Goal: Communication & Community: Answer question/provide support

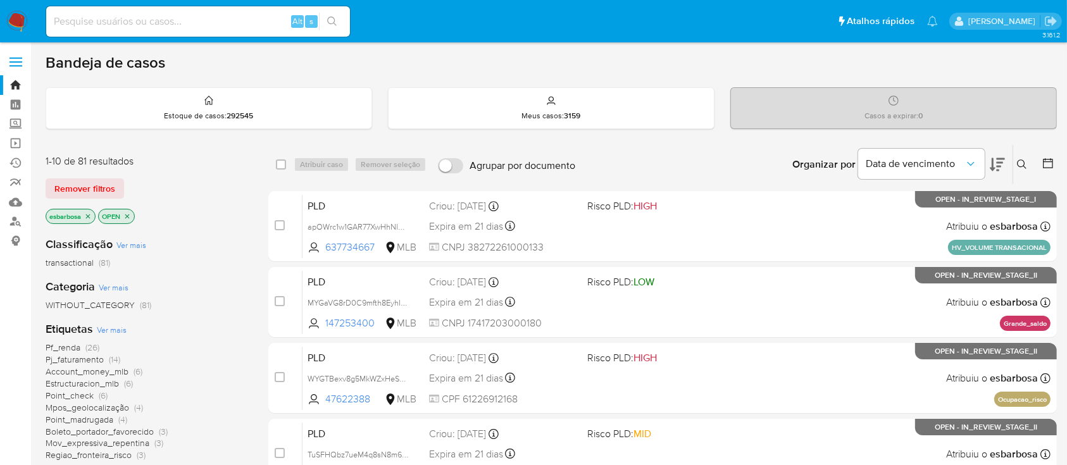
click at [15, 22] on img at bounding box center [17, 22] width 22 height 22
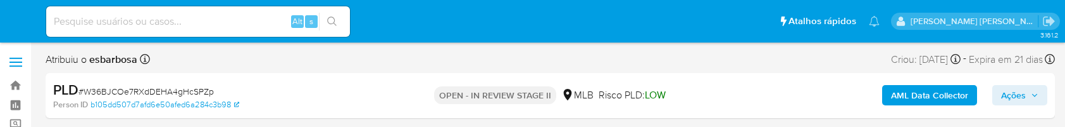
select select "10"
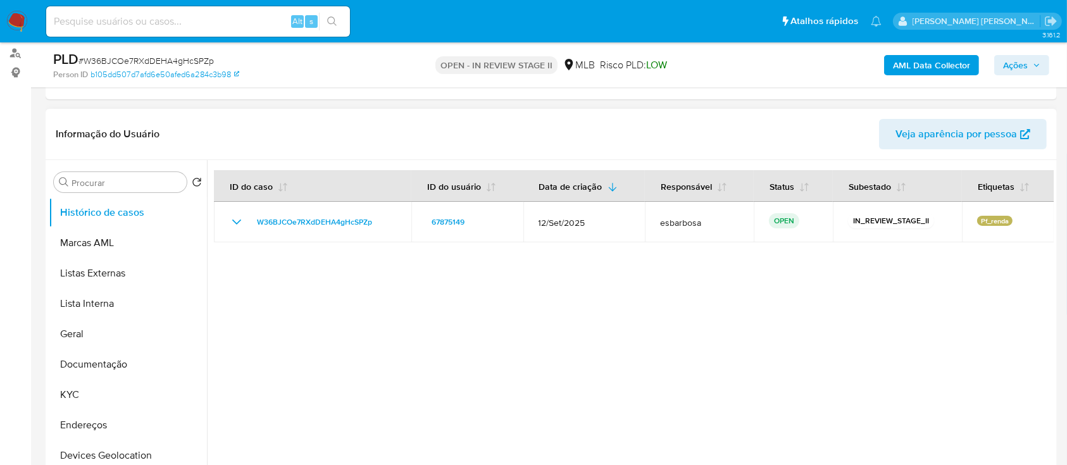
scroll to position [253, 0]
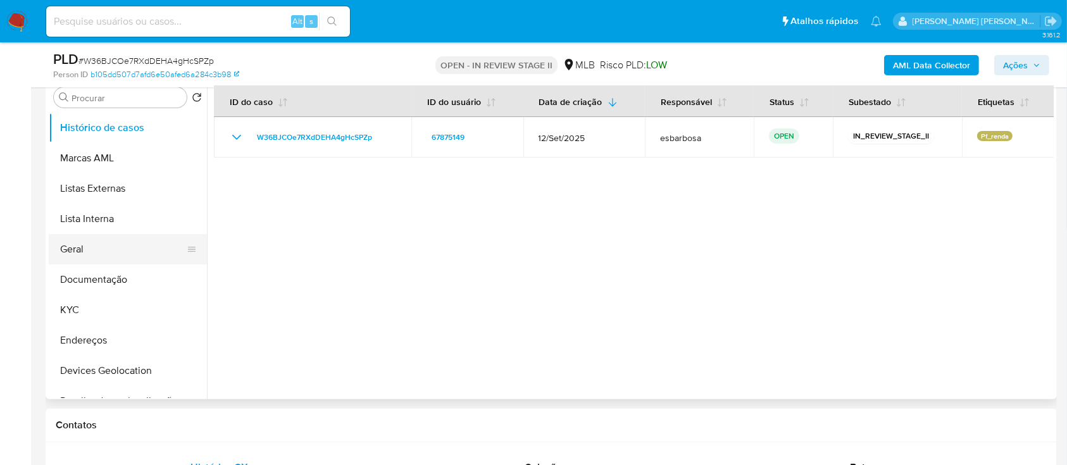
click at [91, 126] on button "Geral" at bounding box center [123, 249] width 148 height 30
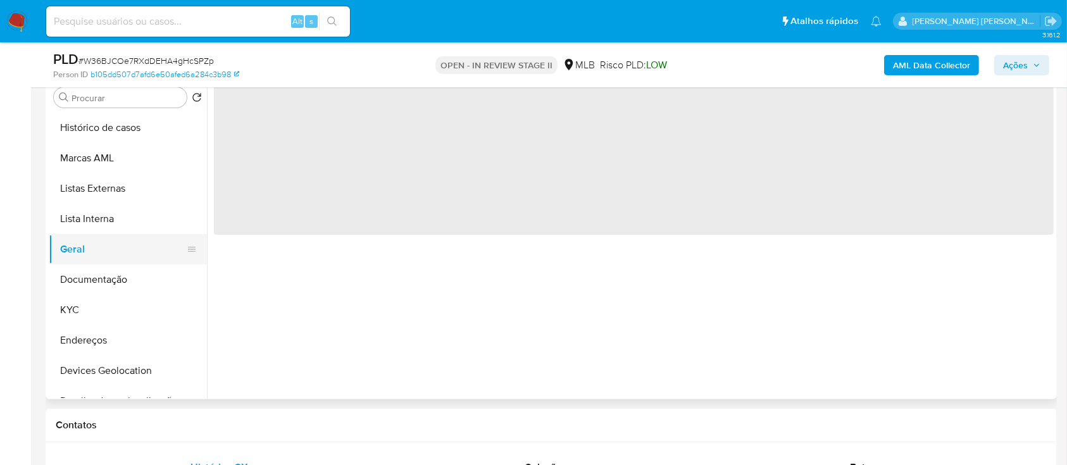
click at [91, 126] on button "Geral" at bounding box center [123, 249] width 148 height 30
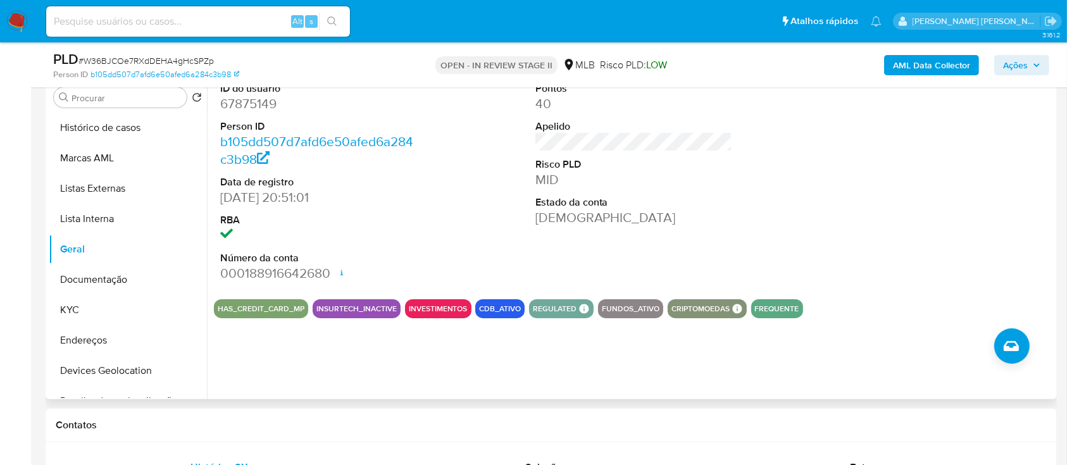
click at [257, 104] on dd "67875149" at bounding box center [318, 104] width 197 height 18
copy dd "67875149"
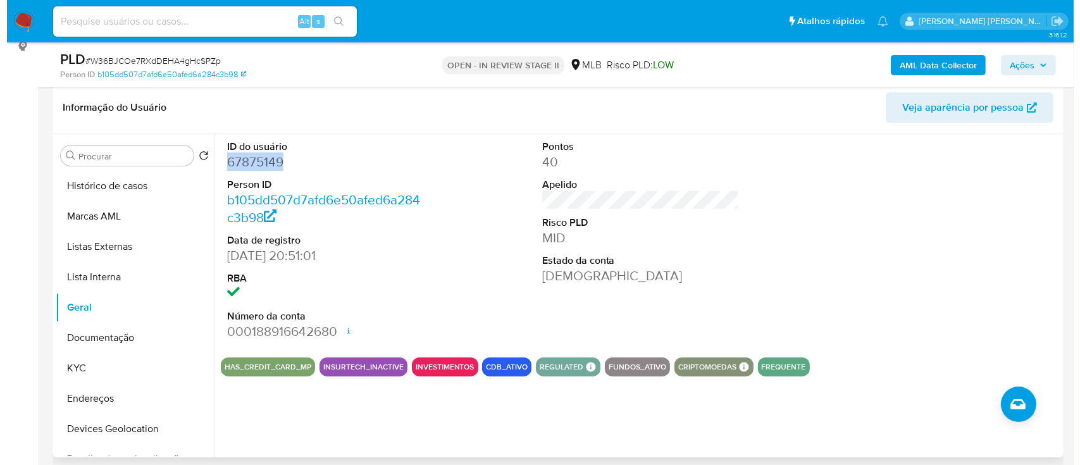
scroll to position [168, 0]
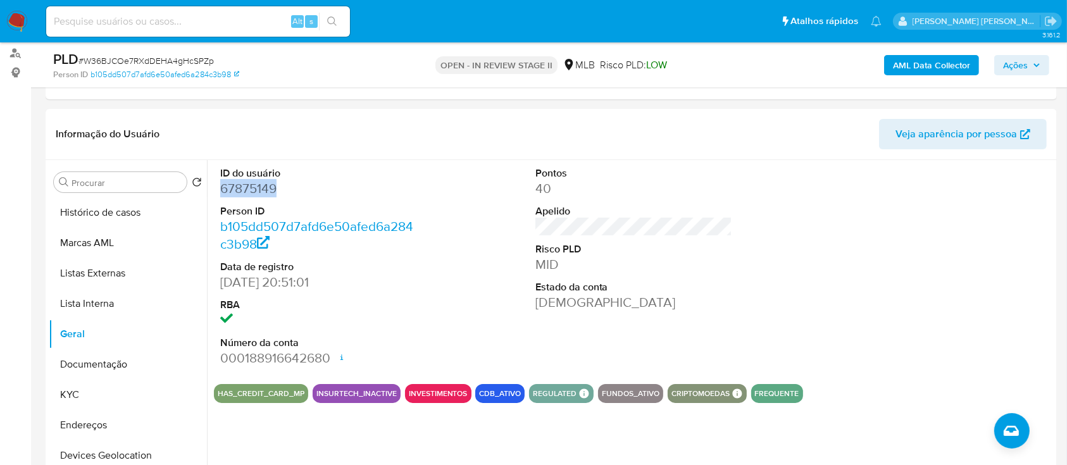
click at [922, 61] on b "AML Data Collector" at bounding box center [931, 65] width 77 height 20
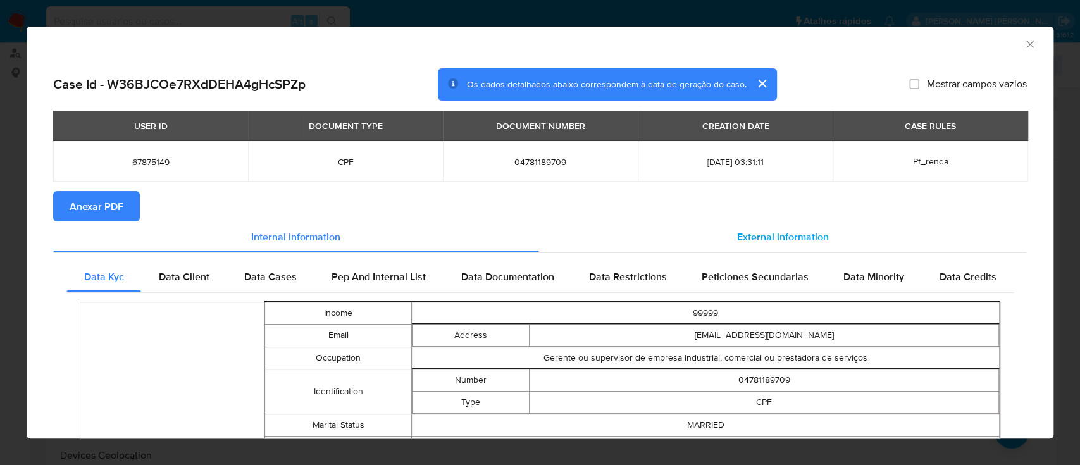
click at [759, 126] on span "External information" at bounding box center [783, 236] width 92 height 15
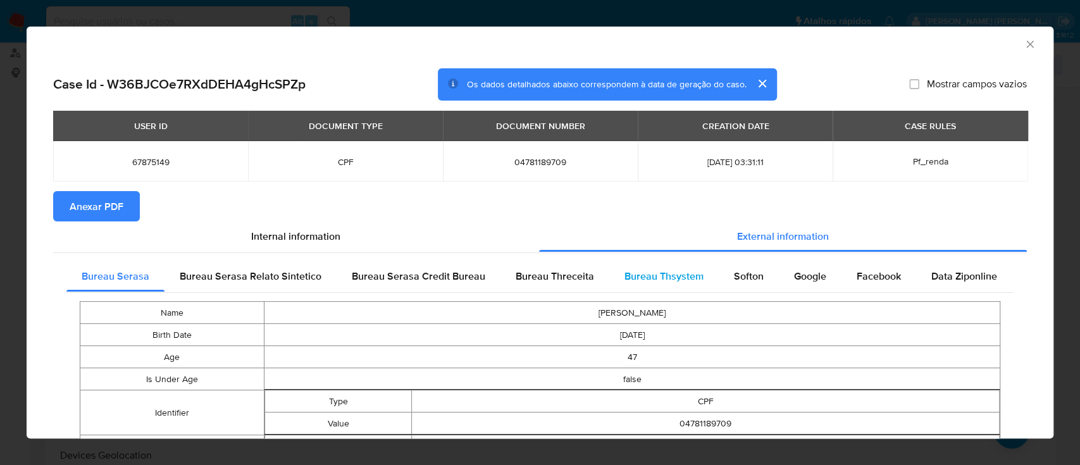
click at [629, 126] on span "Bureau Thsystem" at bounding box center [663, 276] width 79 height 15
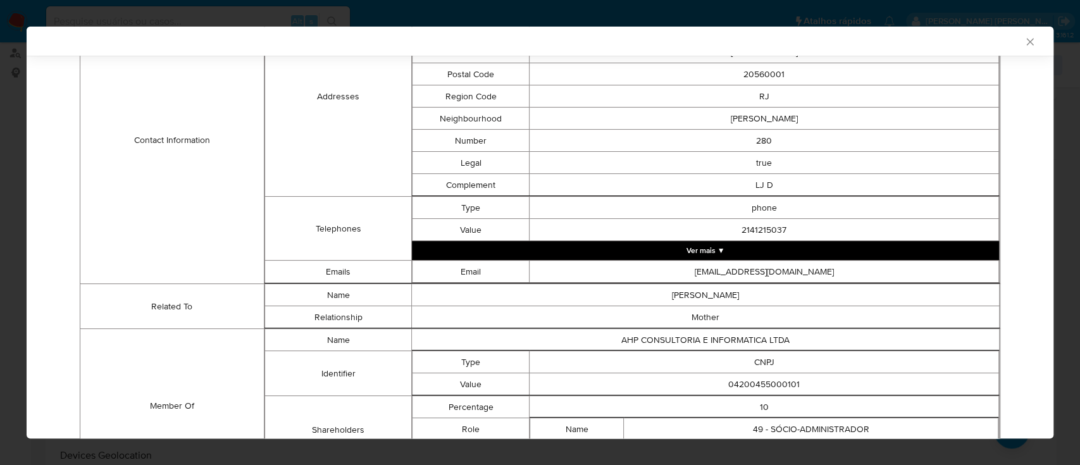
scroll to position [589, 0]
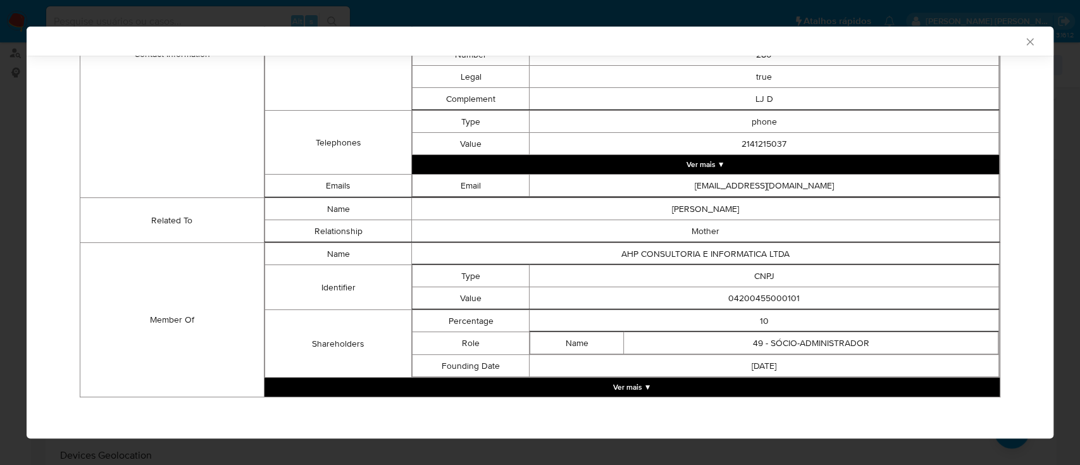
click at [632, 126] on button "Ver mais ▼" at bounding box center [631, 387] width 735 height 19
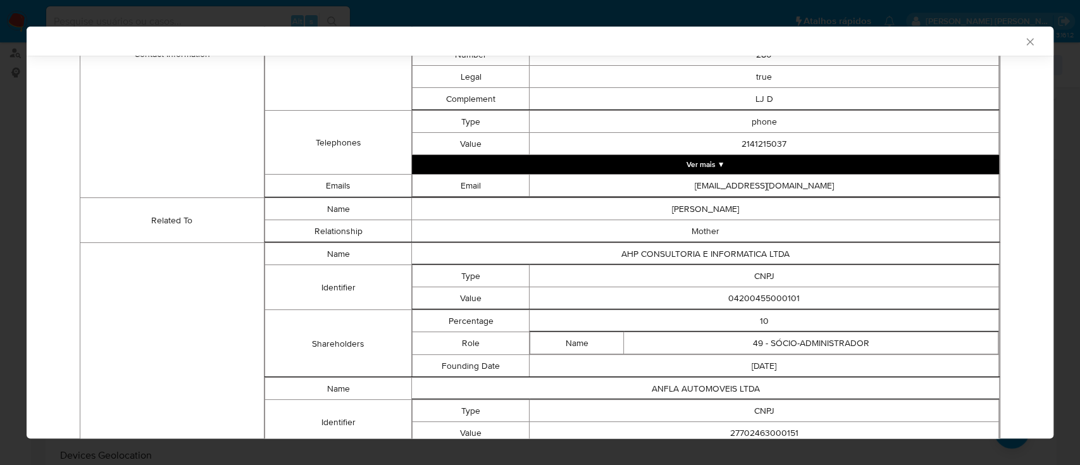
click at [737, 126] on td "04200455000101" at bounding box center [764, 298] width 469 height 22
copy td "04200455000101"
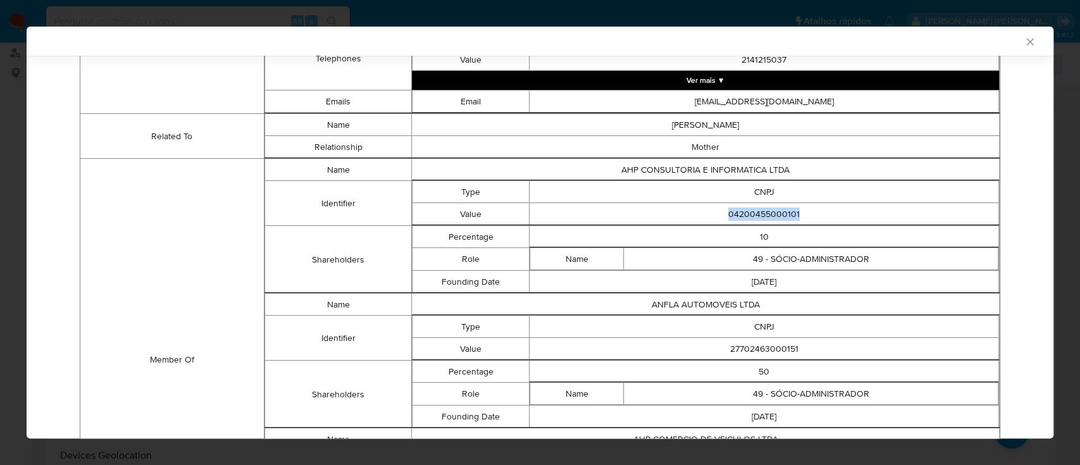
scroll to position [758, 0]
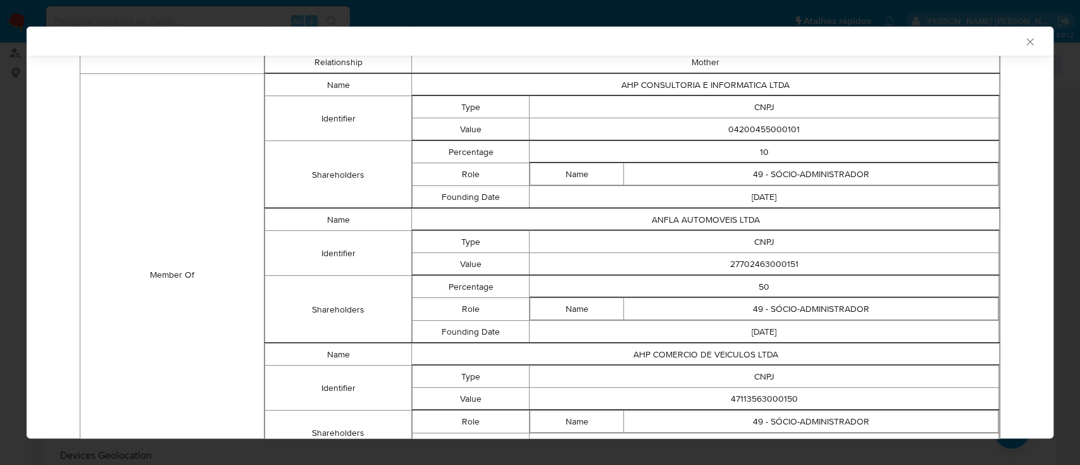
click at [766, 126] on td "27702463000151" at bounding box center [764, 264] width 469 height 22
copy td "27702463000151"
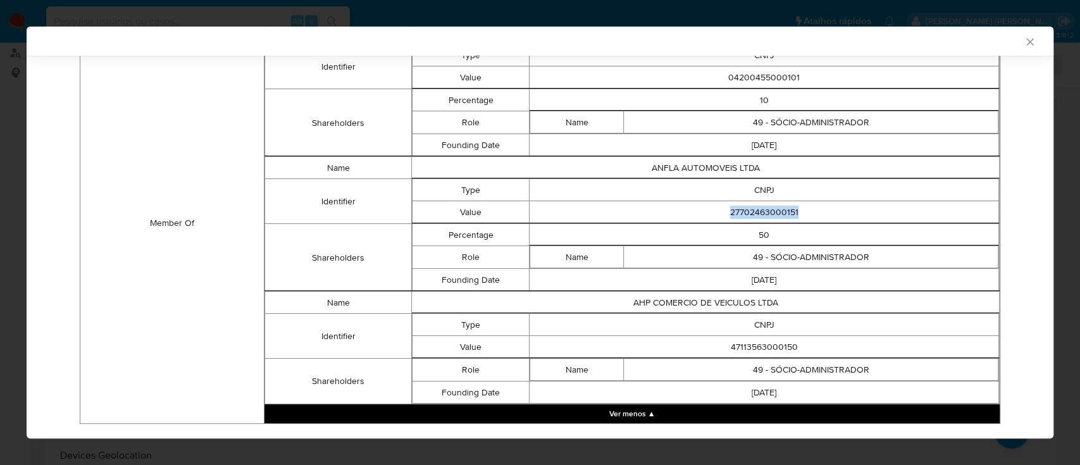
scroll to position [835, 0]
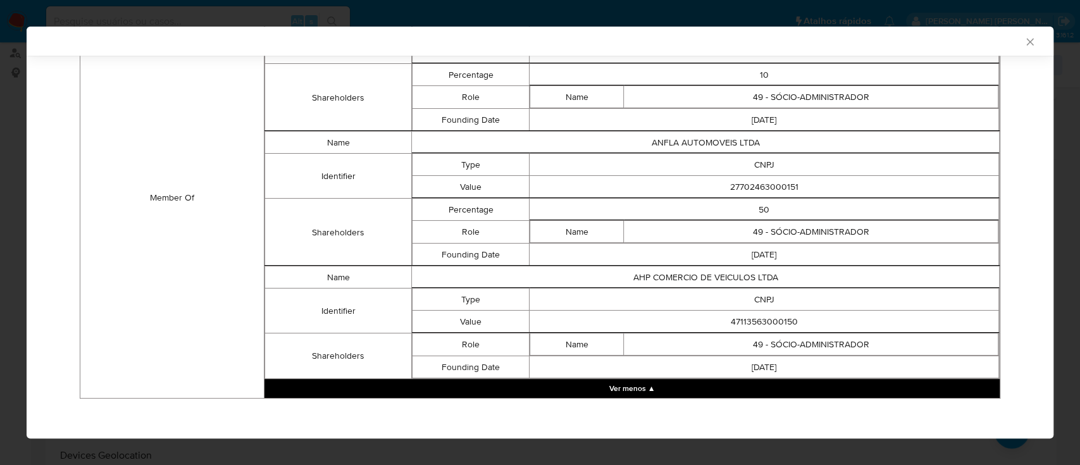
click at [751, 126] on td "47113563000150" at bounding box center [764, 322] width 469 height 22
copy td "47113563000150"
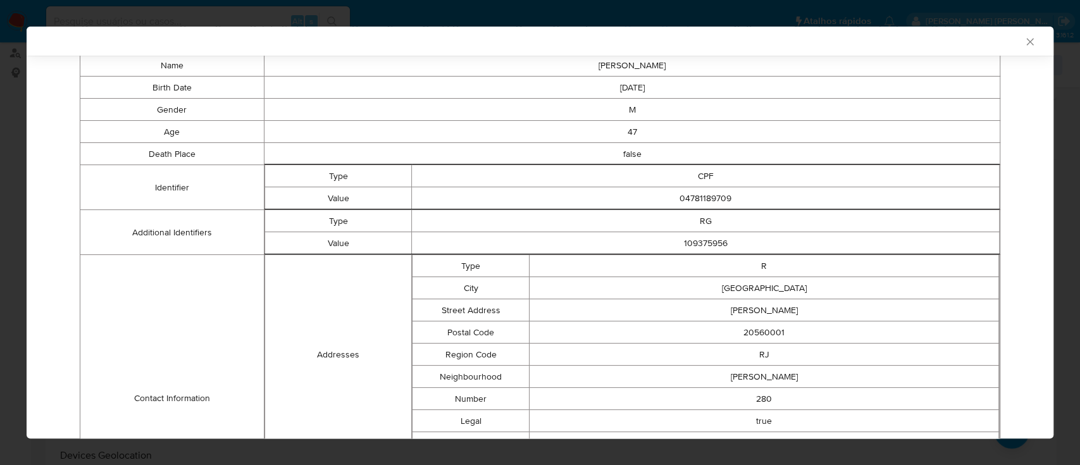
scroll to position [0, 0]
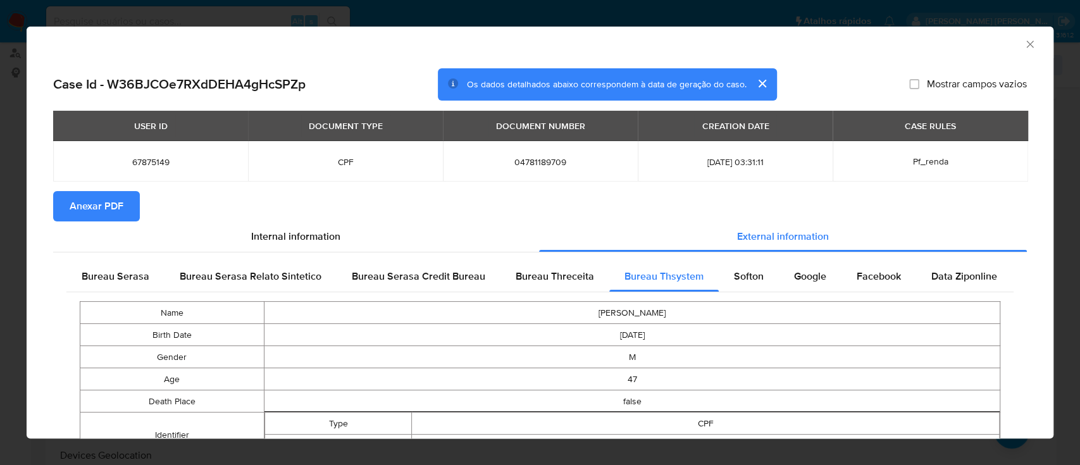
click at [107, 126] on span "Anexar PDF" at bounding box center [97, 206] width 54 height 28
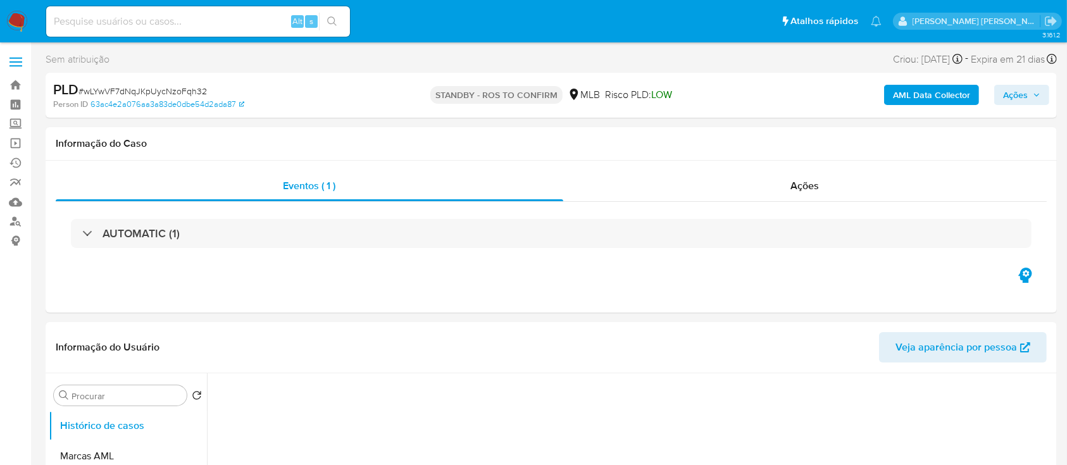
select select "10"
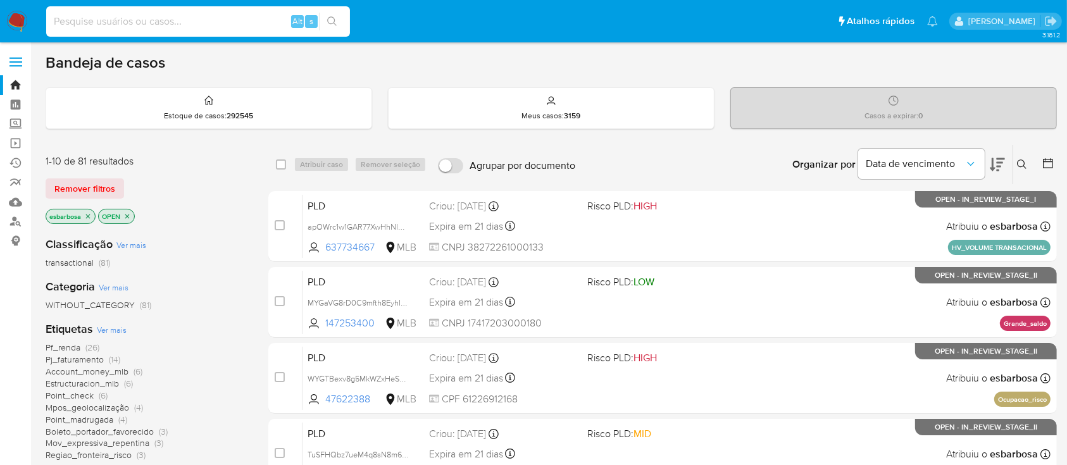
click at [197, 17] on input at bounding box center [198, 21] width 304 height 16
paste input "UNG1lP0uwXb14xs8zoao97qe"
type input "UNG1lP0uwXb14xs8zoao97qe"
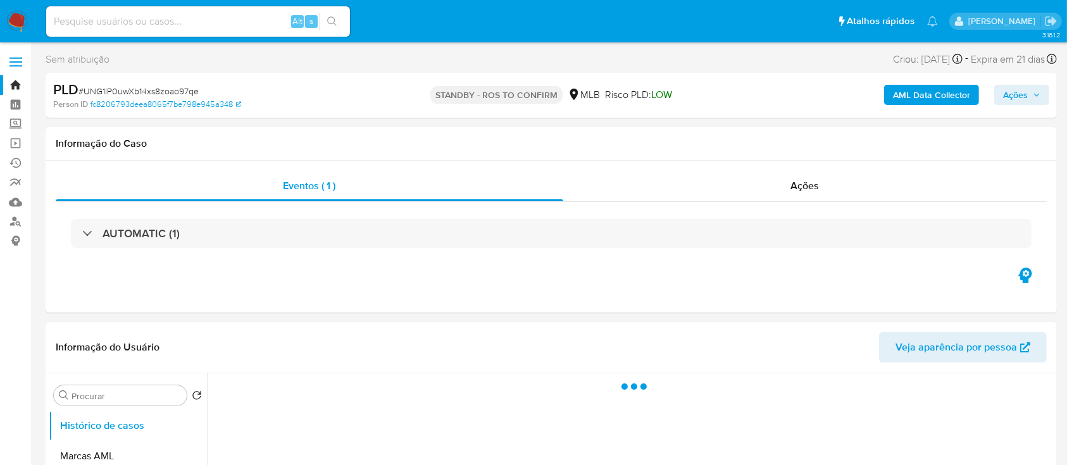
select select "10"
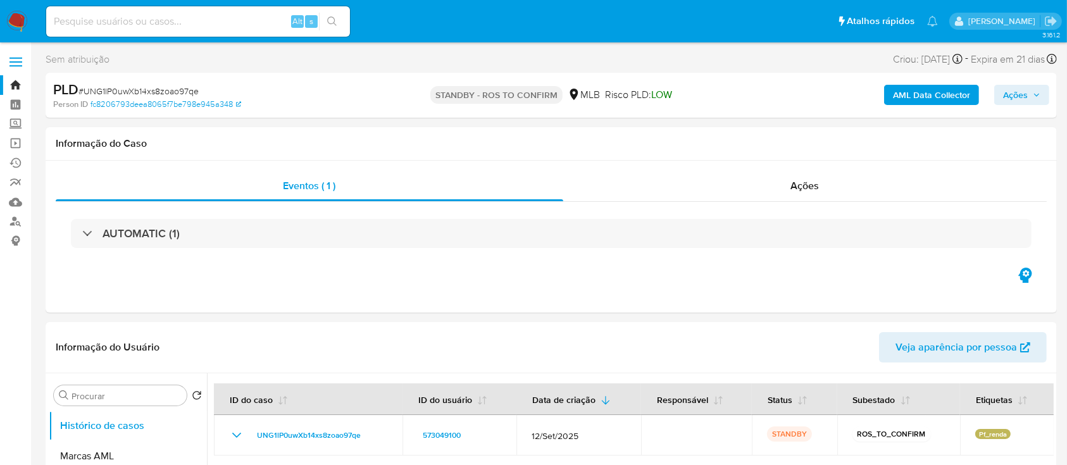
click at [118, 29] on div "Alt s" at bounding box center [198, 21] width 304 height 30
click at [123, 17] on input at bounding box center [198, 21] width 304 height 16
paste input "UNG1lP0uwXb14xs8zoao97qe"
type input "UNG1lP0uwXb14xs8zoao97qe"
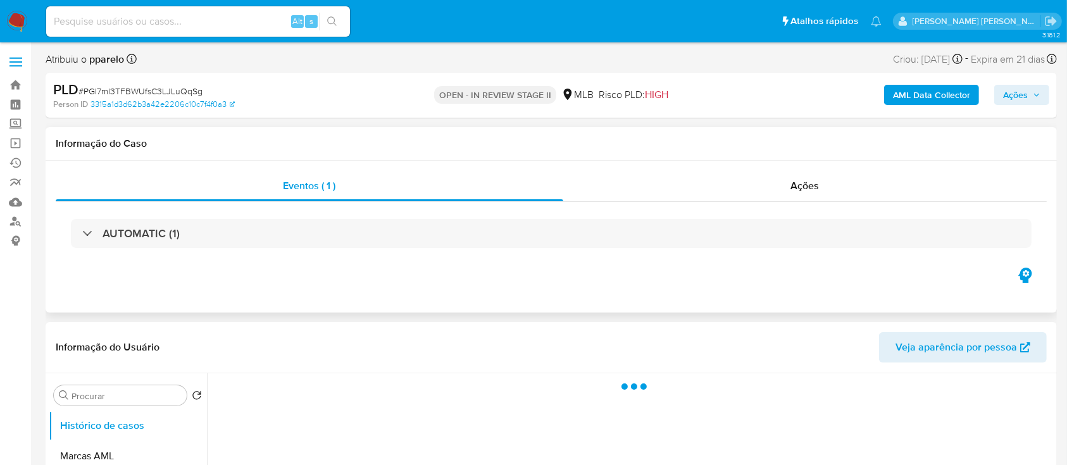
select select "10"
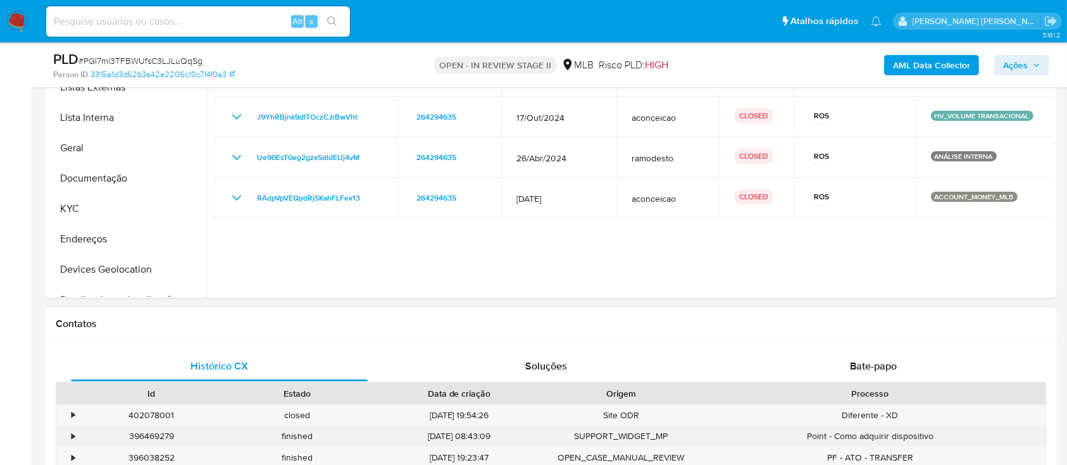
scroll to position [426, 0]
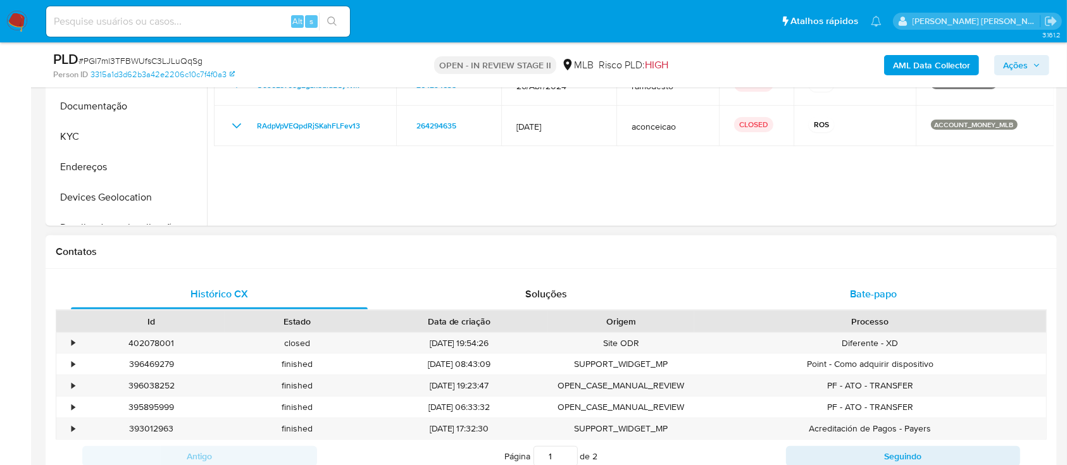
click at [895, 126] on span "Bate-papo" at bounding box center [873, 294] width 47 height 15
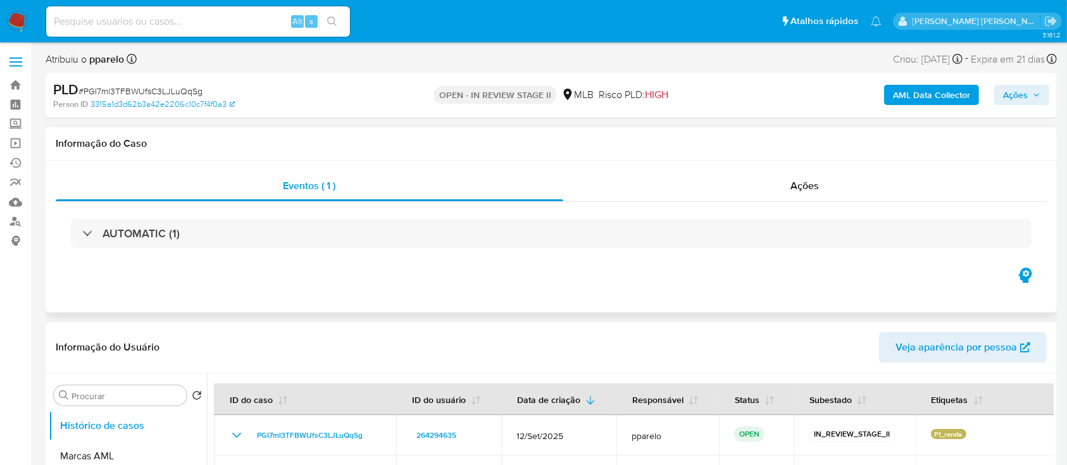
scroll to position [0, 0]
click at [675, 126] on div "Ações" at bounding box center [804, 186] width 483 height 30
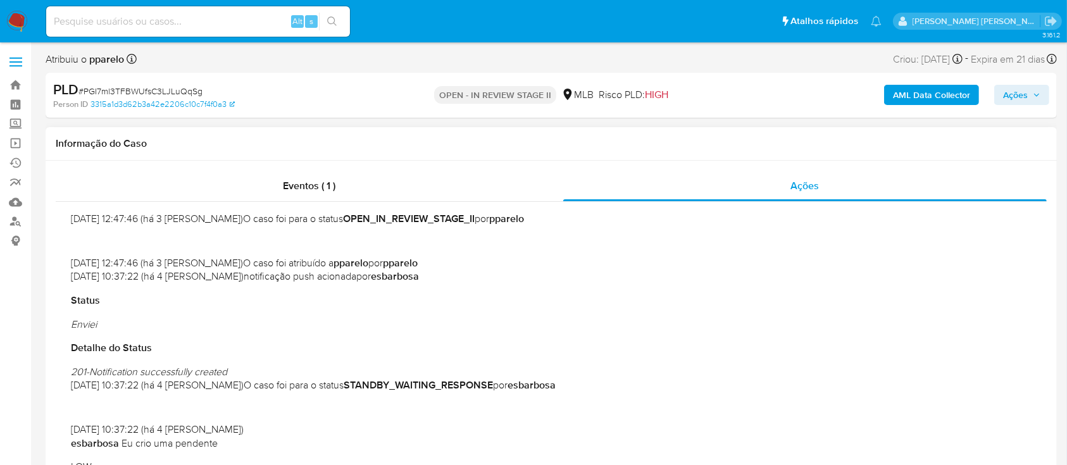
scroll to position [506, 0]
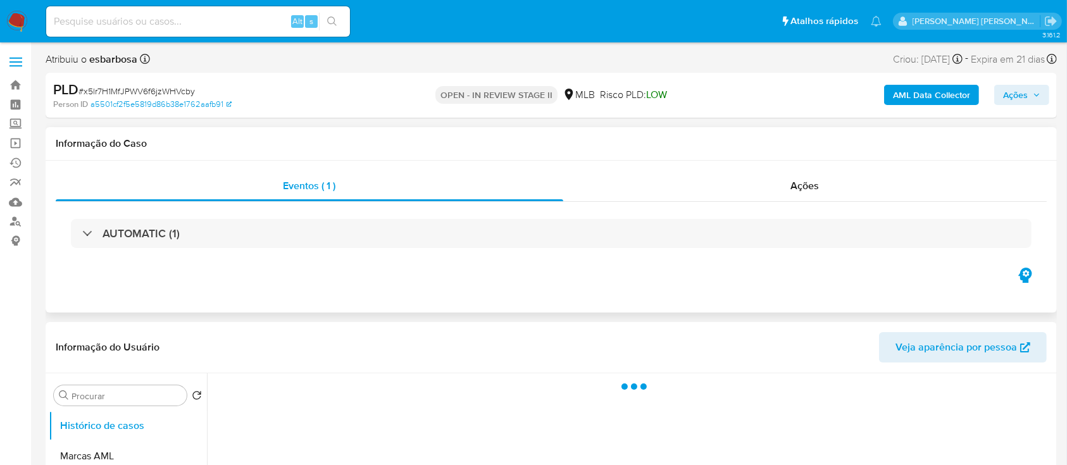
select select "10"
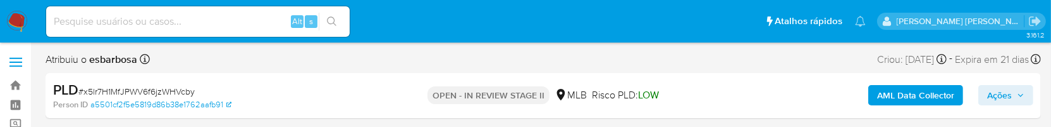
click at [364, 63] on div "Atribuiu o esbarbosa Asignado el: 16/09/2025 16:30:57 Criou: 12/09/2025 Criou: …" at bounding box center [544, 62] width 996 height 22
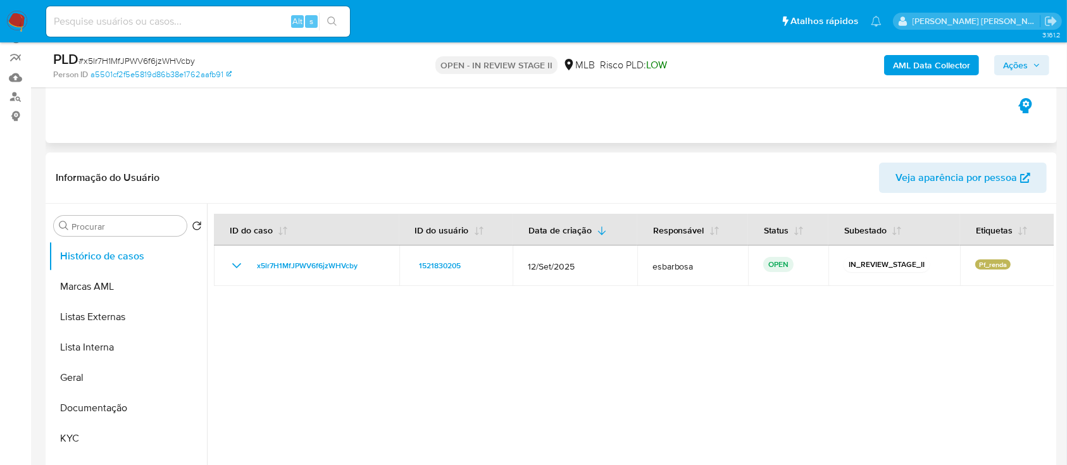
scroll to position [168, 0]
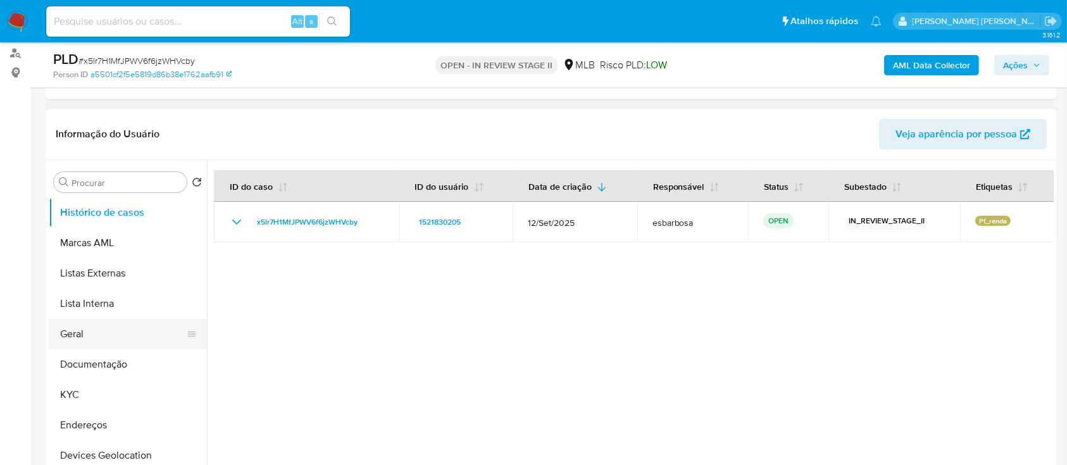
click at [113, 325] on button "Geral" at bounding box center [123, 334] width 148 height 30
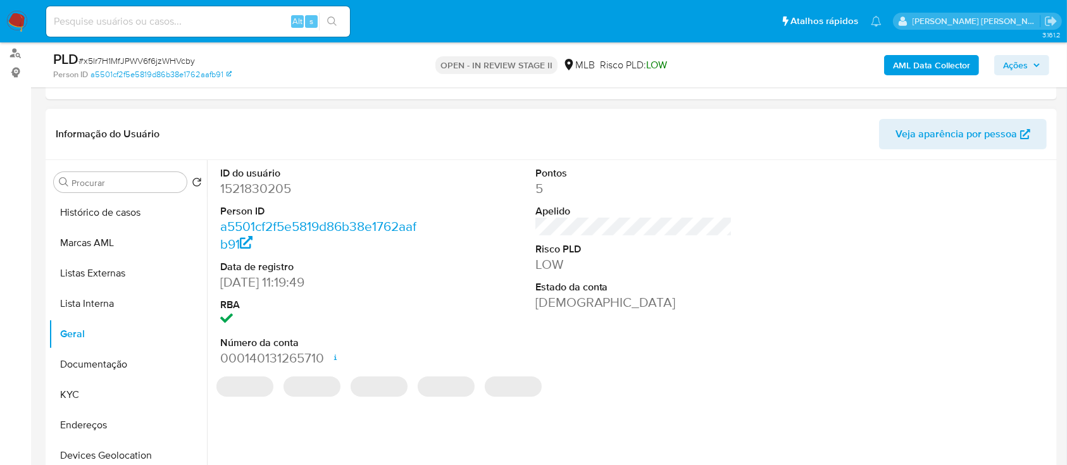
click at [275, 192] on dd "1521830205" at bounding box center [318, 189] width 197 height 18
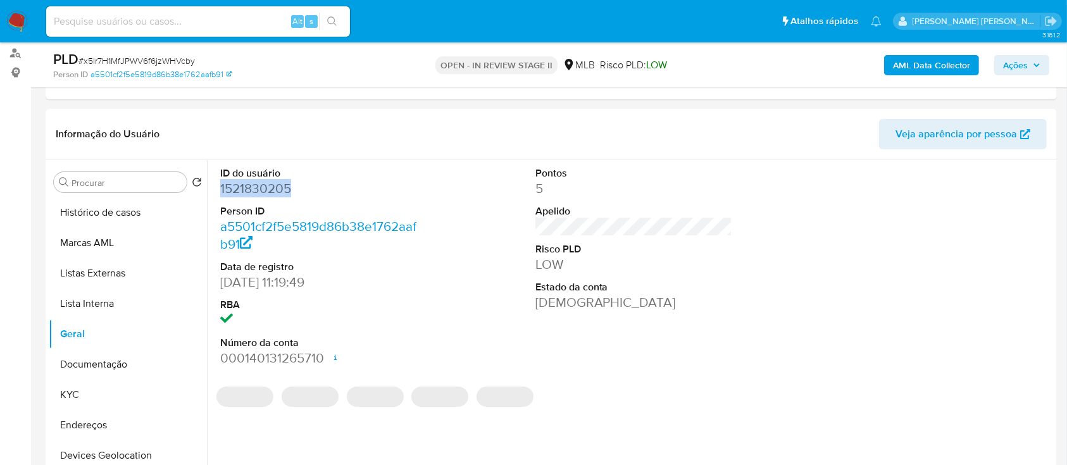
copy dd "1521830205"
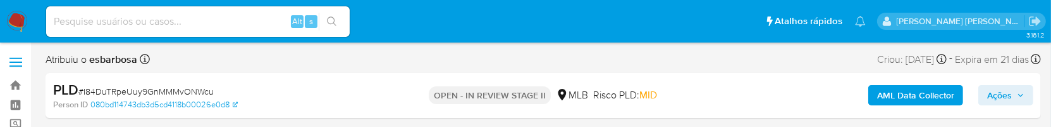
select select "10"
click at [760, 61] on div "Atribuiu o esbarbosa Asignado el: [DATE] 16:29:01 Criou: [DATE] Criou: [DATE] 0…" at bounding box center [544, 62] width 996 height 22
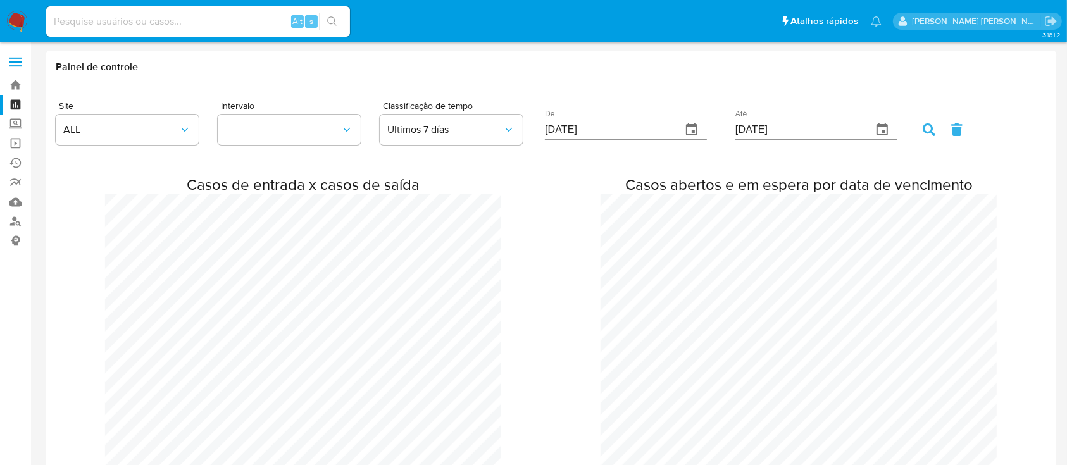
scroll to position [2150, 1067]
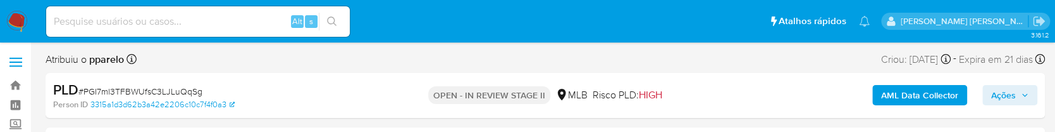
select select "10"
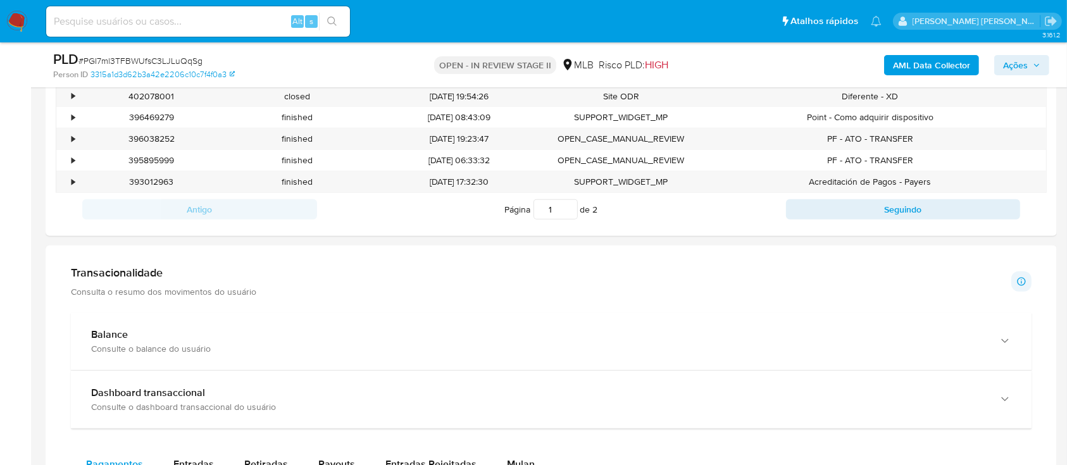
scroll to position [420, 0]
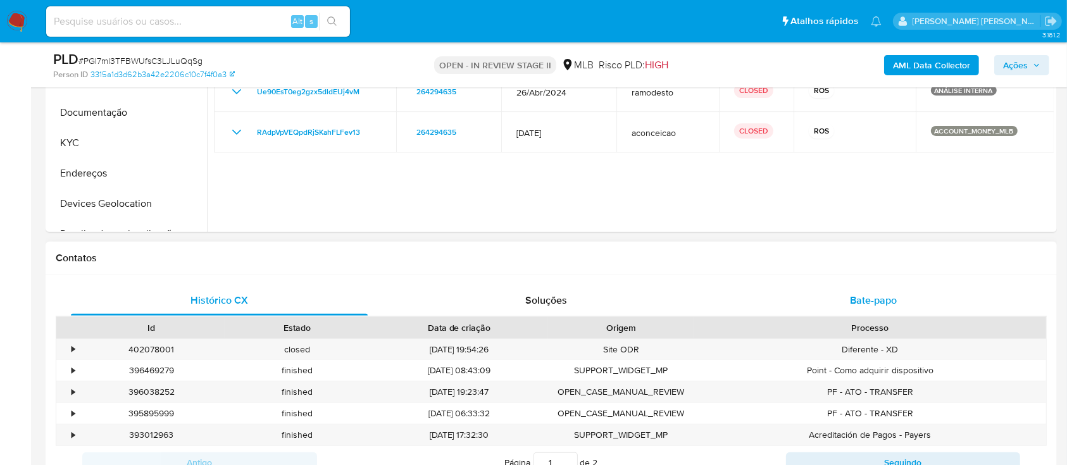
click at [798, 126] on div "Bate-papo" at bounding box center [873, 300] width 297 height 30
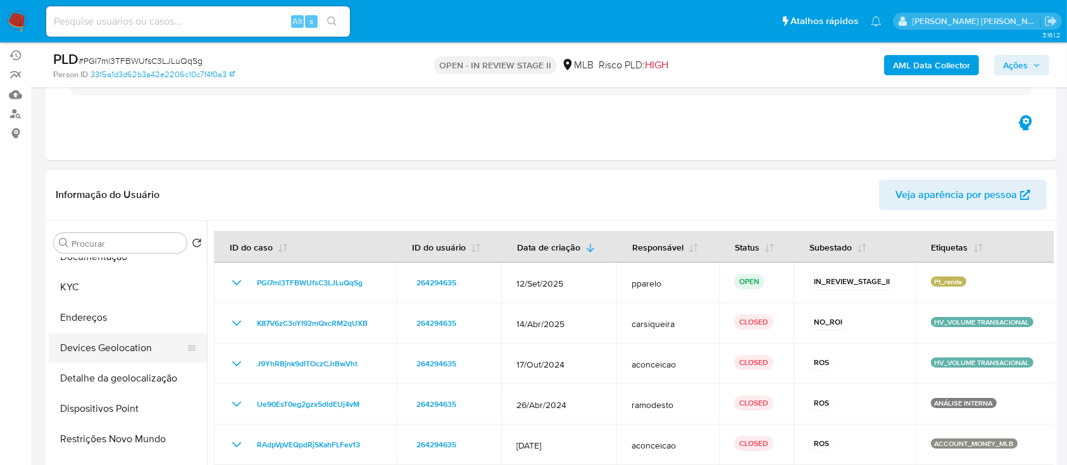
scroll to position [168, 0]
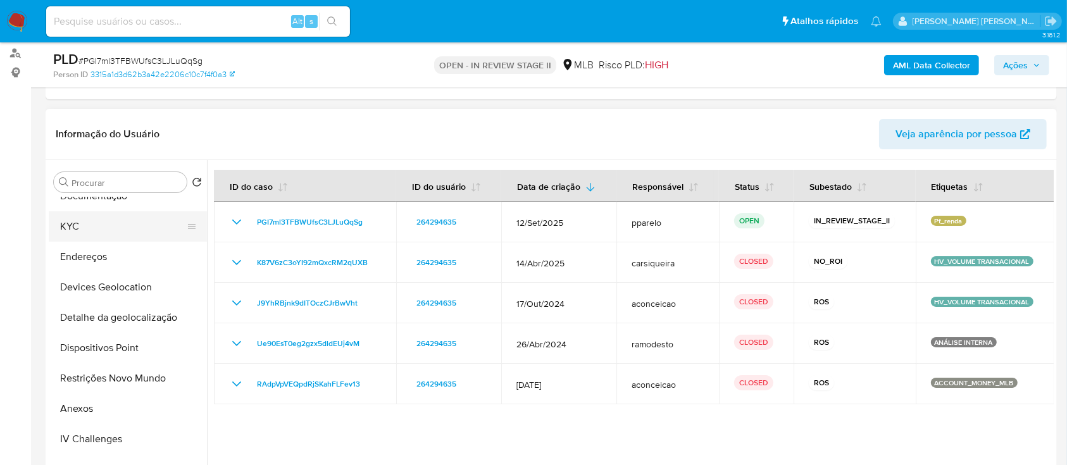
click at [96, 126] on button "KYC" at bounding box center [123, 226] width 148 height 30
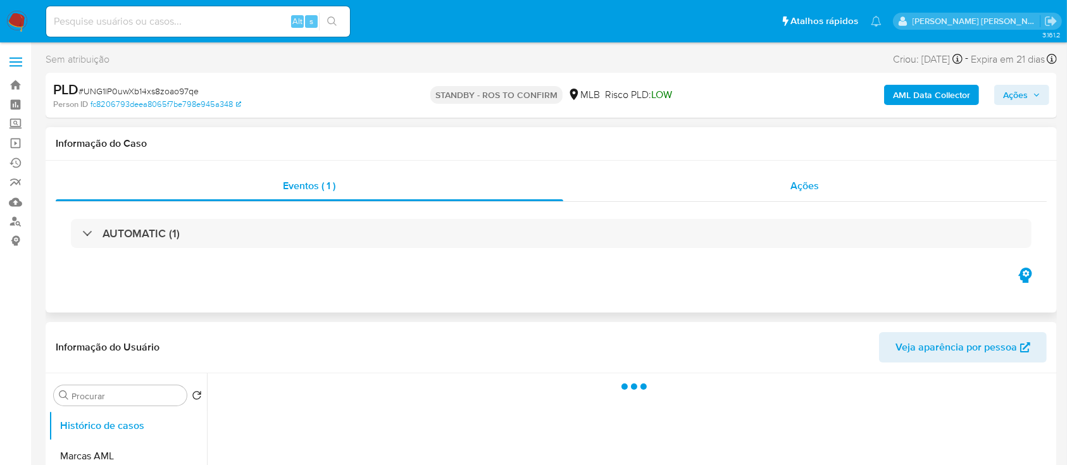
select select "10"
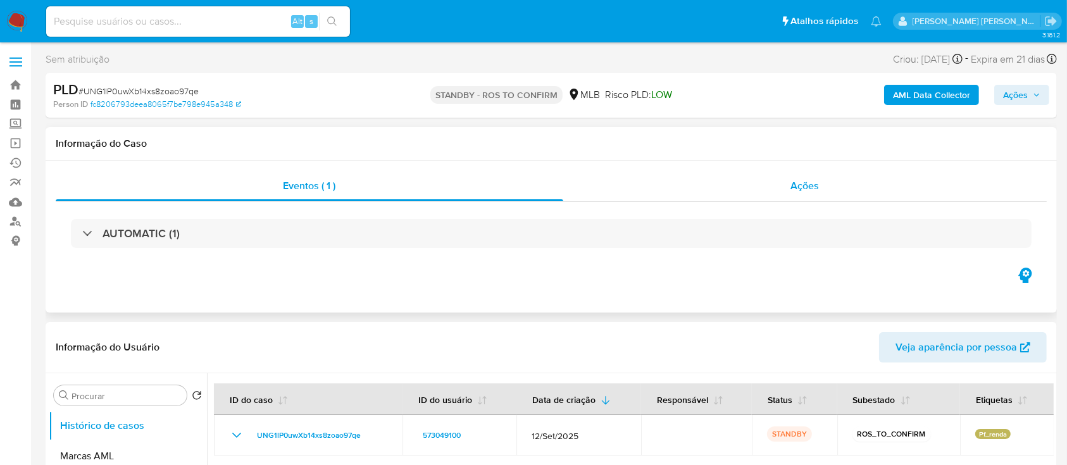
click at [673, 197] on div "Ações" at bounding box center [804, 186] width 483 height 30
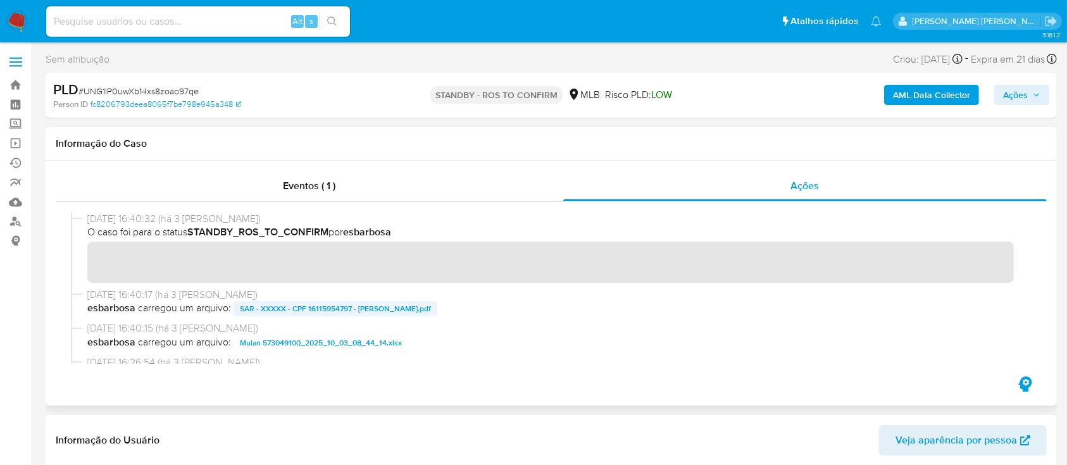
scroll to position [84, 0]
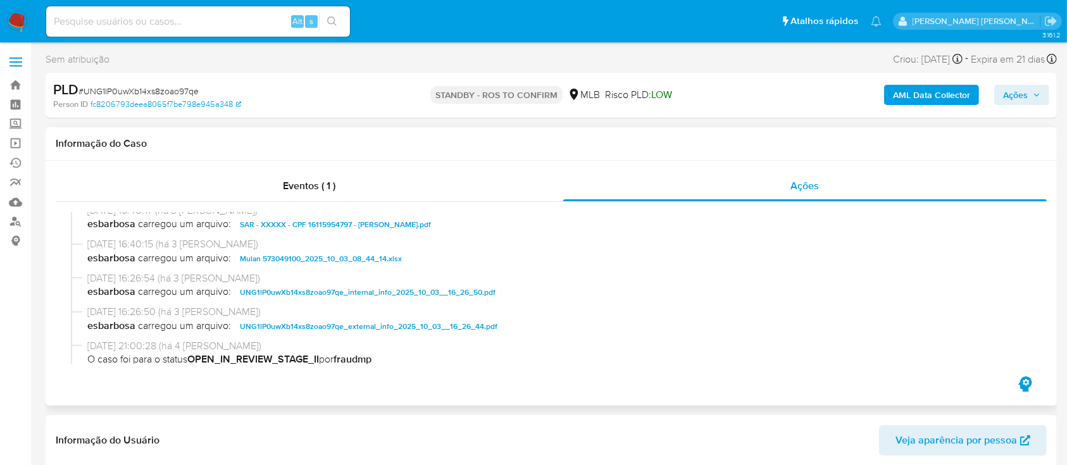
click at [301, 225] on span "SAR - XXXXX - CPF 16115954797 - DEYVID DA SILVA COSTA.pdf" at bounding box center [335, 224] width 191 height 15
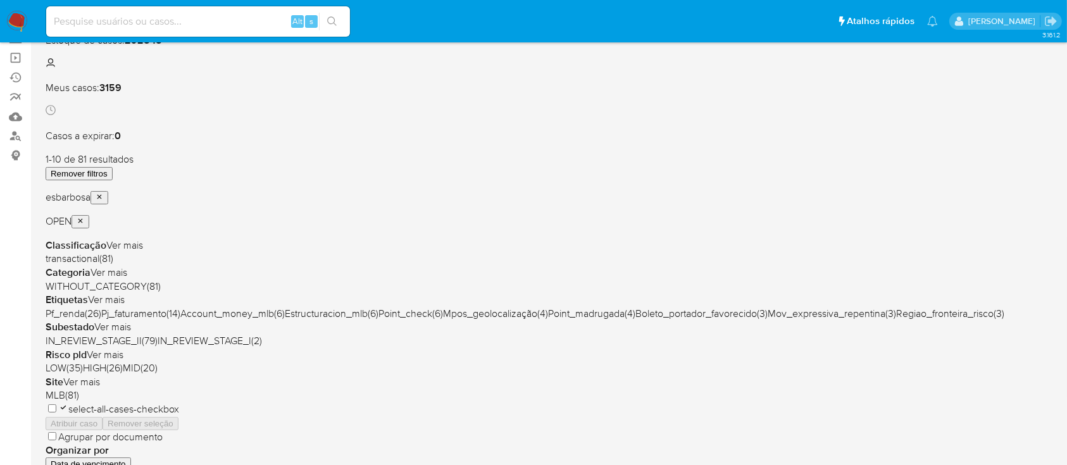
scroll to position [168, 0]
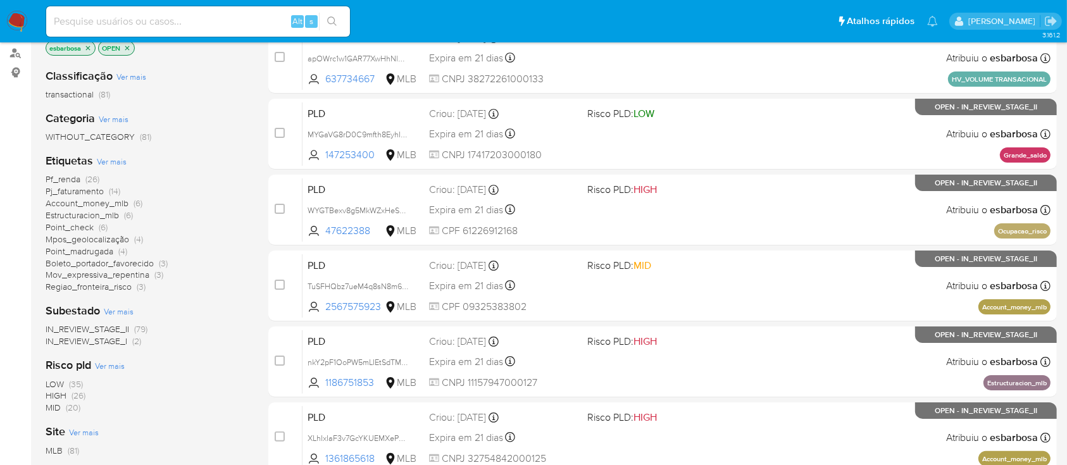
click at [112, 201] on span "Account_money_mlb" at bounding box center [87, 203] width 83 height 13
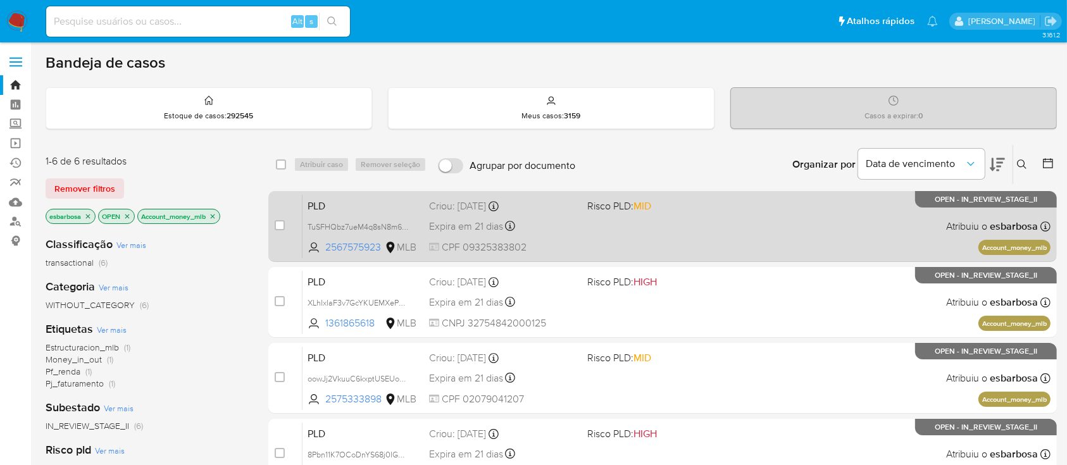
click at [731, 220] on div "PLD TuSFHQbz7ueM4q8sN8m6u7Sl 2567575923 MLB Risco PLD: MID Criou: [DATE] Criou:…" at bounding box center [676, 226] width 748 height 64
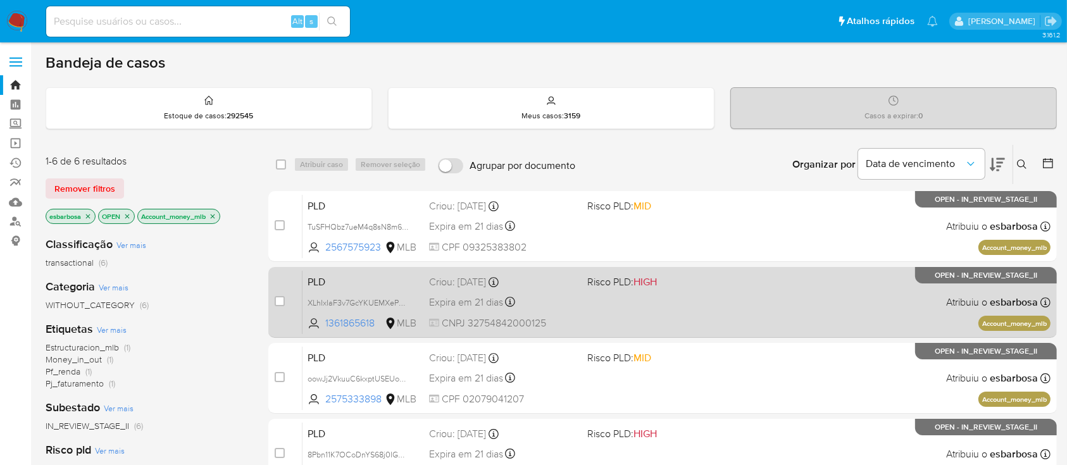
click at [704, 297] on div "PLD XLhIxIaF3v7GcYKUEMXePsBT 1361865618 MLB Risco PLD: HIGH Criou: [DATE] Criou…" at bounding box center [676, 302] width 748 height 64
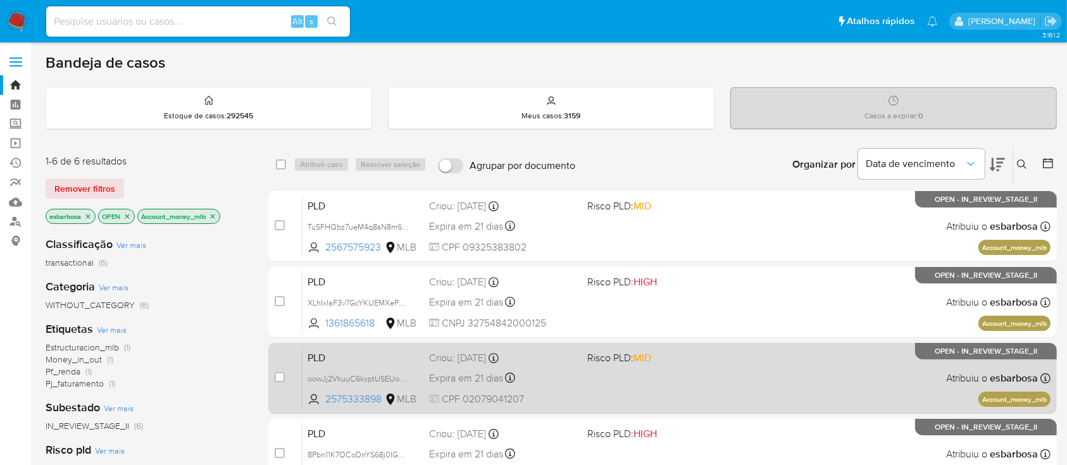
click at [710, 385] on div "PLD oowJj2VkuuC6kxptUSEUooTH 2575333898 MLB Risco PLD: MID Criou: 12/09/2025 Cr…" at bounding box center [676, 378] width 748 height 64
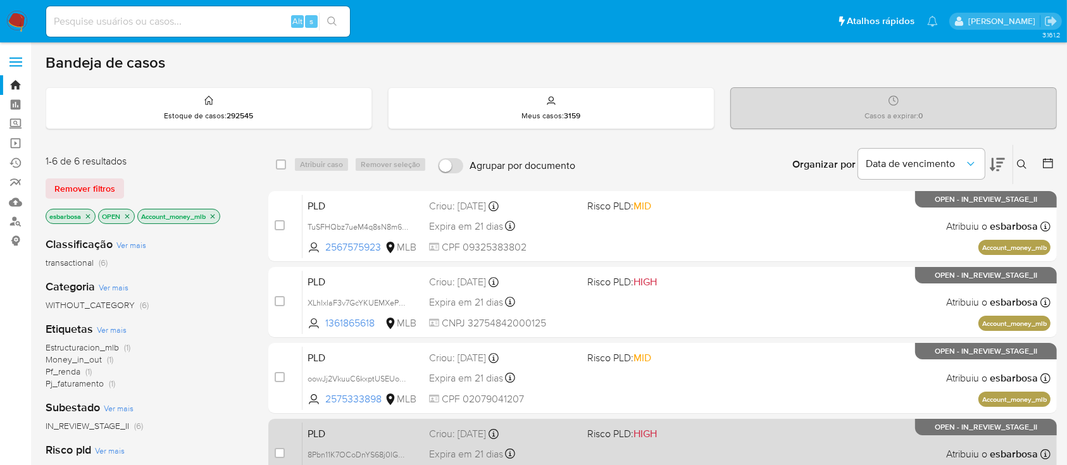
click at [693, 438] on span "Risco PLD: HIGH" at bounding box center [660, 433] width 147 height 16
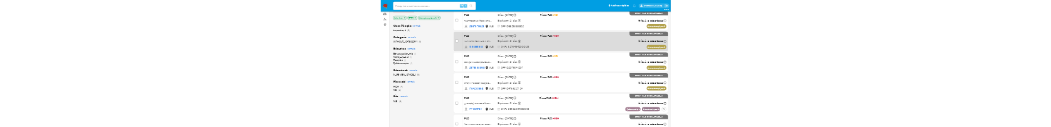
scroll to position [253, 0]
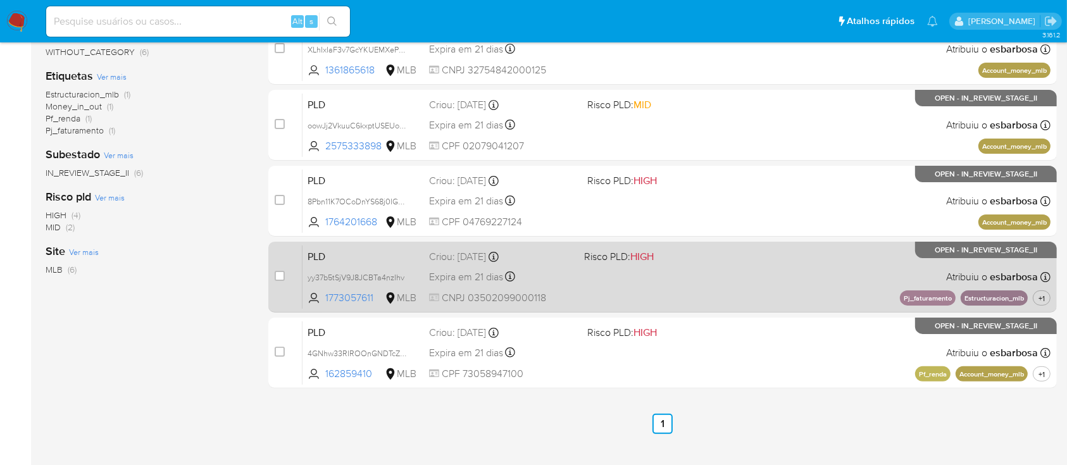
click at [742, 278] on div "PLD yy37b5tSjV9J8JCBTa4nzIhv 1773057611 MLB Risco PLD: HIGH Criou: 12/09/2025 C…" at bounding box center [676, 277] width 748 height 64
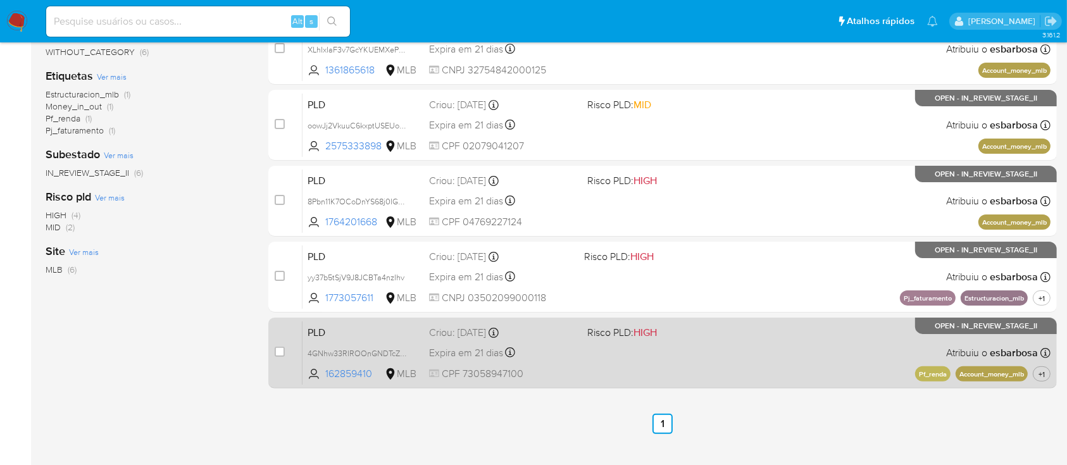
click at [749, 359] on div "PLD 4GNhw33RIROOnGNDTcZGdM3z 162859410 MLB Risco PLD: HIGH Criou: 12/09/2025 Cr…" at bounding box center [676, 353] width 748 height 64
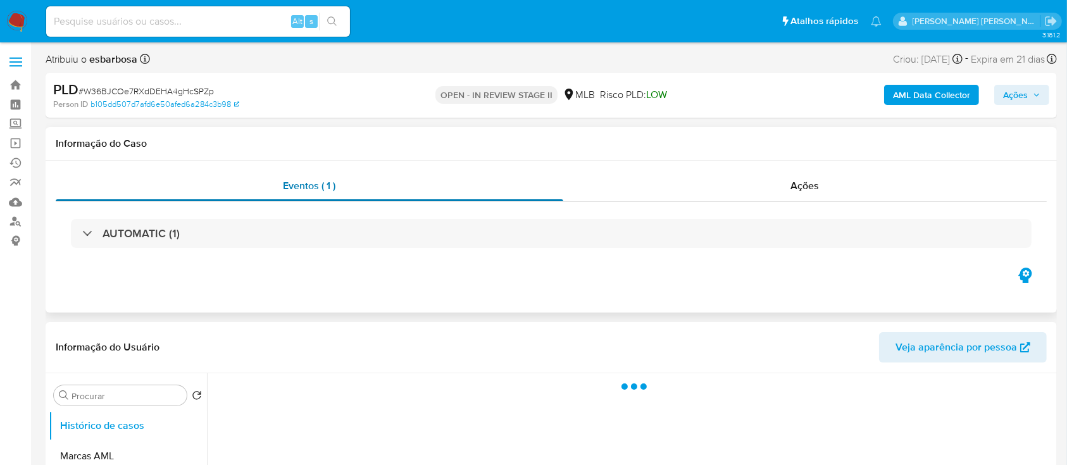
select select "10"
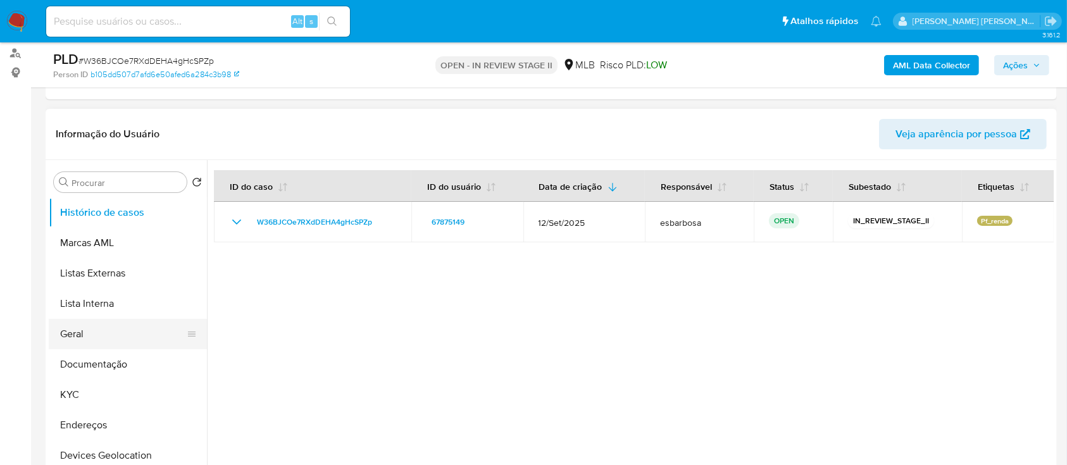
click at [82, 126] on button "Geral" at bounding box center [123, 334] width 148 height 30
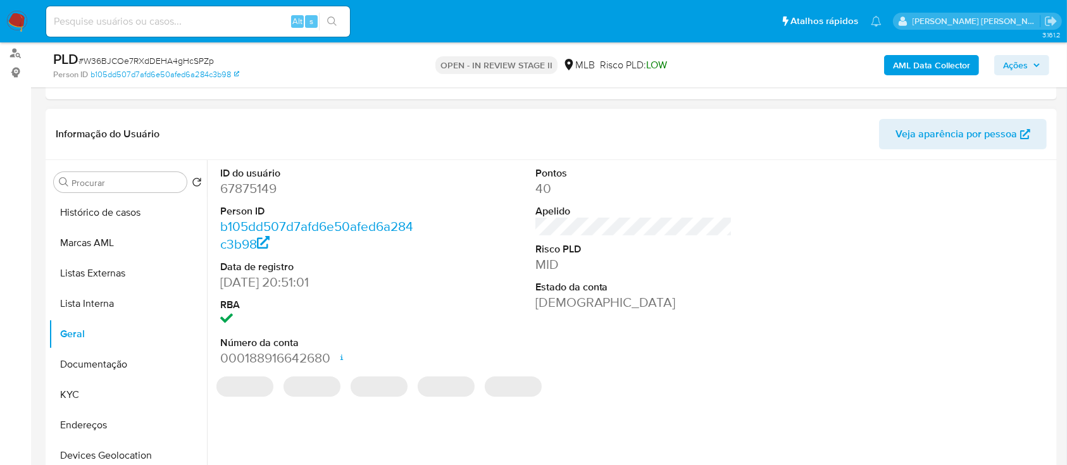
click at [267, 126] on dd "67875149" at bounding box center [318, 189] width 197 height 18
copy dd "67875149"
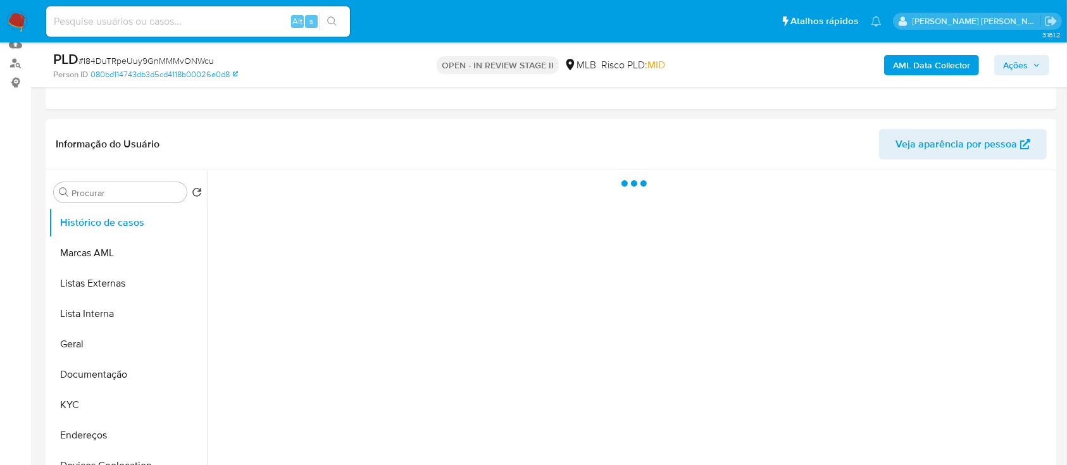
scroll to position [253, 0]
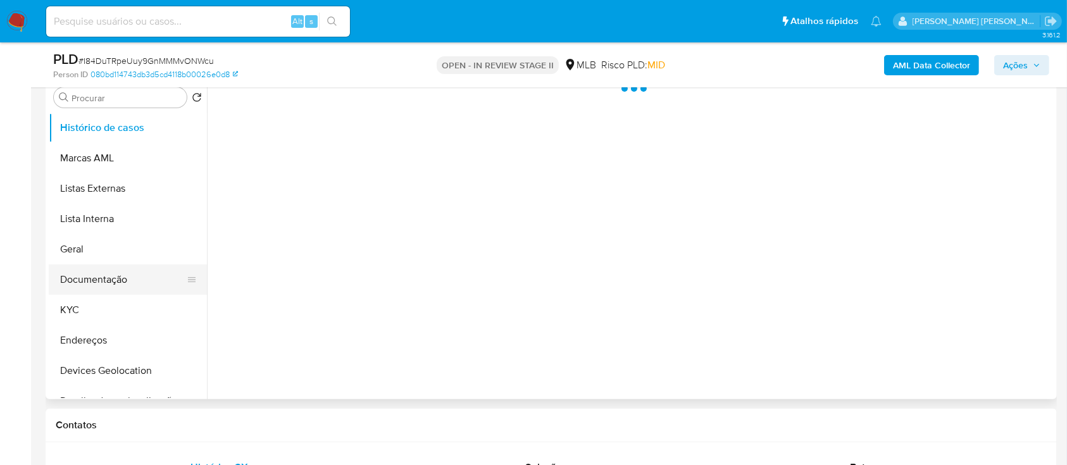
select select "10"
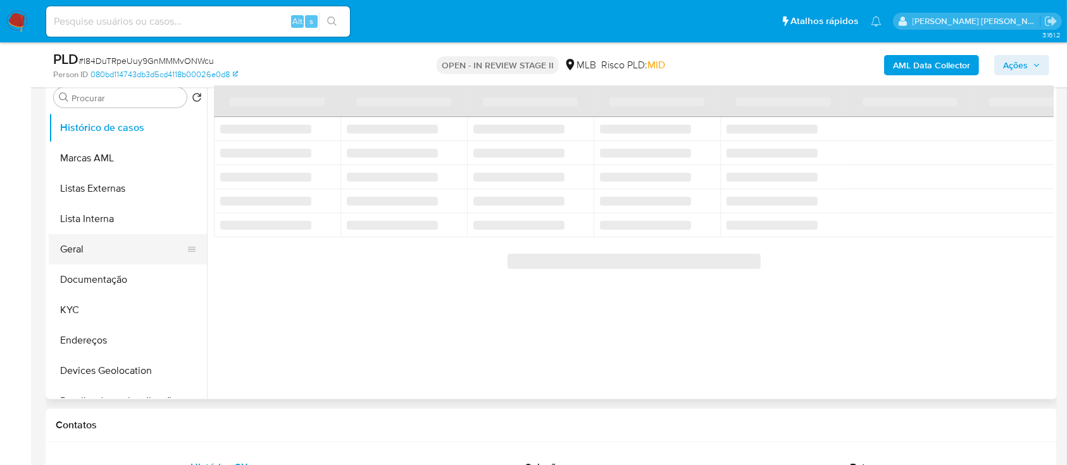
click at [90, 251] on button "Geral" at bounding box center [123, 249] width 148 height 30
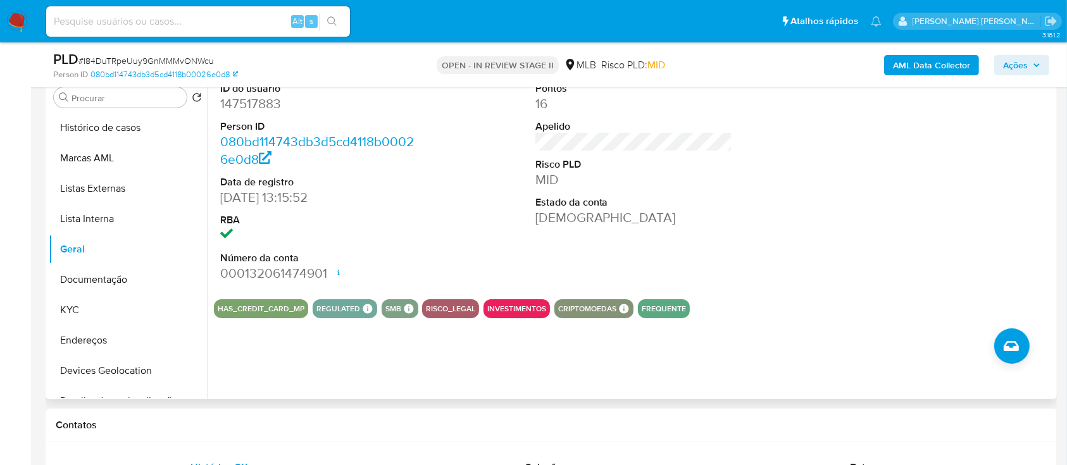
scroll to position [168, 0]
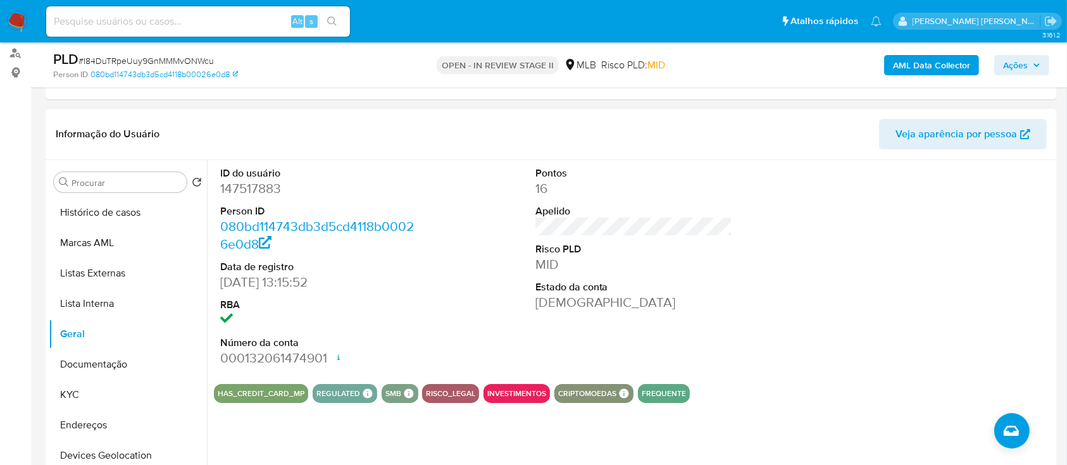
click at [251, 192] on dd "147517883" at bounding box center [318, 189] width 197 height 18
copy dd "147517883"
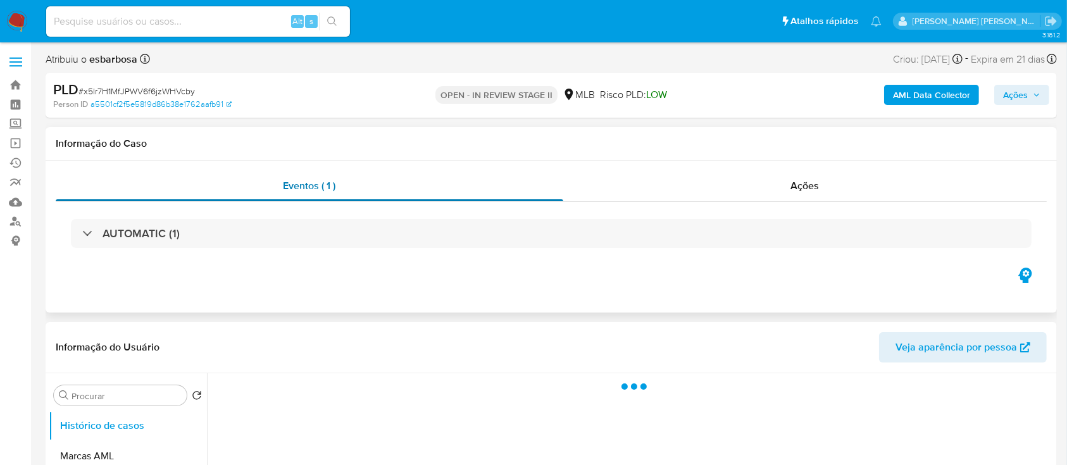
select select "10"
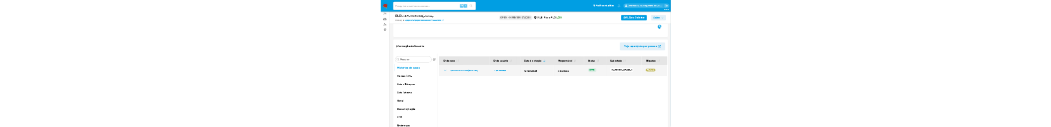
scroll to position [168, 0]
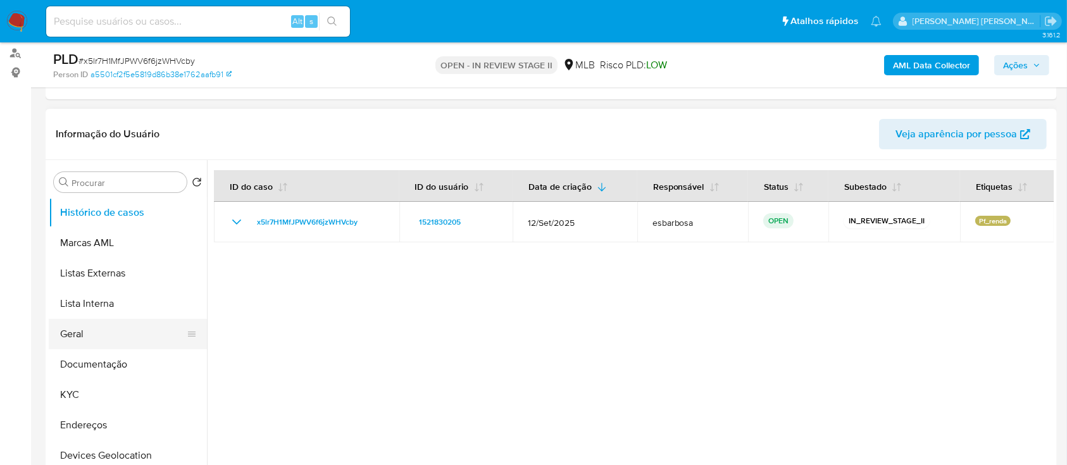
click at [99, 329] on button "Geral" at bounding box center [123, 334] width 148 height 30
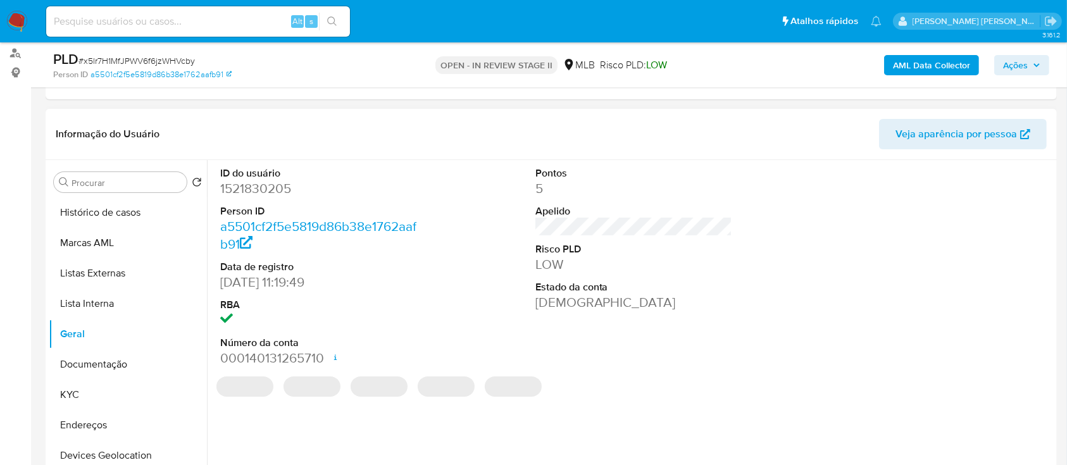
click at [257, 185] on dd "1521830205" at bounding box center [318, 189] width 197 height 18
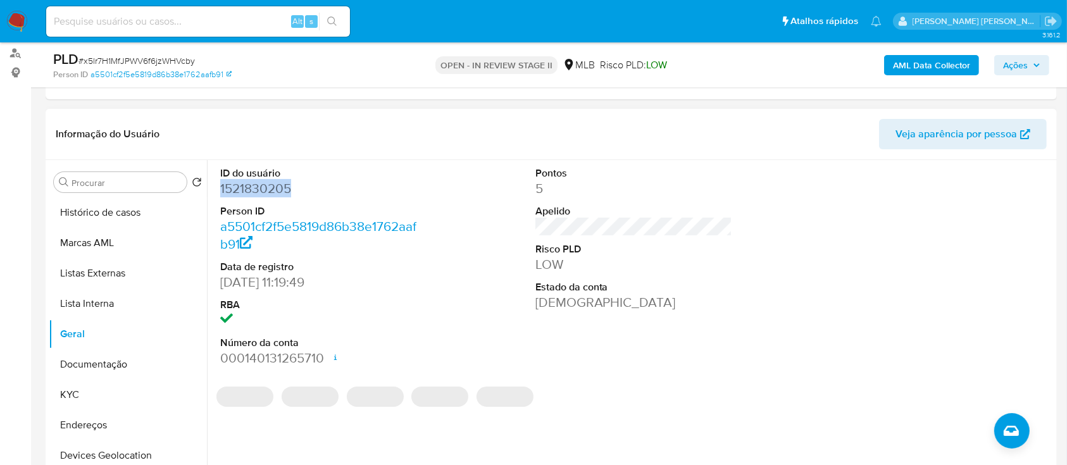
copy dd "1521830205"
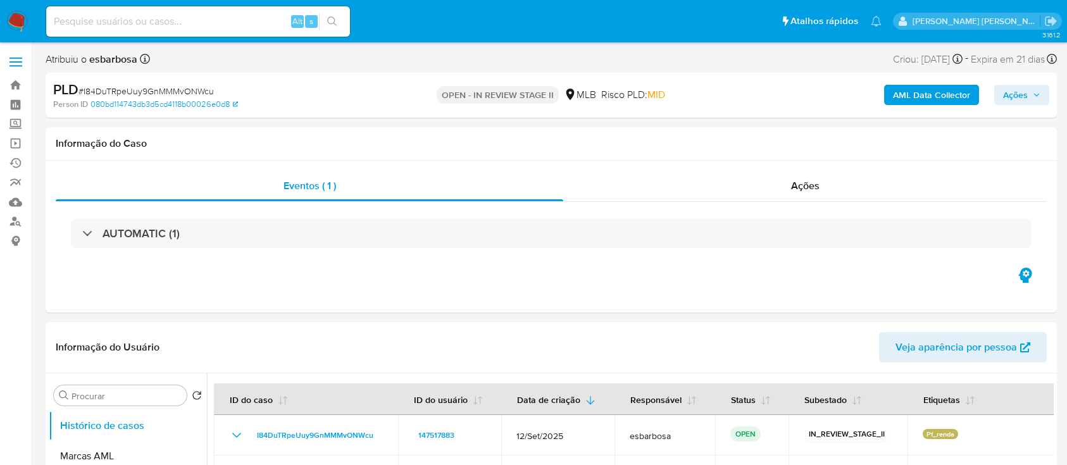
select select "10"
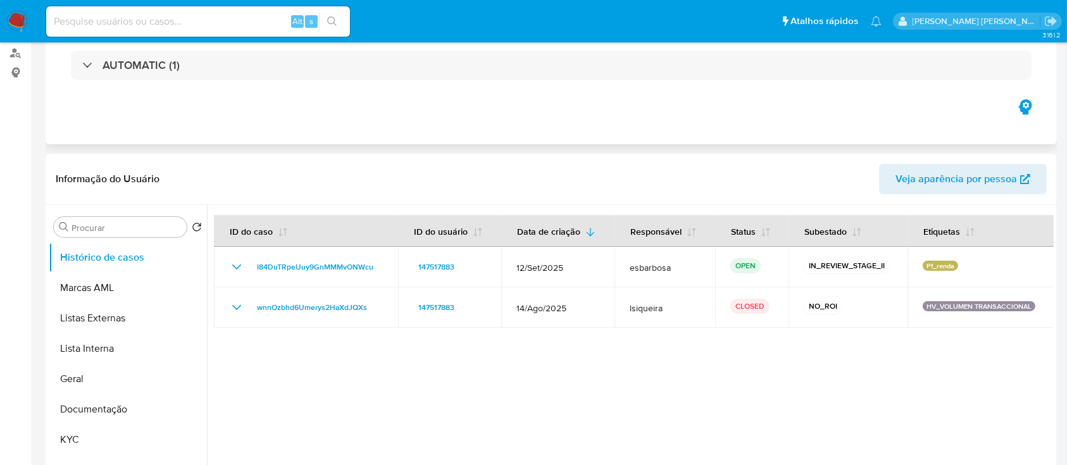
scroll to position [168, 0]
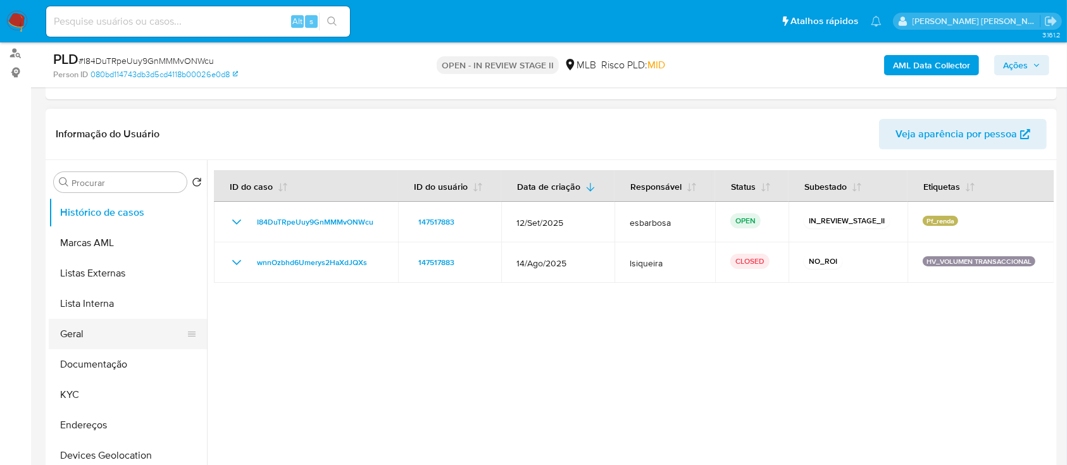
click at [104, 336] on button "Geral" at bounding box center [123, 334] width 148 height 30
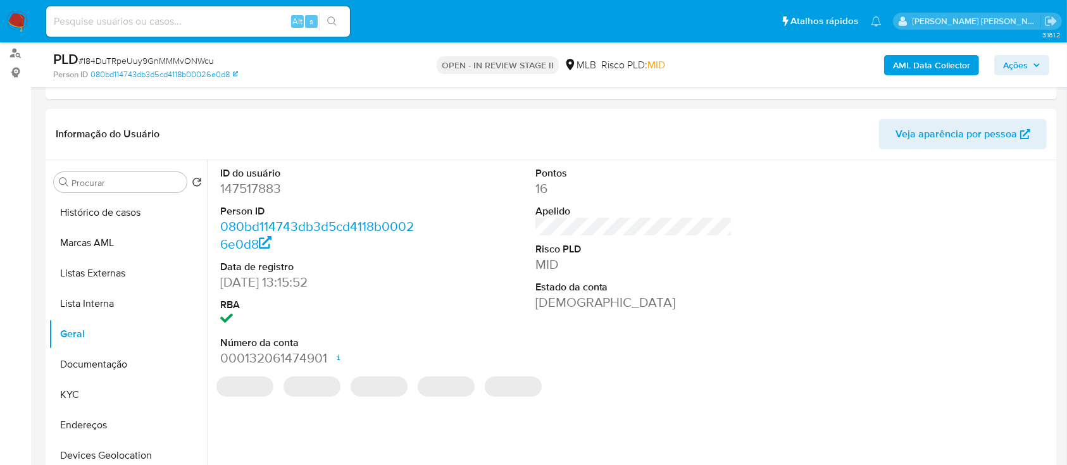
click at [259, 190] on dd "147517883" at bounding box center [318, 189] width 197 height 18
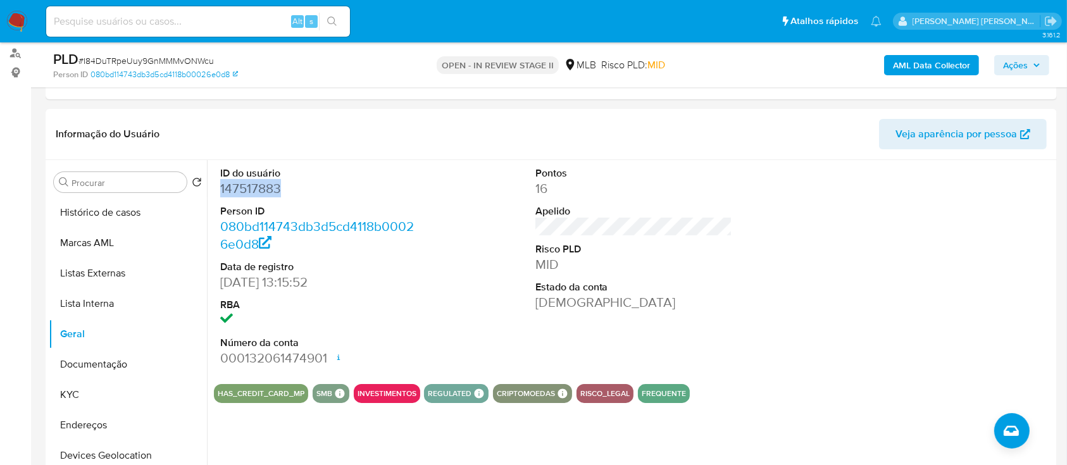
copy dd "147517883"
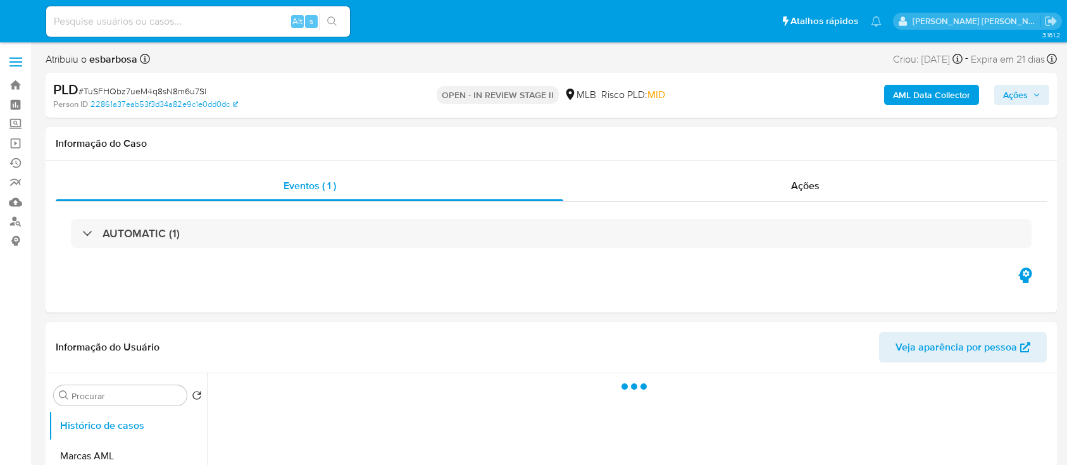
select select "10"
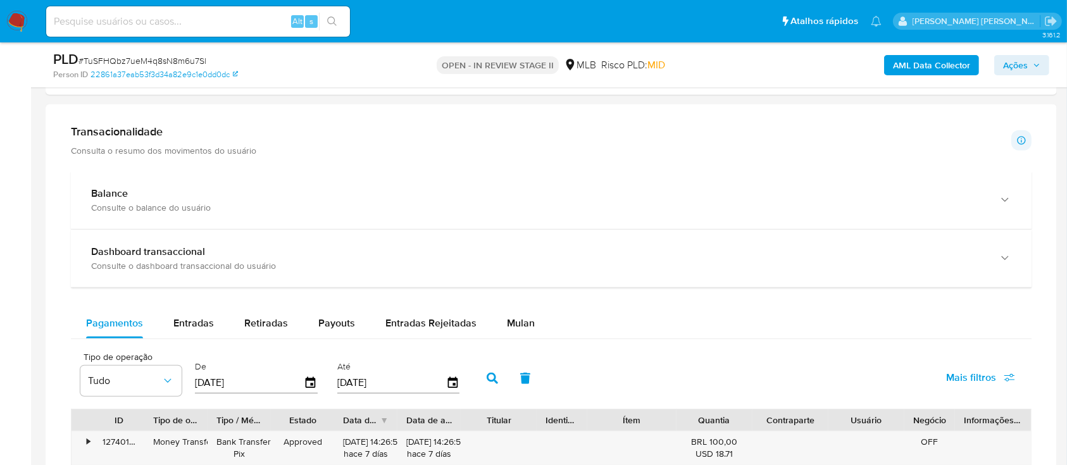
scroll to position [1012, 0]
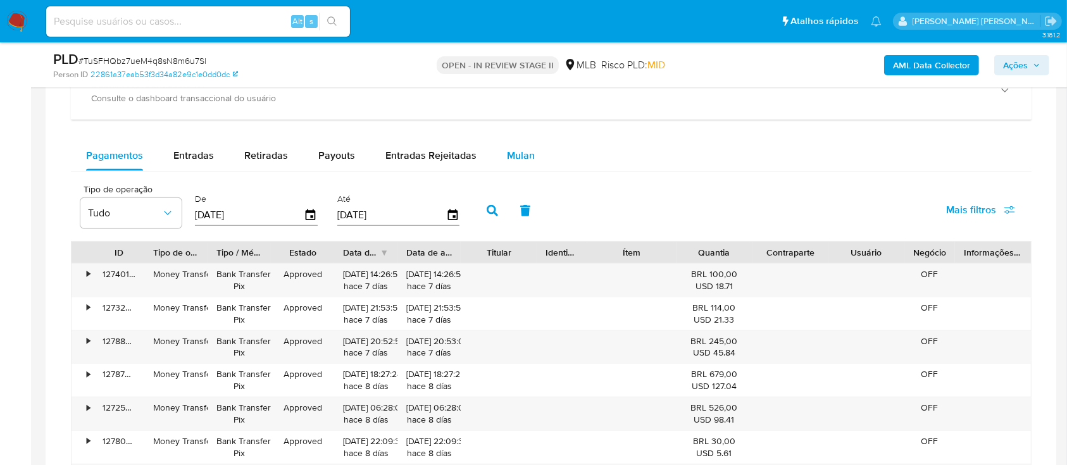
click at [522, 155] on span "Mulan" at bounding box center [521, 155] width 28 height 15
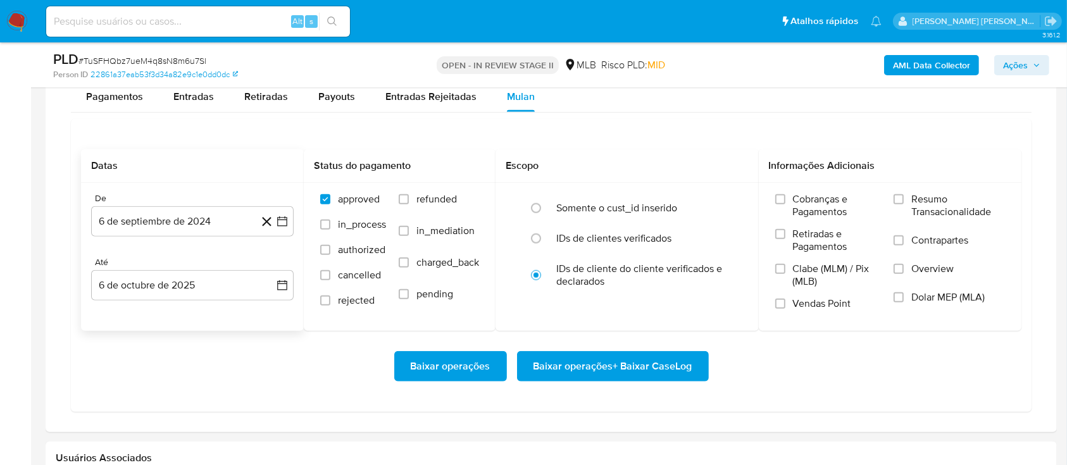
scroll to position [1096, 0]
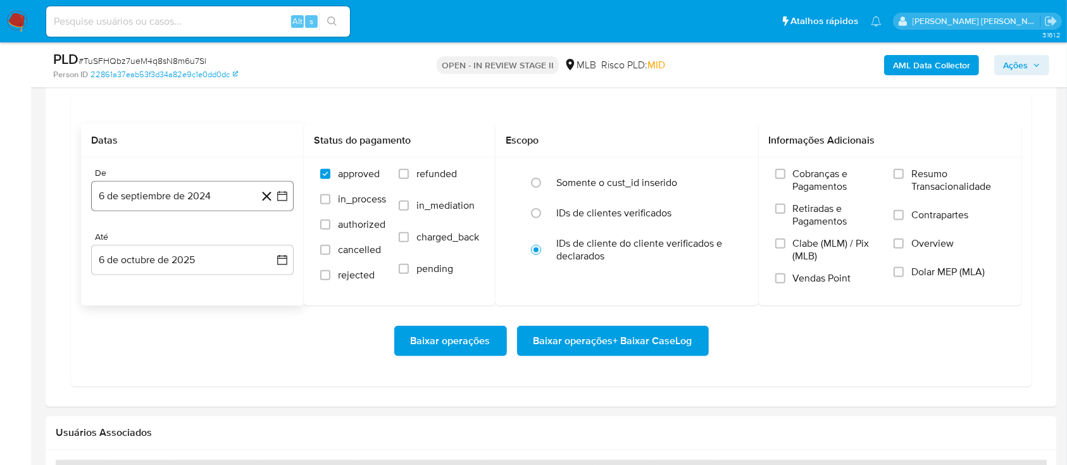
click at [141, 194] on button "6 de septiembre de 2024" at bounding box center [192, 196] width 202 height 30
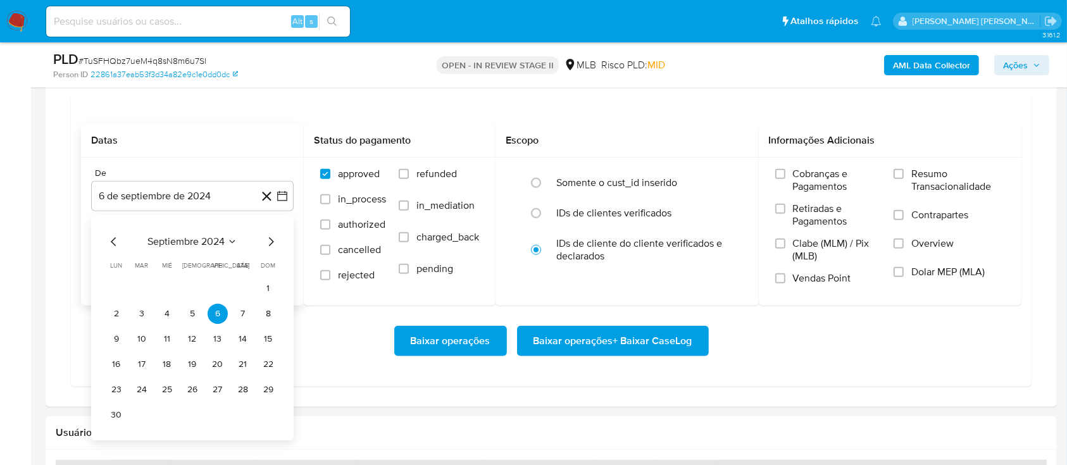
click at [187, 241] on span "septiembre 2024" at bounding box center [185, 241] width 77 height 13
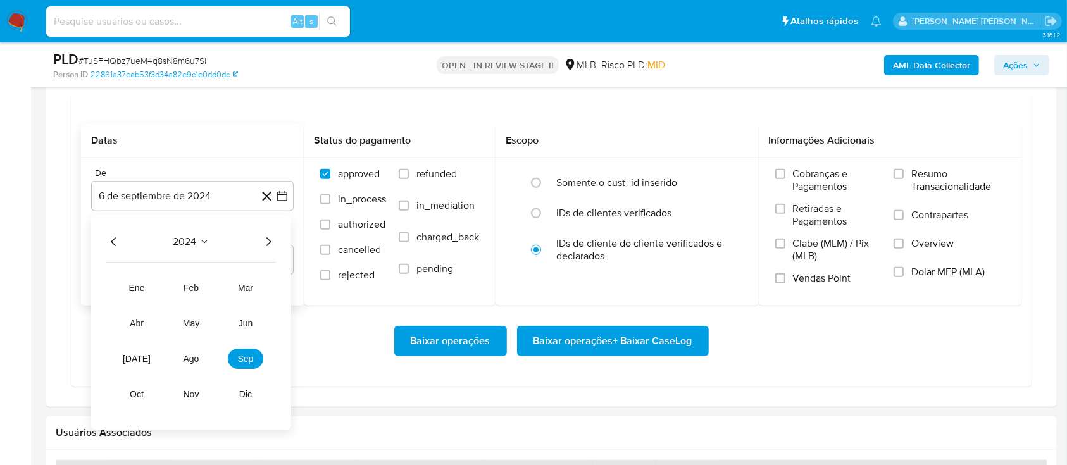
click at [266, 241] on icon "Año siguiente" at bounding box center [268, 241] width 15 height 15
click at [184, 359] on span "ago" at bounding box center [191, 359] width 16 height 10
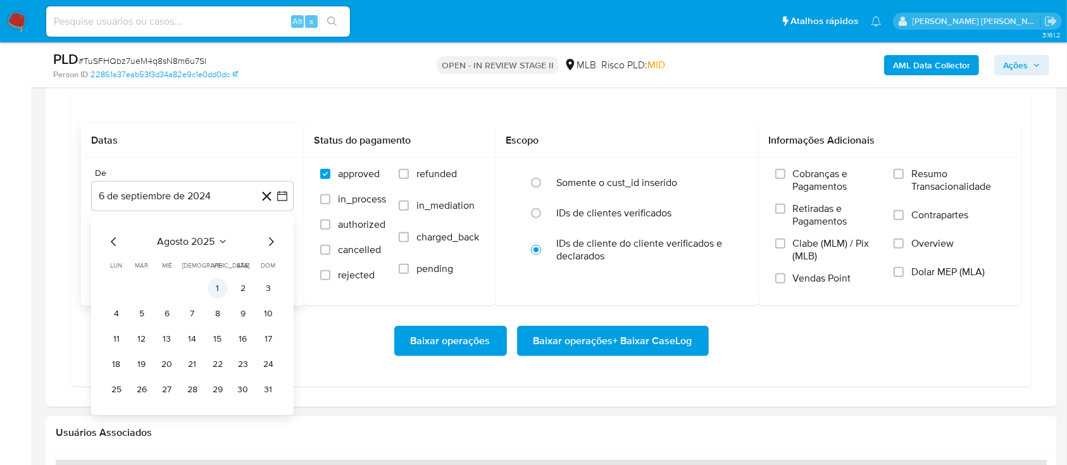
click at [218, 287] on button "1" at bounding box center [218, 288] width 20 height 20
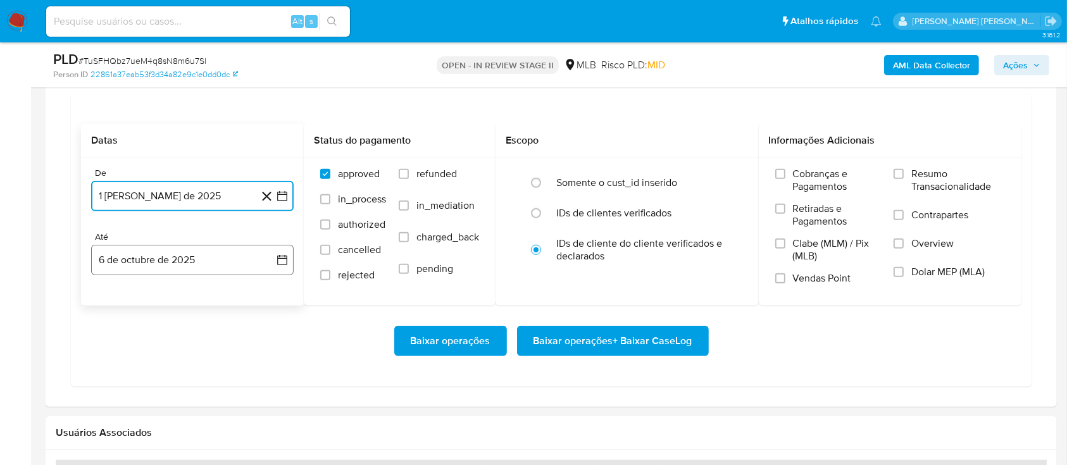
click at [232, 262] on button "6 de octubre de 2025" at bounding box center [192, 260] width 202 height 30
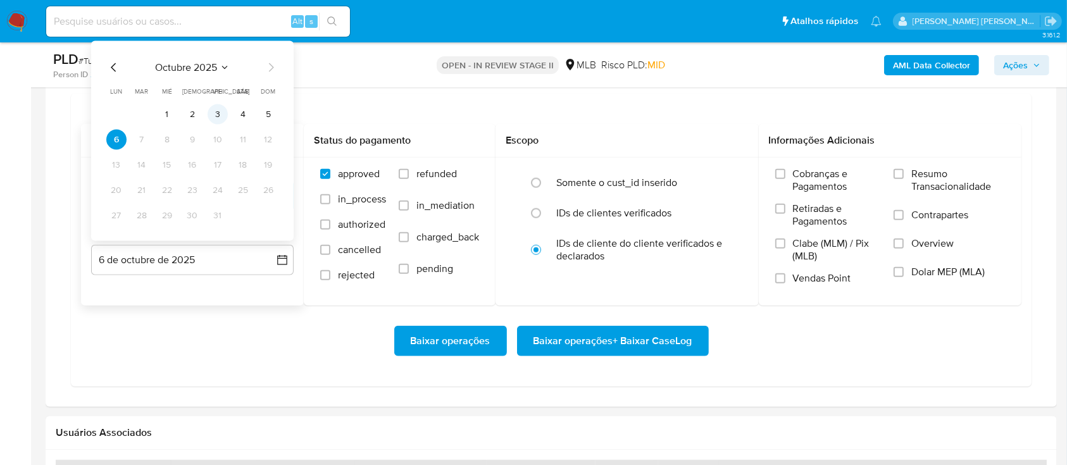
click at [223, 111] on button "3" at bounding box center [218, 114] width 20 height 20
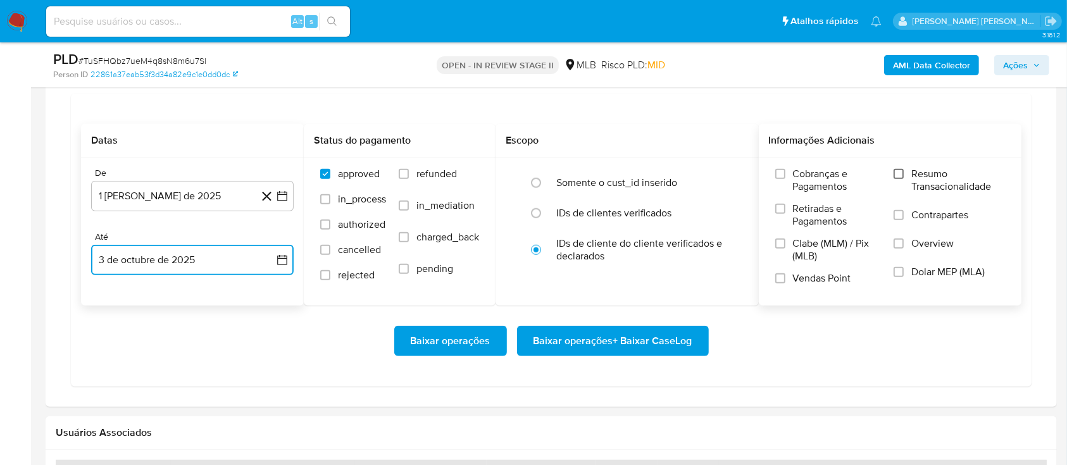
click at [900, 175] on input "Resumo Transacionalidade" at bounding box center [898, 174] width 10 height 10
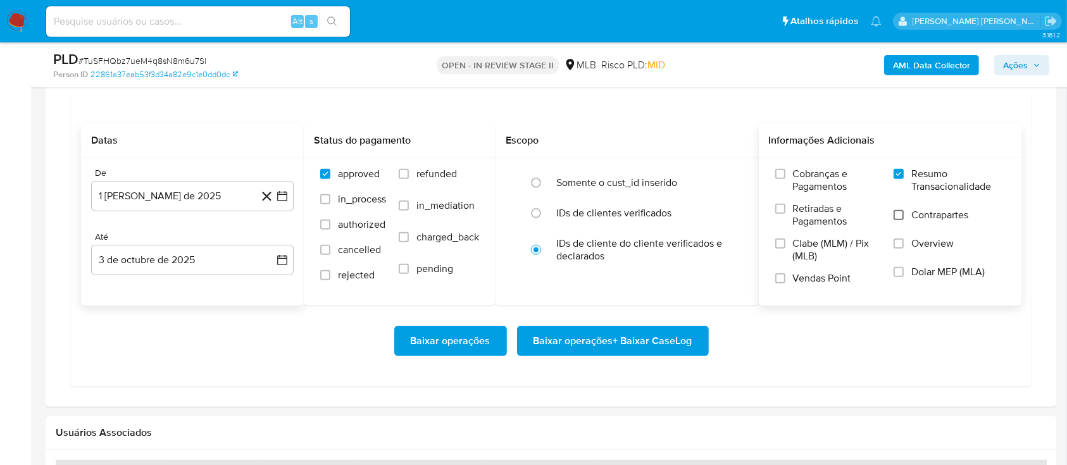
click at [903, 215] on input "Contrapartes" at bounding box center [898, 215] width 10 height 10
click at [788, 279] on label "Vendas Point" at bounding box center [828, 283] width 106 height 22
click at [785, 279] on input "Vendas Point" at bounding box center [780, 278] width 10 height 10
click at [607, 347] on span "Baixar operações + Baixar CaseLog" at bounding box center [612, 341] width 159 height 28
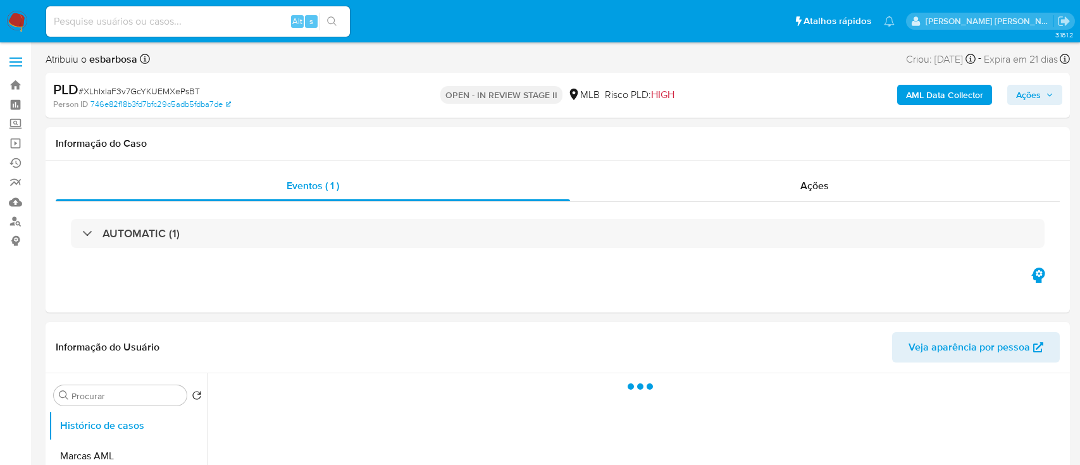
select select "10"
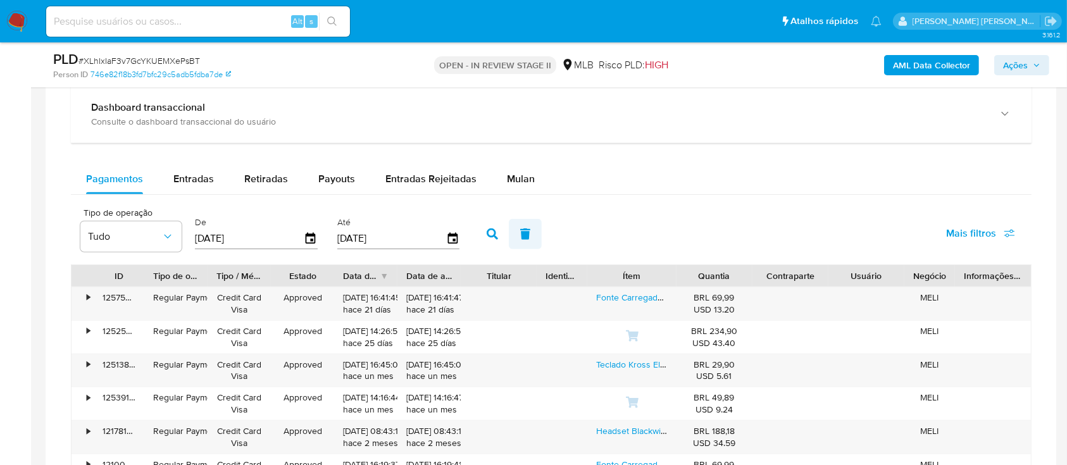
scroll to position [1012, 0]
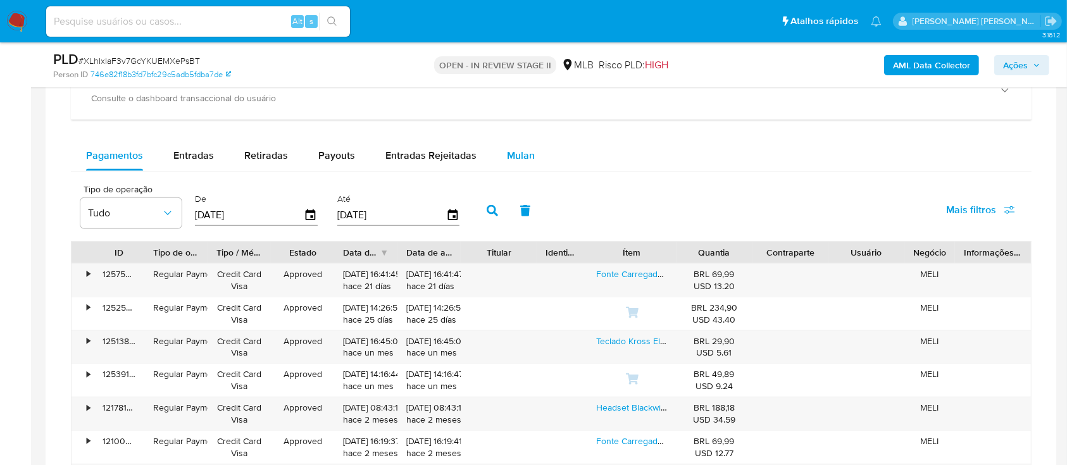
click at [523, 156] on span "Mulan" at bounding box center [521, 155] width 28 height 15
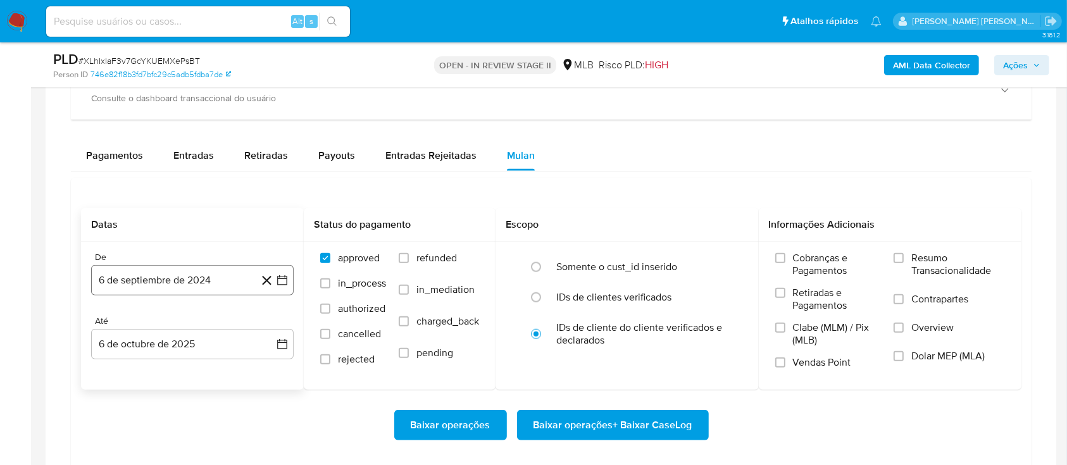
click at [192, 277] on button "6 de septiembre de 2024" at bounding box center [192, 280] width 202 height 30
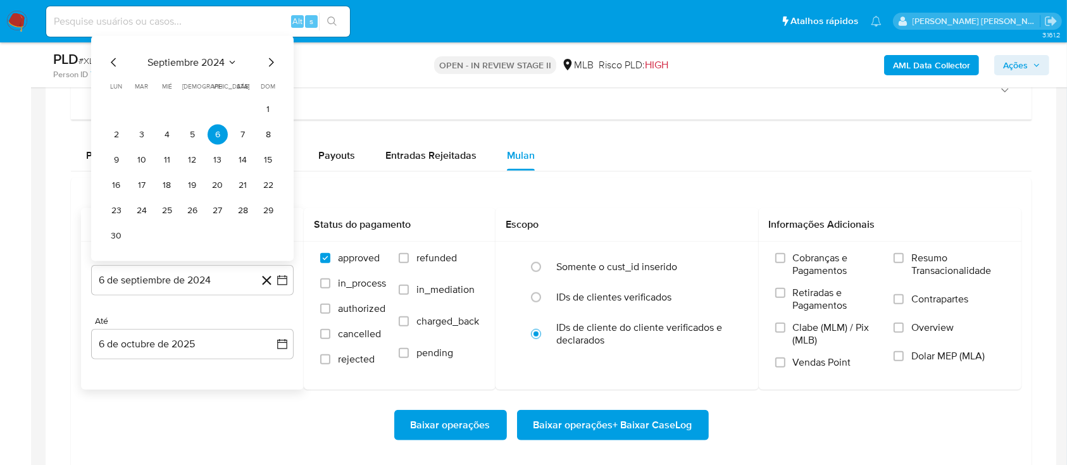
click at [192, 64] on span "septiembre 2024" at bounding box center [185, 62] width 77 height 13
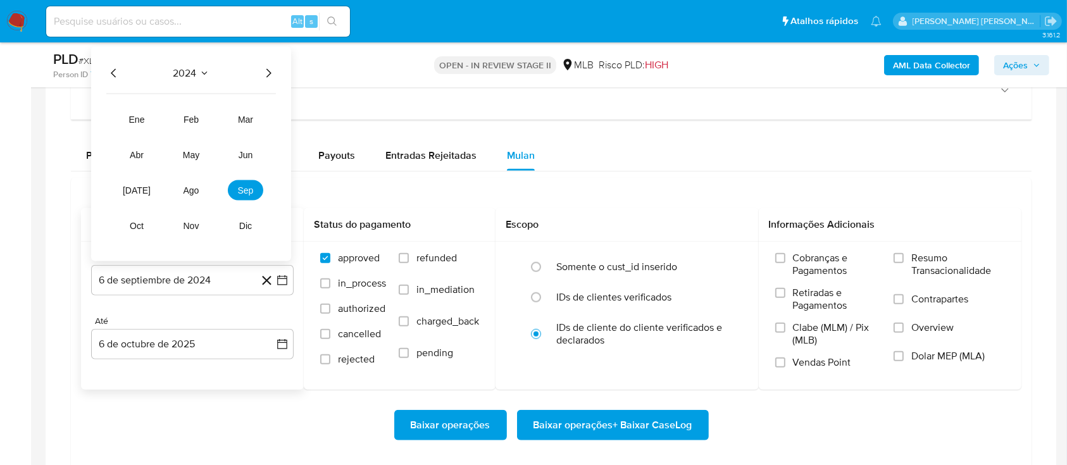
click at [275, 75] on icon "Año siguiente" at bounding box center [268, 73] width 15 height 15
click at [188, 192] on span "ago" at bounding box center [191, 190] width 16 height 10
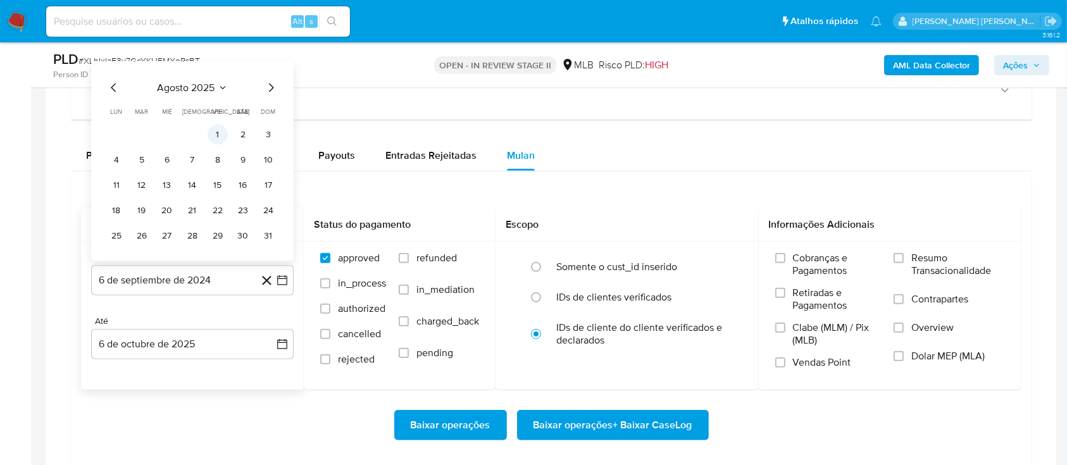
click at [215, 125] on button "1" at bounding box center [218, 135] width 20 height 20
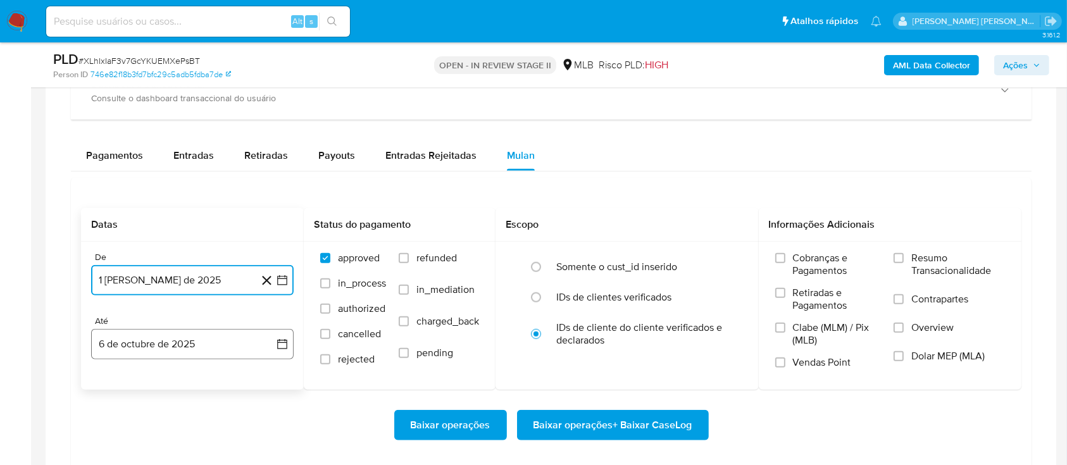
click at [176, 330] on button "6 de octubre de 2025" at bounding box center [192, 344] width 202 height 30
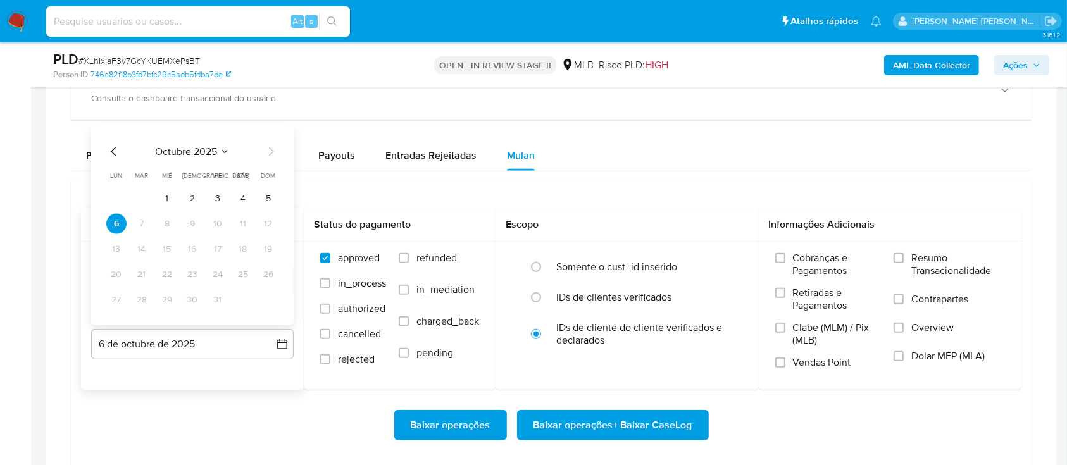
click at [225, 190] on td "3" at bounding box center [218, 199] width 20 height 20
click at [223, 195] on button "3" at bounding box center [218, 199] width 20 height 20
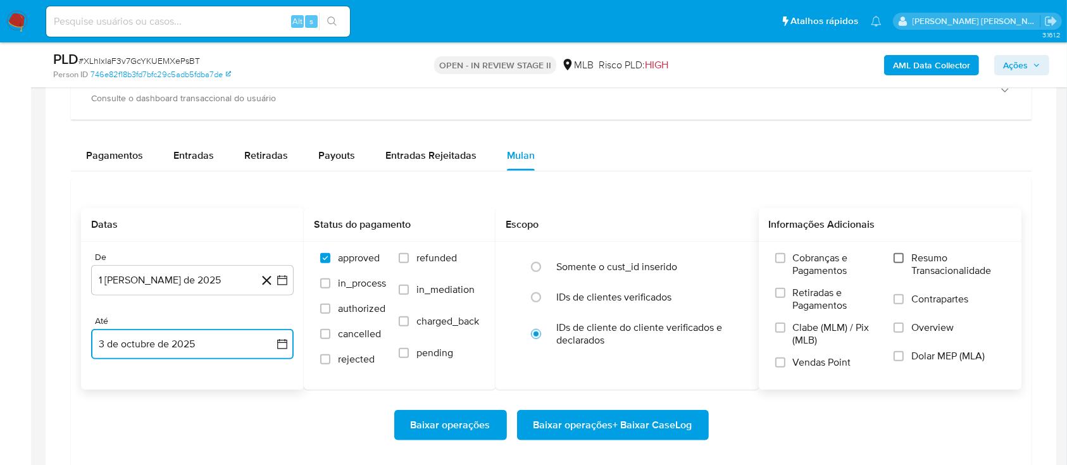
click at [899, 256] on input "Resumo Transacionalidade" at bounding box center [898, 258] width 10 height 10
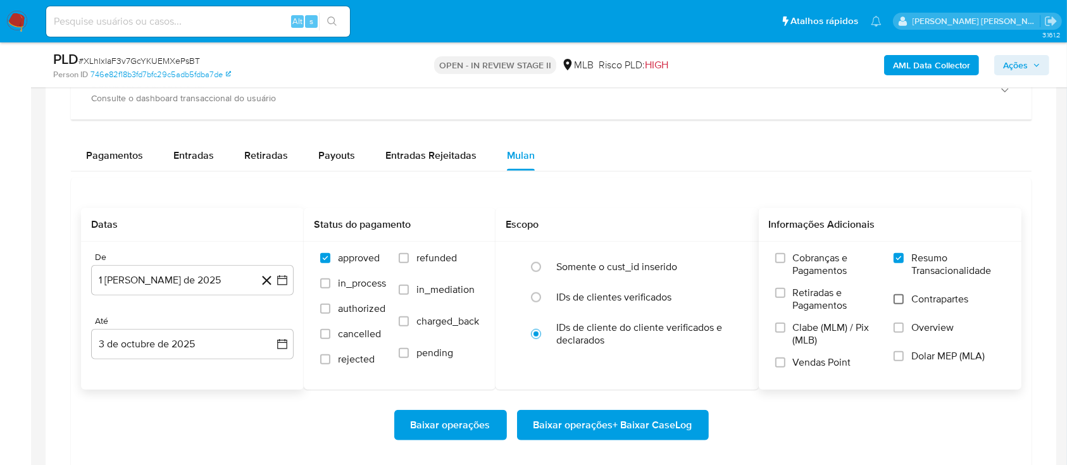
click at [898, 299] on input "Contrapartes" at bounding box center [898, 299] width 10 height 10
click at [777, 363] on input "Vendas Point" at bounding box center [780, 362] width 10 height 10
click at [611, 412] on span "Baixar operações + Baixar CaseLog" at bounding box center [612, 425] width 159 height 28
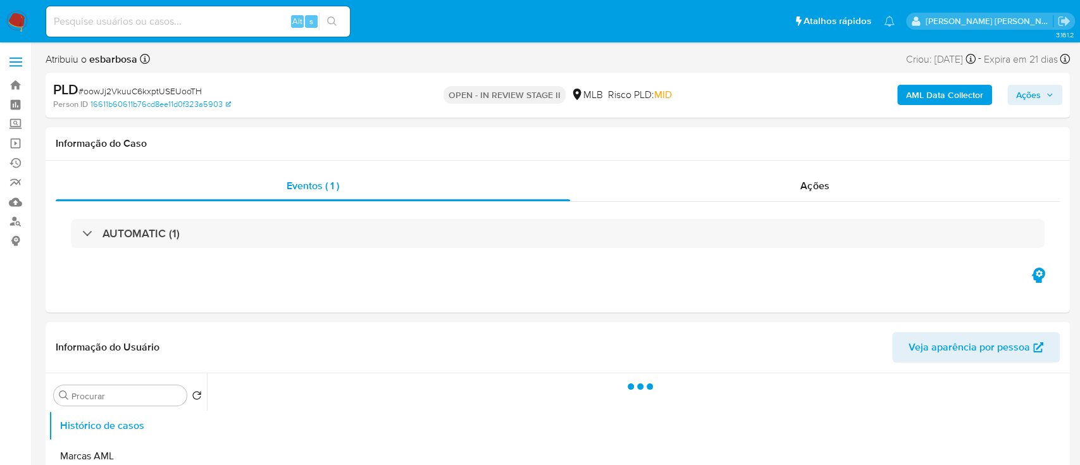
select select "10"
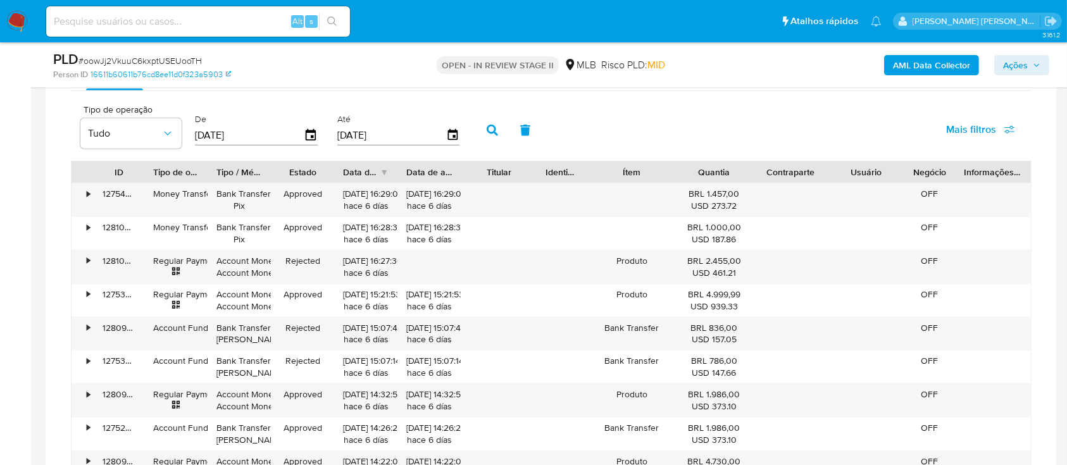
scroll to position [927, 0]
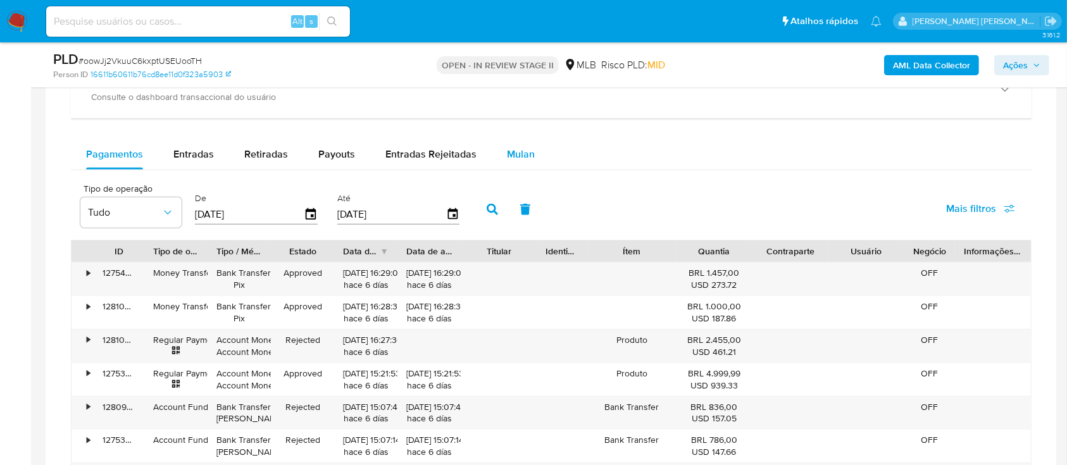
click at [521, 159] on span "Mulan" at bounding box center [521, 154] width 28 height 15
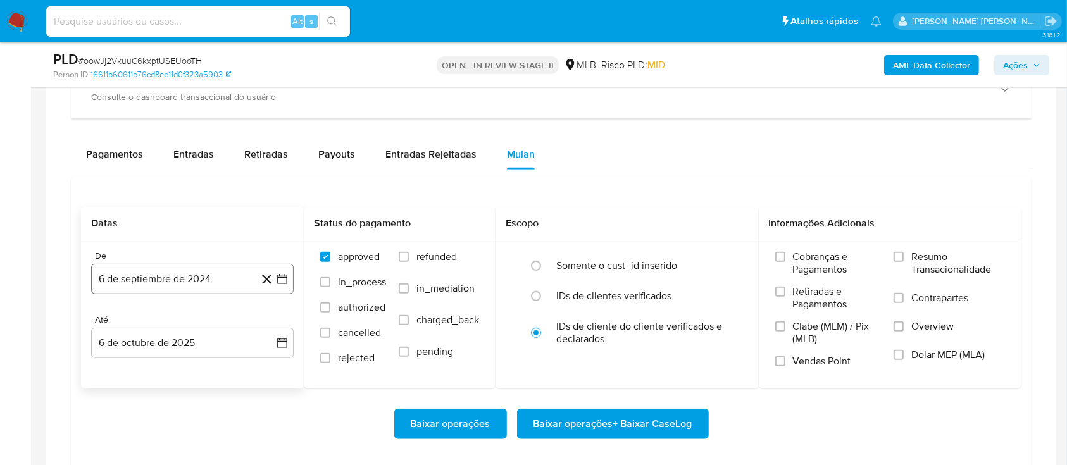
click at [206, 274] on button "6 de septiembre de 2024" at bounding box center [192, 279] width 202 height 30
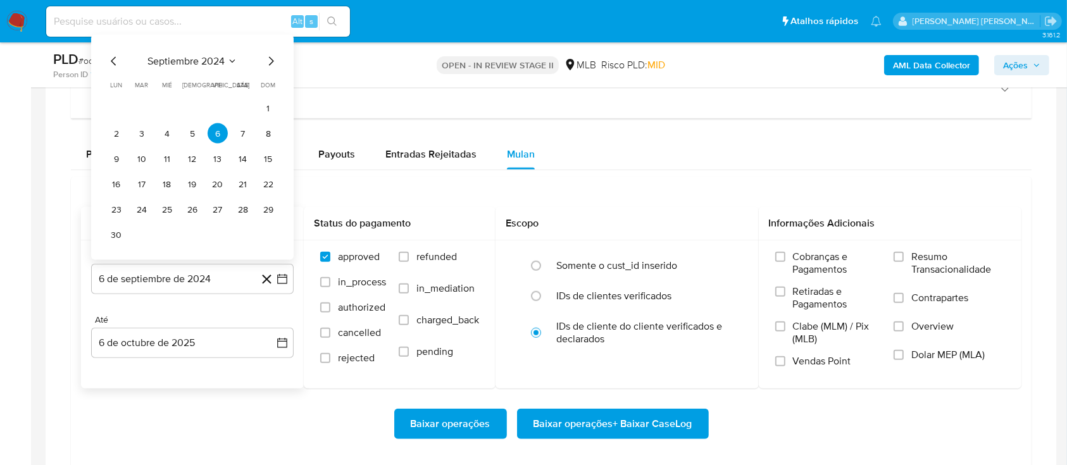
click at [210, 60] on span "septiembre 2024" at bounding box center [185, 61] width 77 height 13
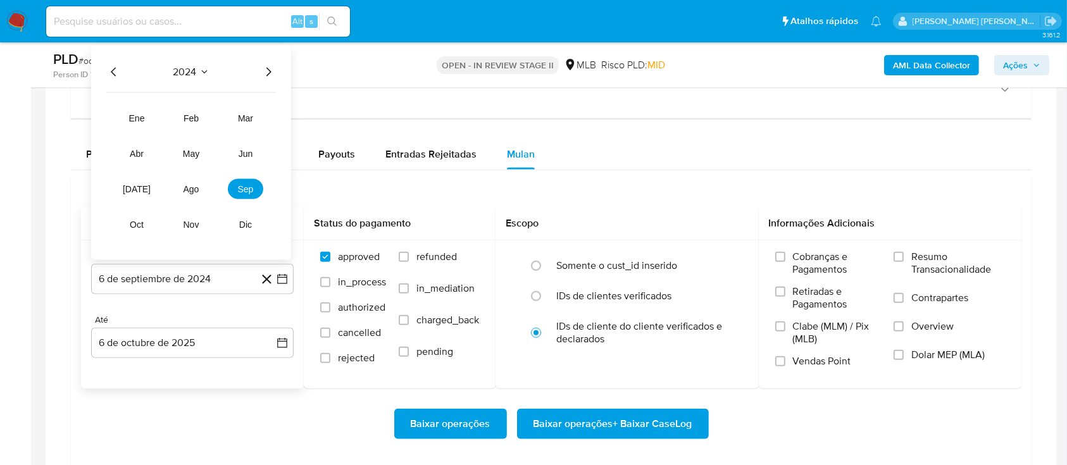
click at [270, 71] on icon "Año siguiente" at bounding box center [268, 72] width 5 height 9
click at [189, 184] on span "ago" at bounding box center [191, 189] width 16 height 10
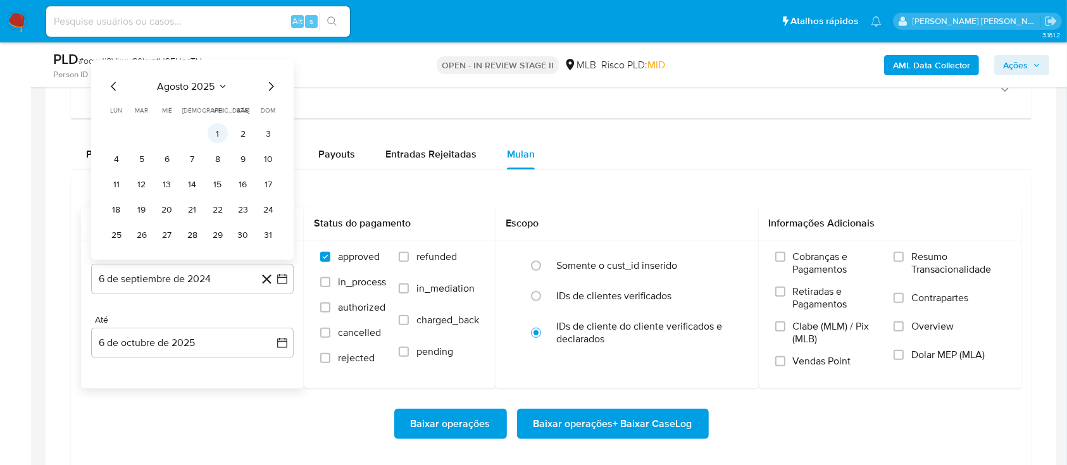
click at [219, 129] on button "1" at bounding box center [218, 133] width 20 height 20
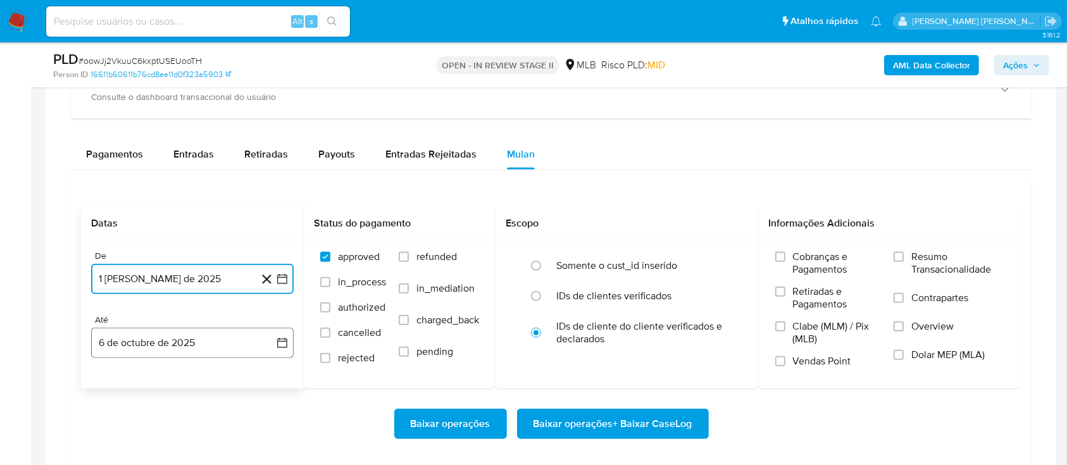
click at [169, 347] on button "6 de octubre de 2025" at bounding box center [192, 343] width 202 height 30
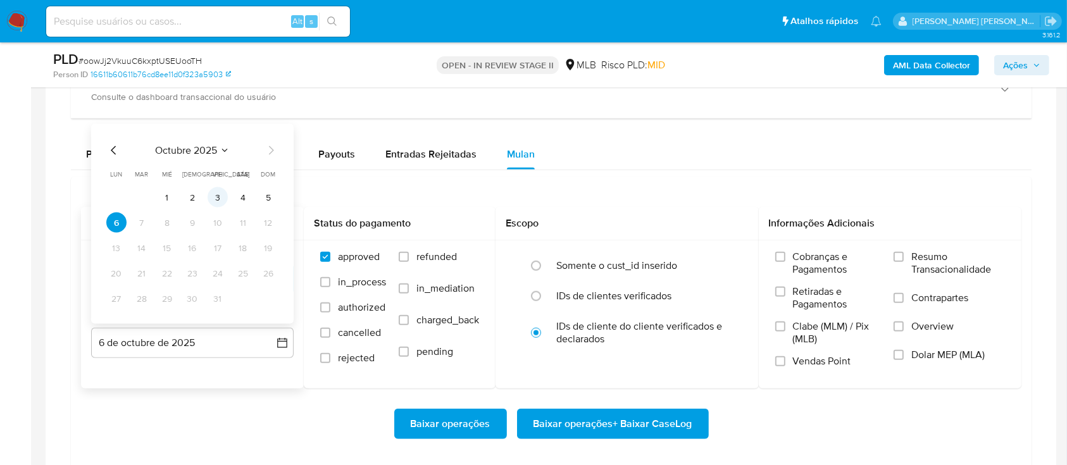
click at [220, 202] on button "3" at bounding box center [218, 197] width 20 height 20
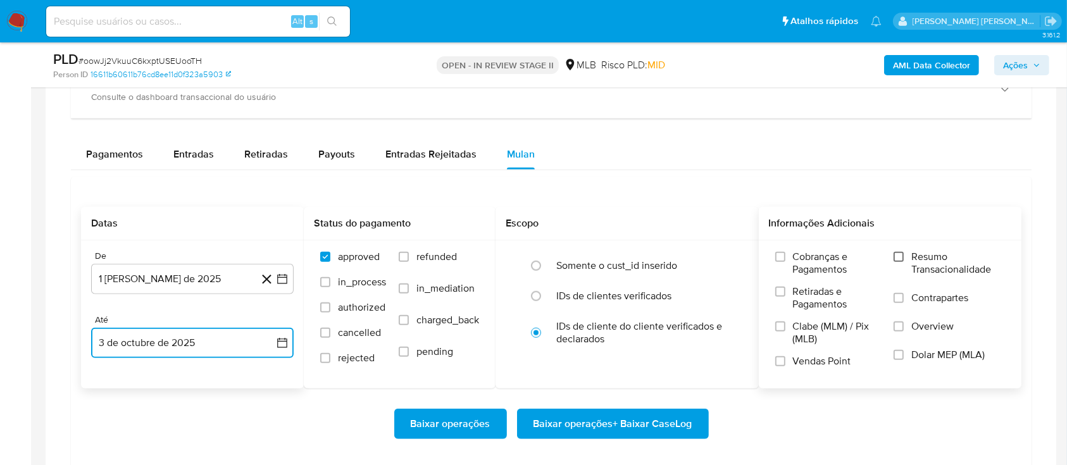
click at [896, 252] on input "Resumo Transacionalidade" at bounding box center [898, 257] width 10 height 10
click at [902, 296] on input "Contrapartes" at bounding box center [898, 298] width 10 height 10
click at [777, 358] on input "Vendas Point" at bounding box center [780, 361] width 10 height 10
click at [625, 416] on span "Baixar operações + Baixar CaseLog" at bounding box center [612, 424] width 159 height 28
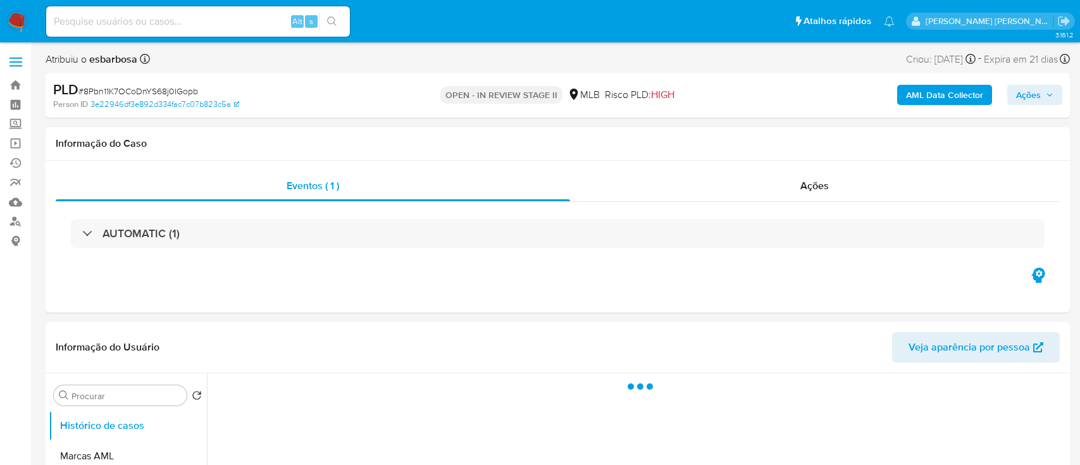
select select "10"
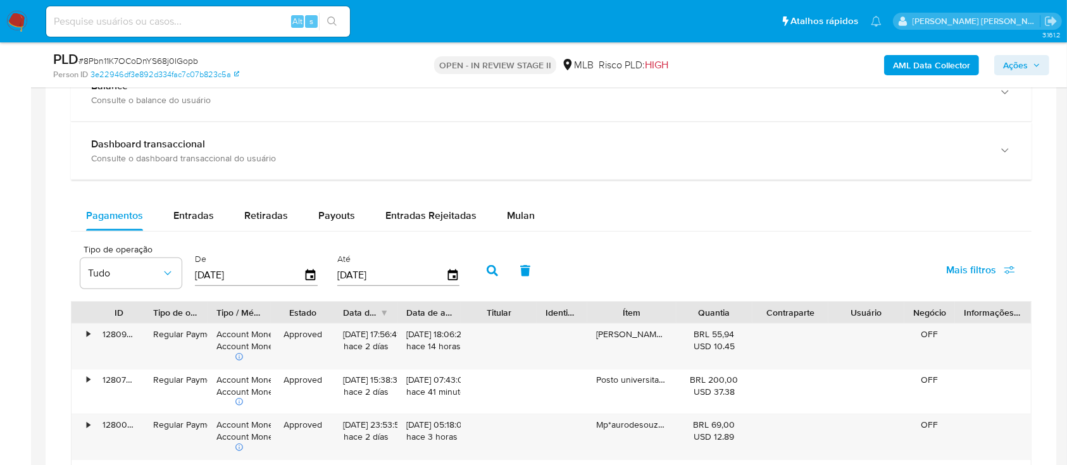
scroll to position [1012, 0]
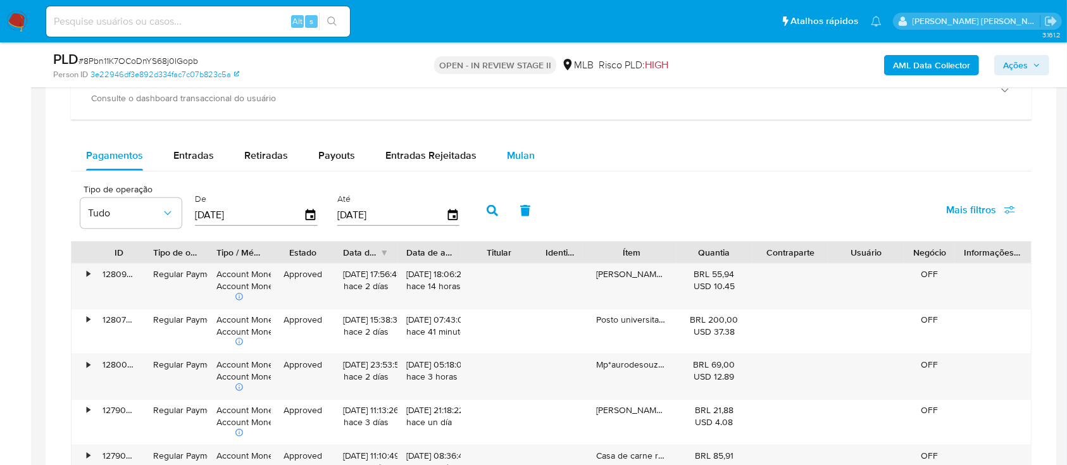
click at [520, 154] on span "Mulan" at bounding box center [521, 155] width 28 height 15
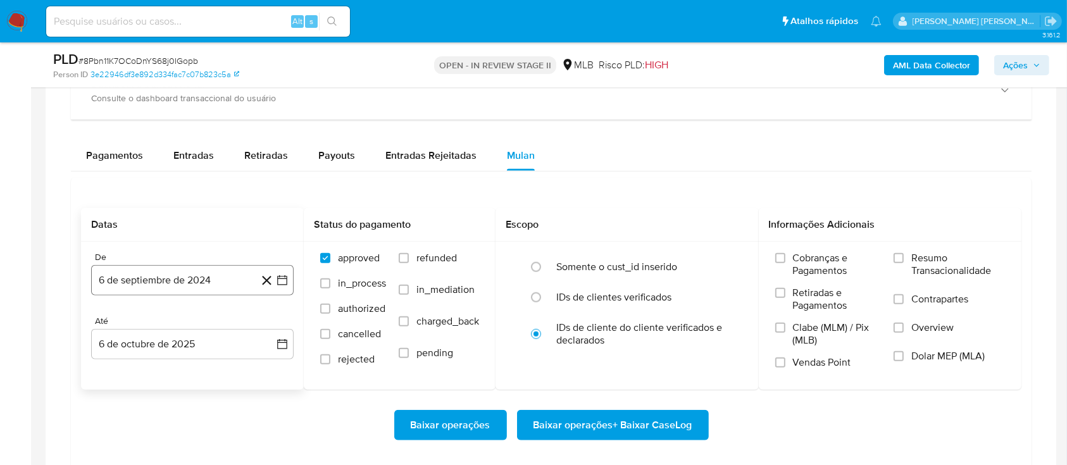
click at [218, 271] on button "6 de septiembre de 2024" at bounding box center [192, 280] width 202 height 30
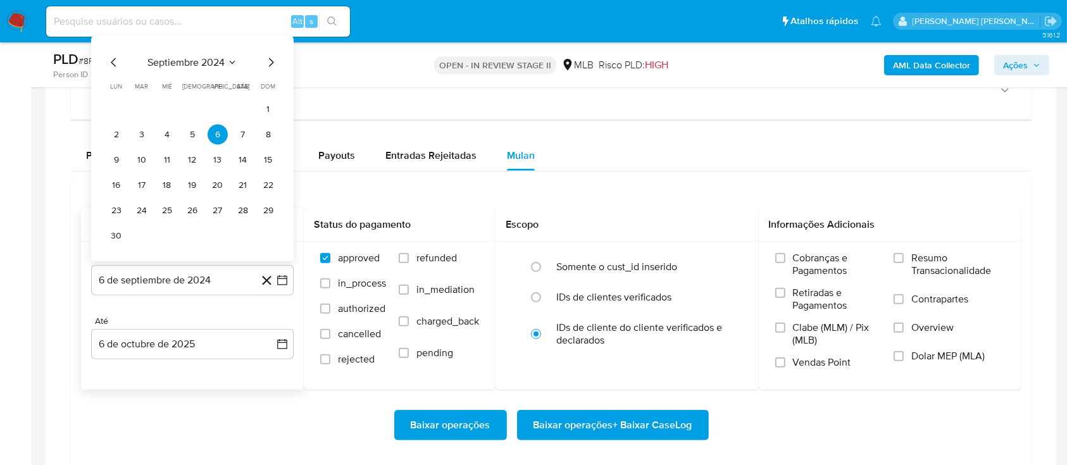
click at [197, 60] on span "septiembre 2024" at bounding box center [185, 62] width 77 height 13
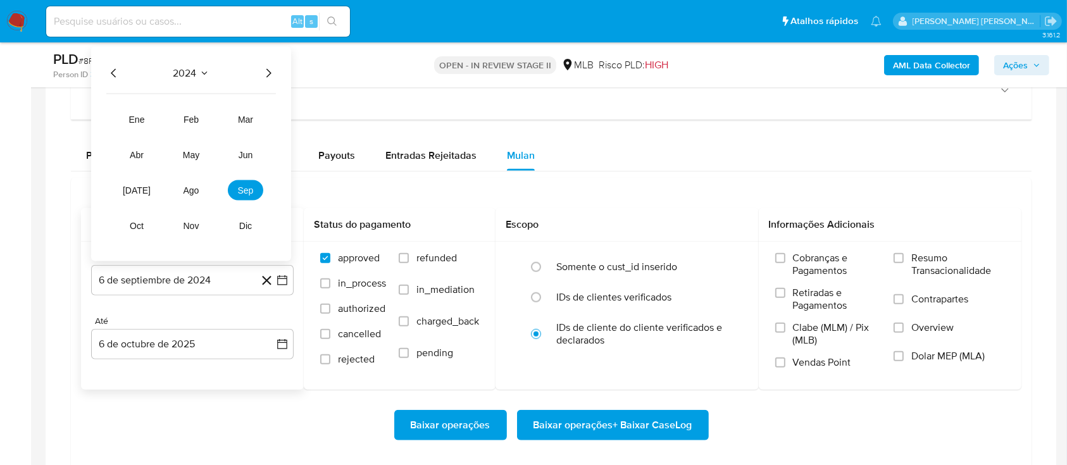
click at [268, 75] on icon "Año siguiente" at bounding box center [268, 73] width 5 height 9
click at [197, 194] on span "ago" at bounding box center [191, 190] width 16 height 10
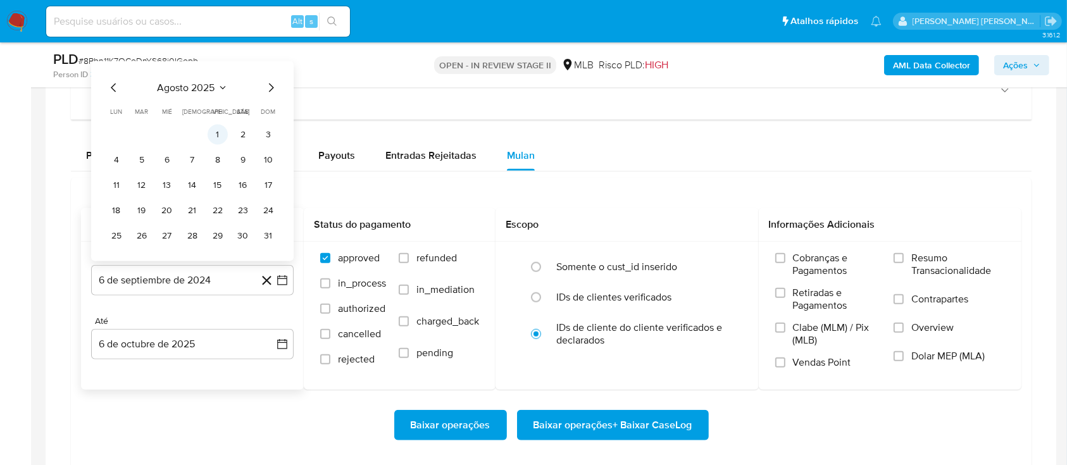
click at [218, 130] on button "1" at bounding box center [218, 135] width 20 height 20
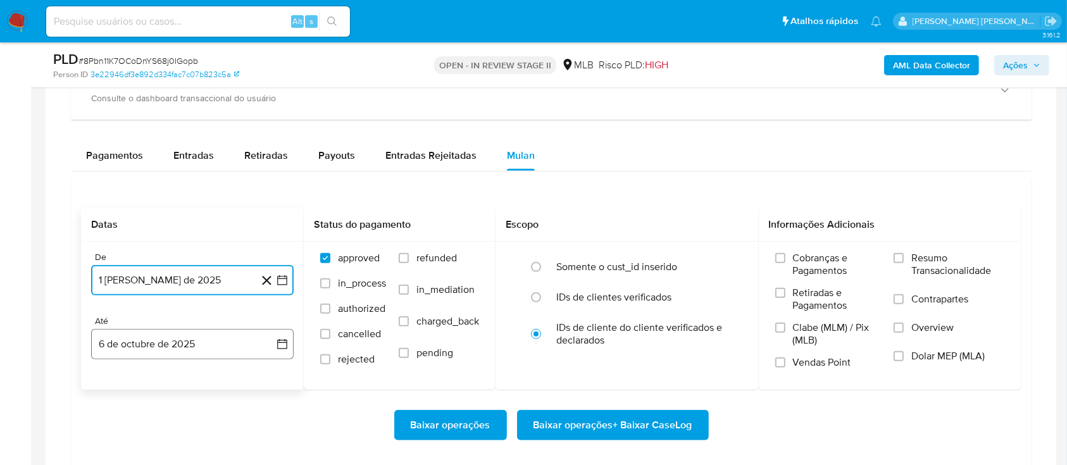
click at [203, 350] on button "6 de octubre de 2025" at bounding box center [192, 344] width 202 height 30
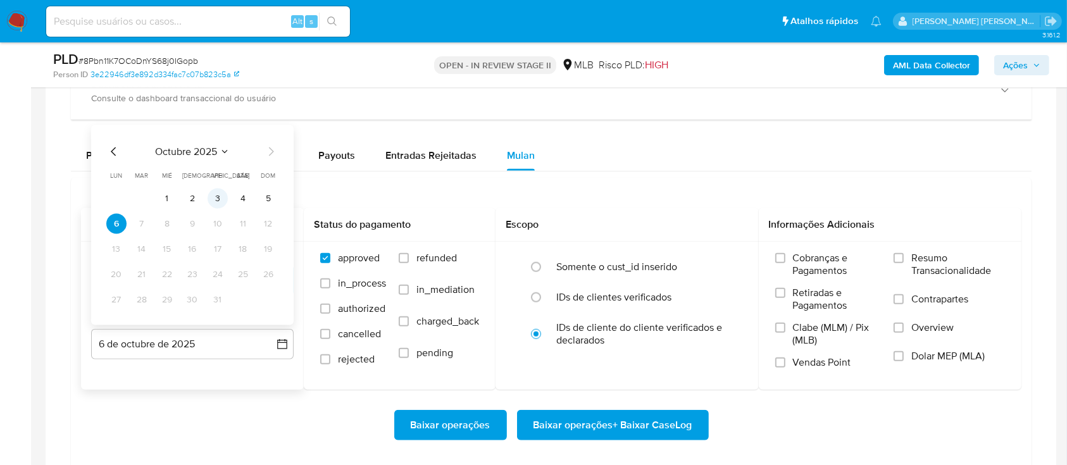
click at [214, 201] on button "3" at bounding box center [218, 199] width 20 height 20
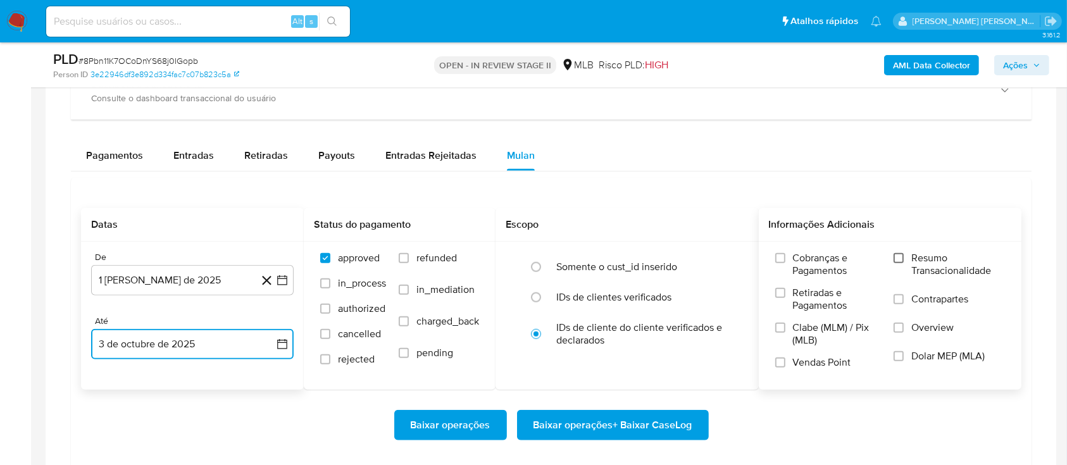
click at [899, 257] on input "Resumo Transacionalidade" at bounding box center [898, 258] width 10 height 10
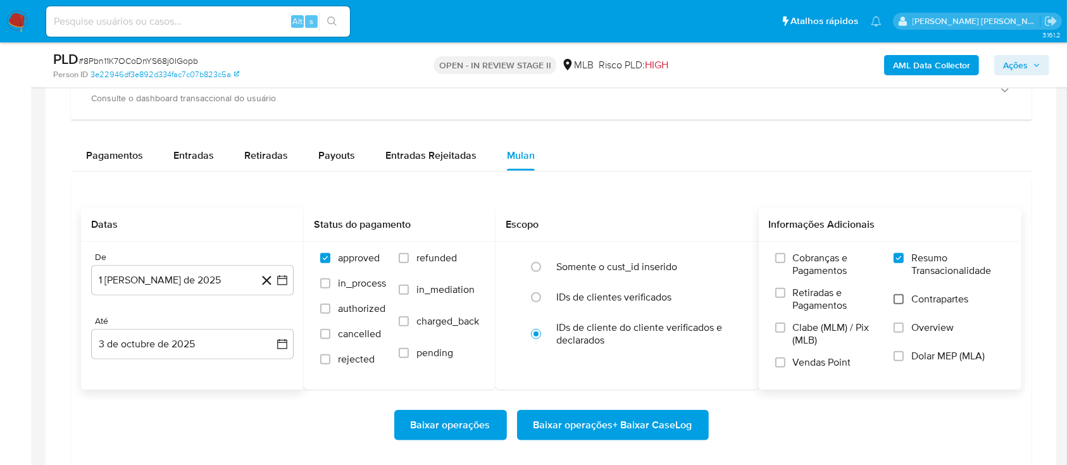
click at [898, 303] on input "Contrapartes" at bounding box center [898, 299] width 10 height 10
click at [778, 361] on input "Vendas Point" at bounding box center [780, 362] width 10 height 10
click at [611, 428] on span "Baixar operações + Baixar CaseLog" at bounding box center [612, 425] width 159 height 28
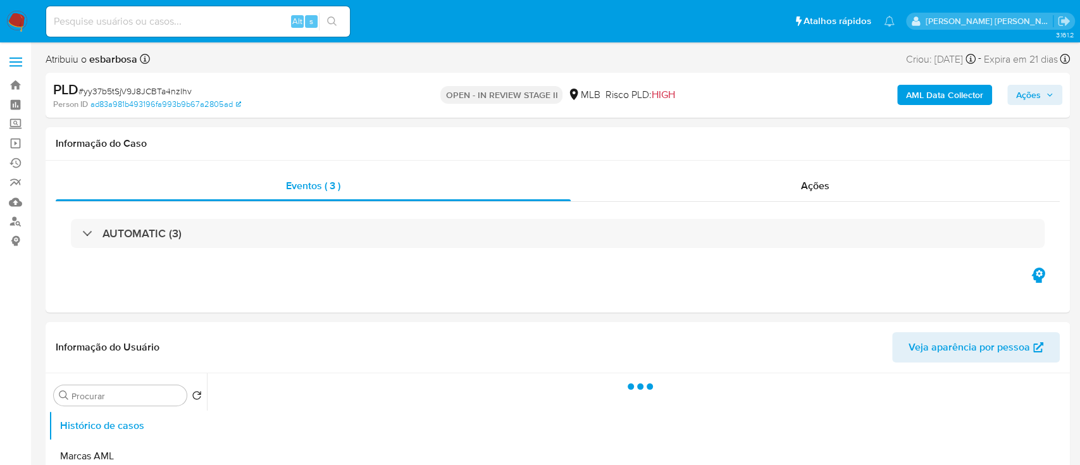
select select "10"
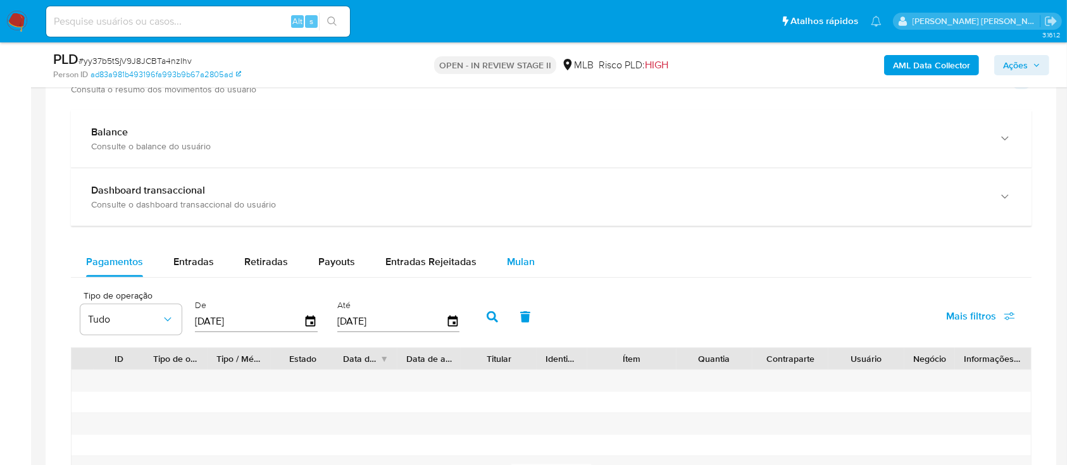
scroll to position [1012, 0]
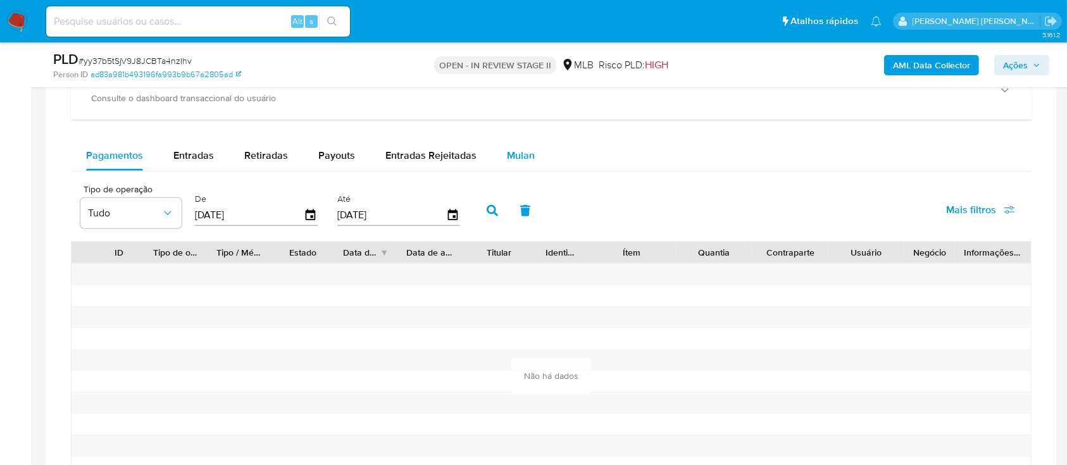
click at [516, 160] on span "Mulan" at bounding box center [521, 155] width 28 height 15
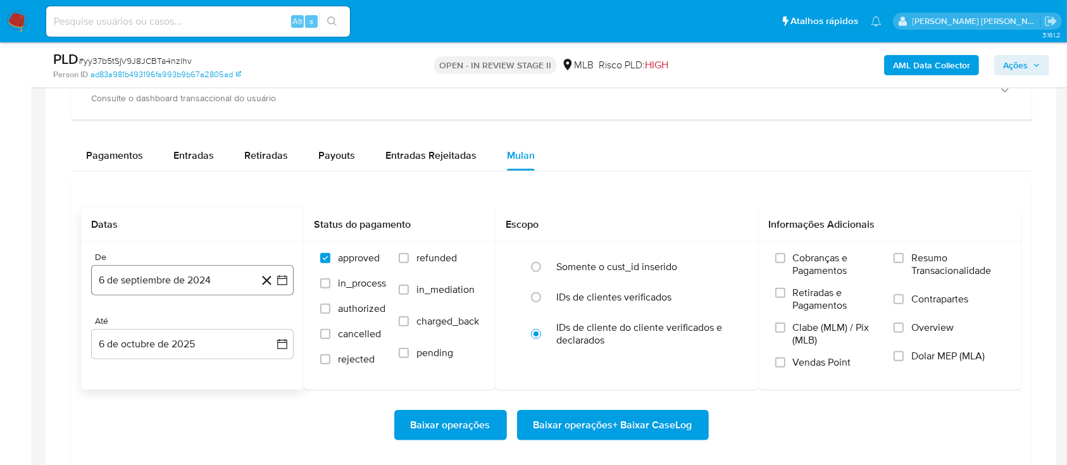
click at [202, 273] on button "6 de septiembre de 2024" at bounding box center [192, 280] width 202 height 30
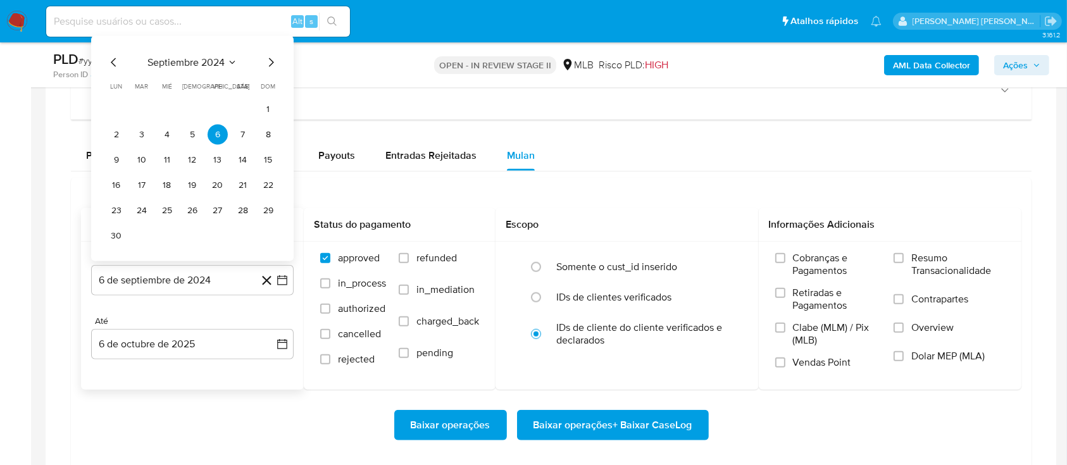
click at [202, 58] on span "septiembre 2024" at bounding box center [185, 62] width 77 height 13
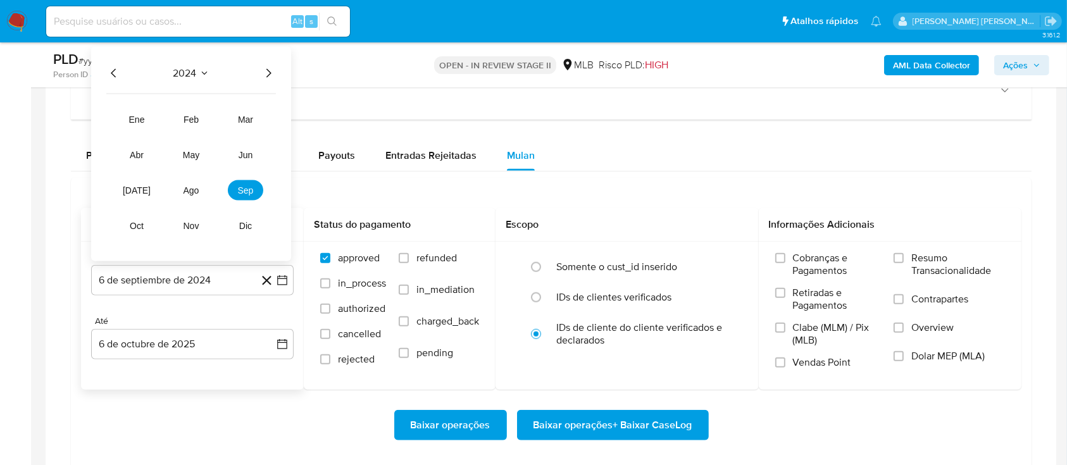
click at [263, 70] on icon "Año siguiente" at bounding box center [268, 73] width 15 height 15
click at [185, 197] on button "ago" at bounding box center [190, 190] width 35 height 20
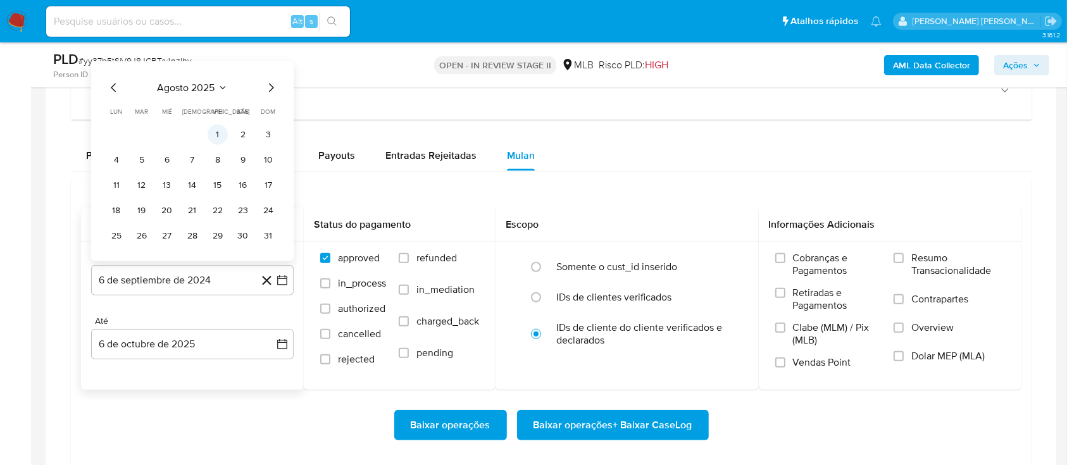
click at [220, 139] on button "1" at bounding box center [218, 135] width 20 height 20
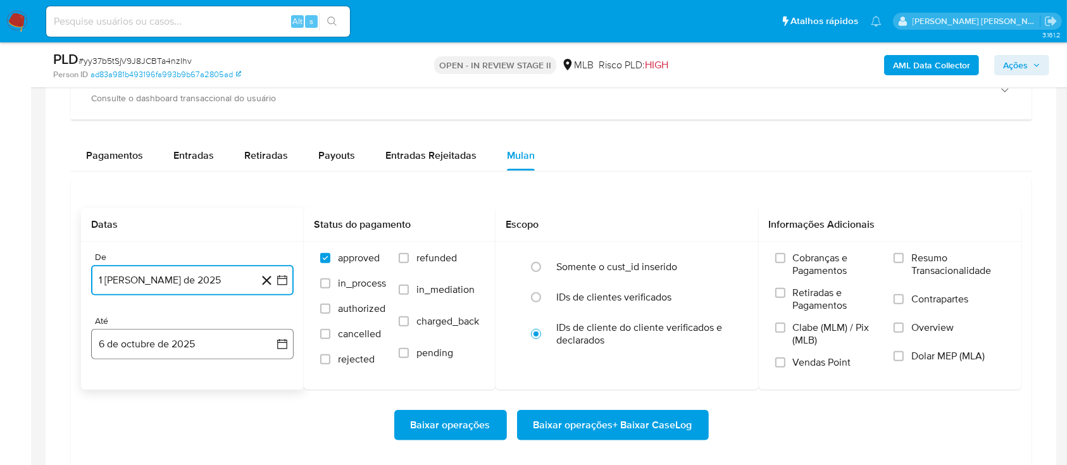
click at [180, 339] on button "6 de octubre de 2025" at bounding box center [192, 344] width 202 height 30
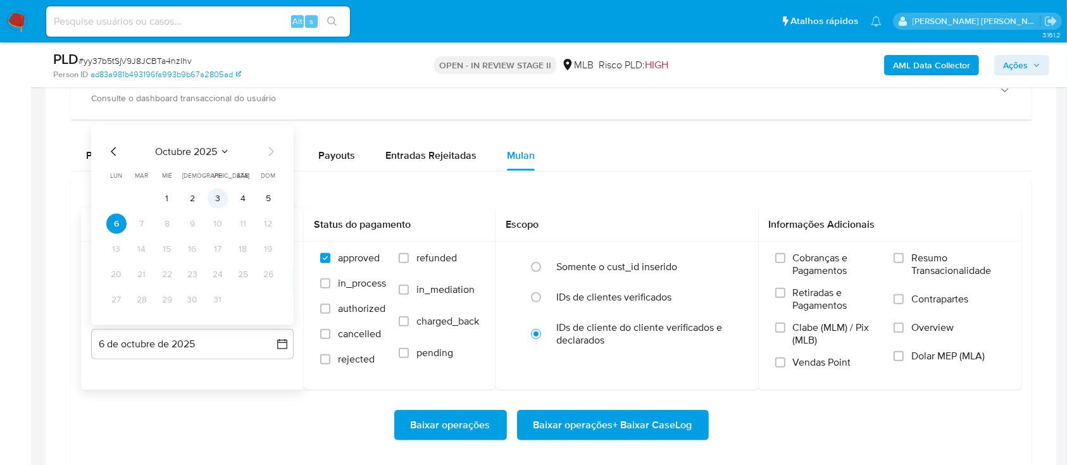
click at [218, 202] on button "3" at bounding box center [218, 199] width 20 height 20
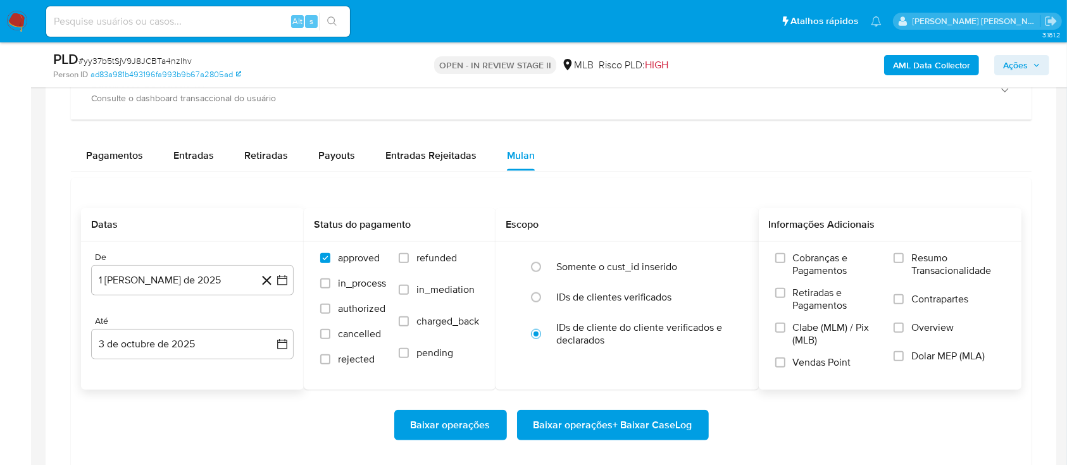
click at [897, 263] on label "Resumo Transacionalidade" at bounding box center [948, 272] width 111 height 41
click at [897, 263] on input "Resumo Transacionalidade" at bounding box center [898, 258] width 10 height 10
click at [900, 298] on input "Contrapartes" at bounding box center [898, 299] width 10 height 10
click at [785, 361] on label "Vendas Point" at bounding box center [828, 367] width 106 height 22
click at [785, 361] on input "Vendas Point" at bounding box center [780, 362] width 10 height 10
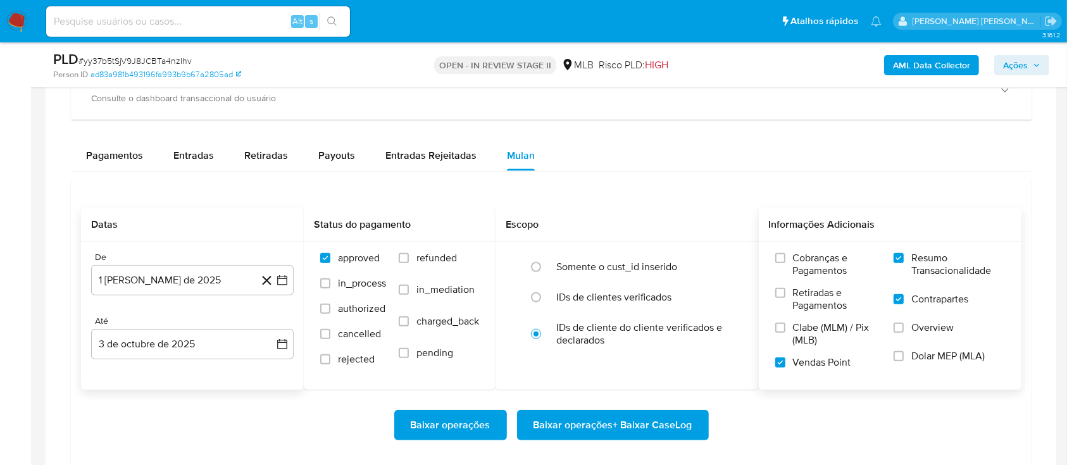
click at [580, 430] on span "Baixar operações + Baixar CaseLog" at bounding box center [612, 425] width 159 height 28
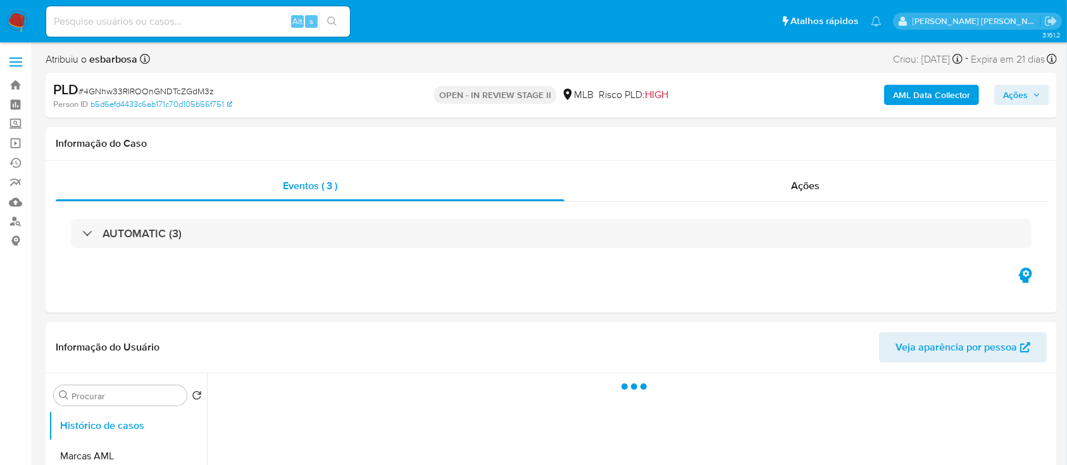
select select "10"
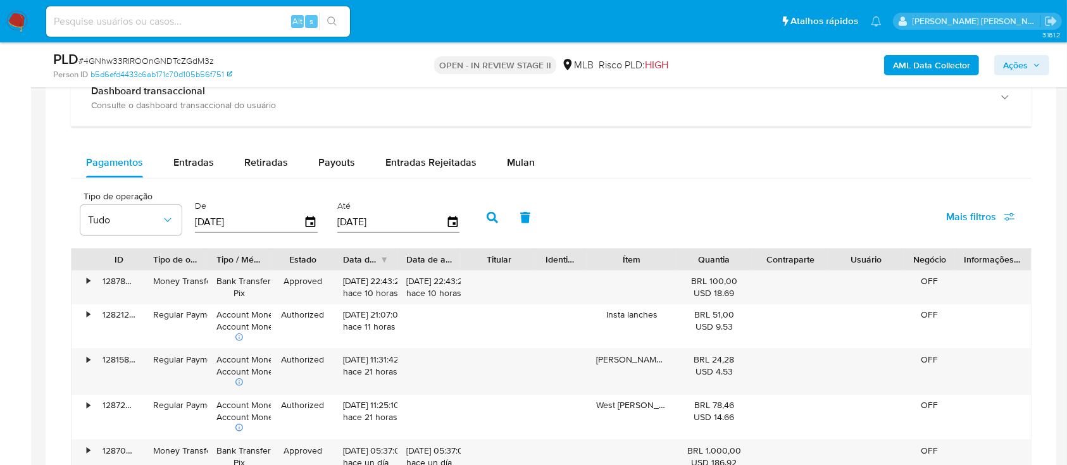
scroll to position [1012, 0]
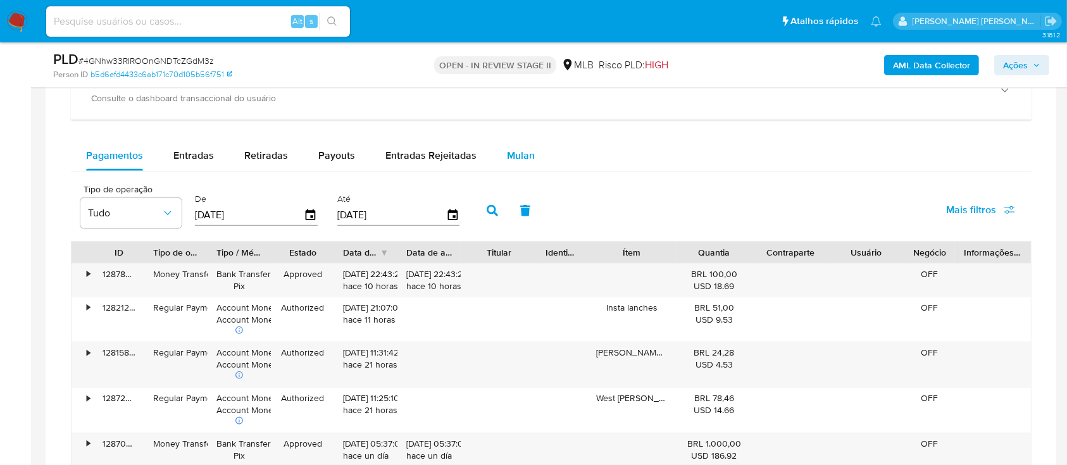
click at [518, 156] on span "Mulan" at bounding box center [521, 155] width 28 height 15
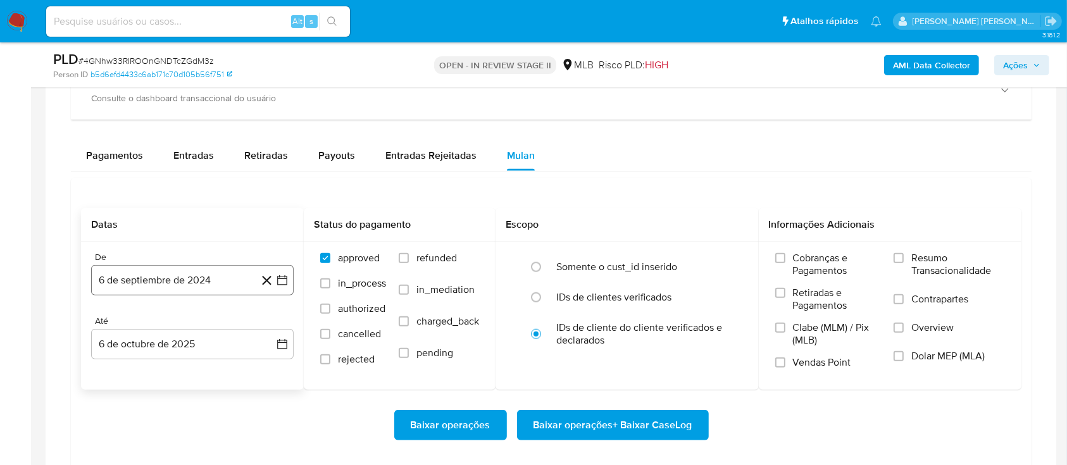
click at [229, 289] on button "6 de septiembre de 2024" at bounding box center [192, 280] width 202 height 30
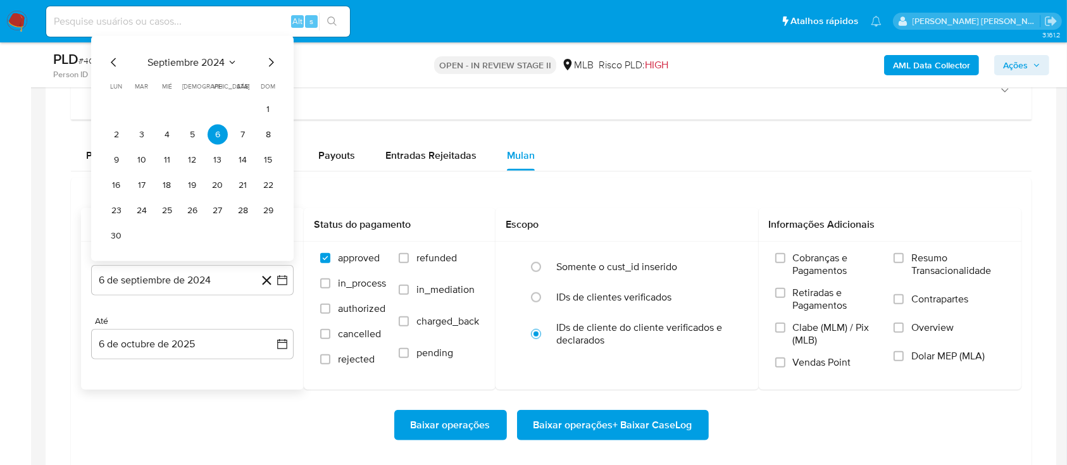
click at [221, 66] on span "septiembre 2024" at bounding box center [185, 62] width 77 height 13
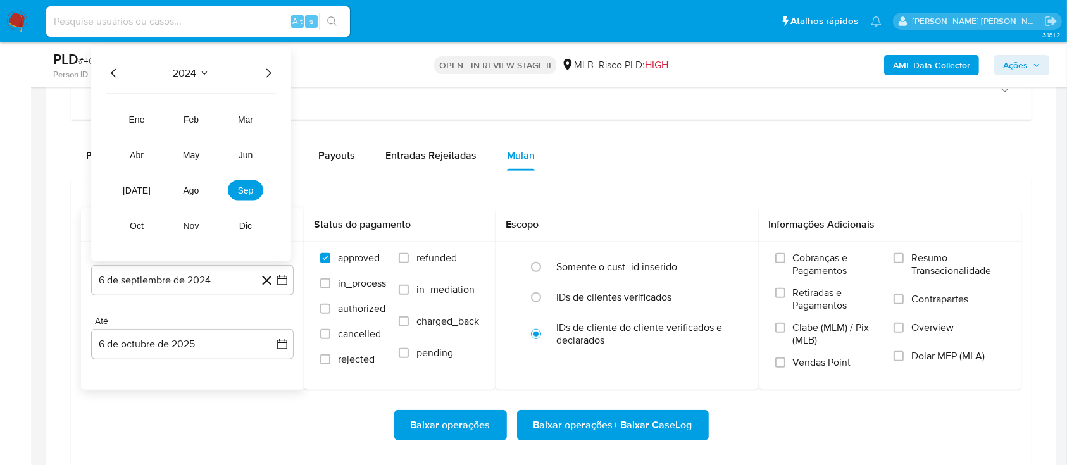
click at [270, 71] on icon "Año siguiente" at bounding box center [268, 73] width 5 height 9
click at [194, 188] on span "ago" at bounding box center [191, 190] width 16 height 10
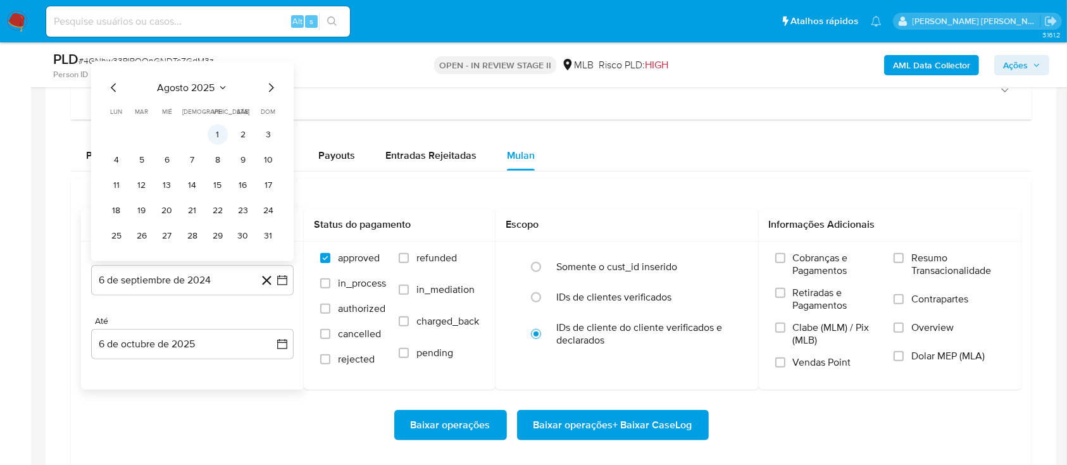
click at [222, 136] on button "1" at bounding box center [218, 135] width 20 height 20
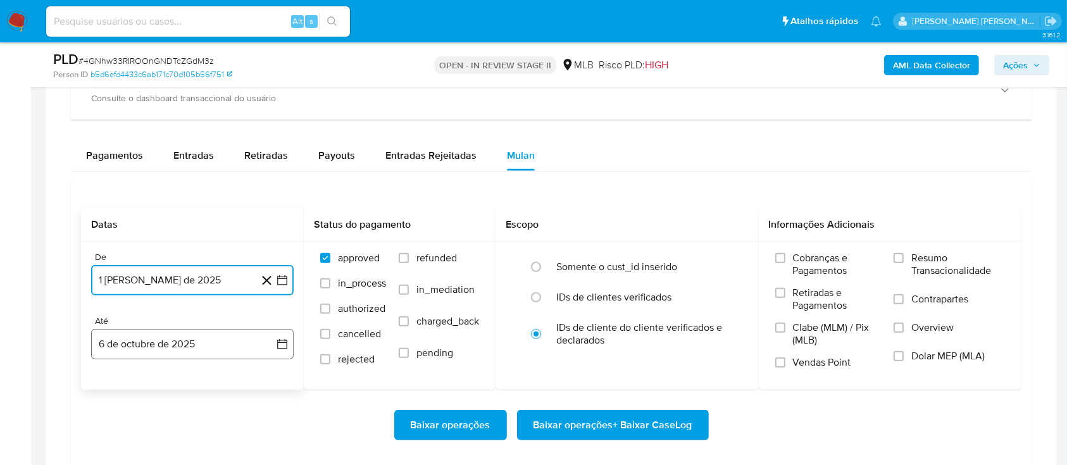
click at [223, 348] on button "6 de octubre de 2025" at bounding box center [192, 344] width 202 height 30
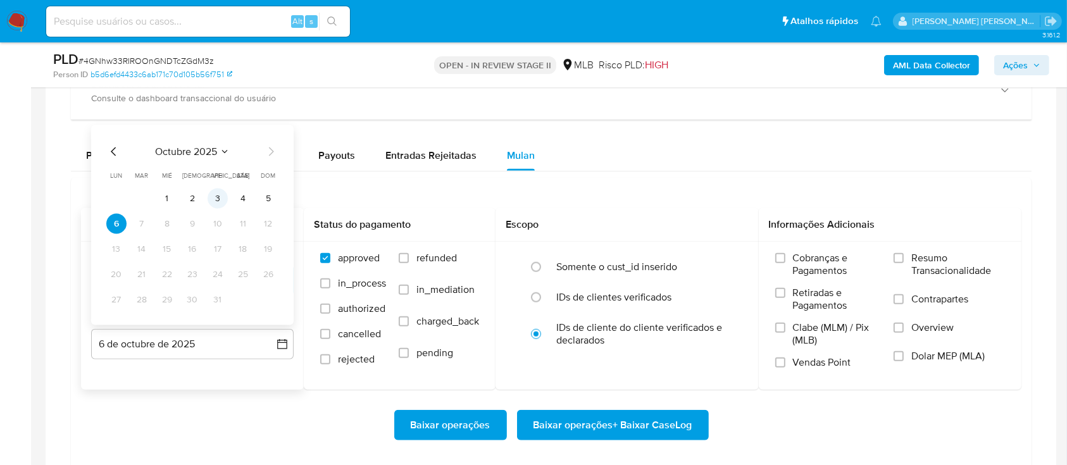
click at [223, 200] on button "3" at bounding box center [218, 199] width 20 height 20
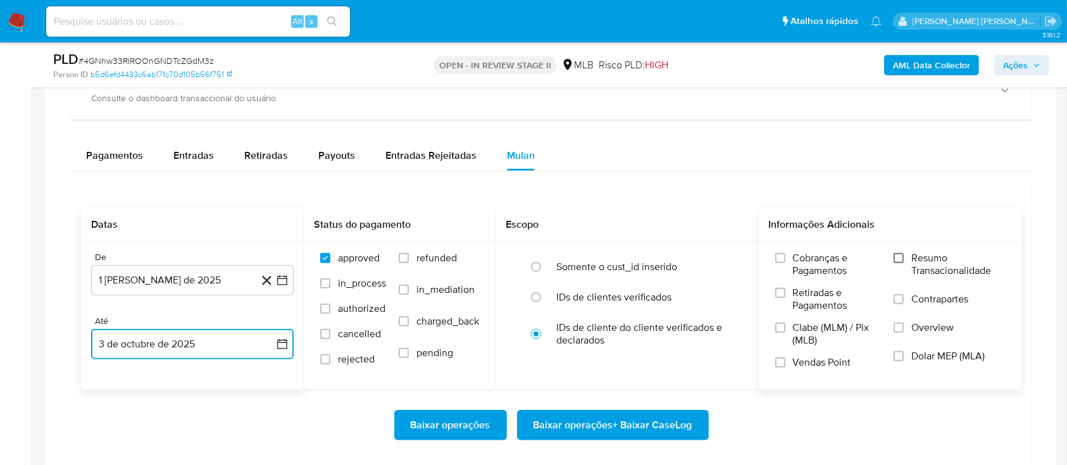
click at [901, 255] on input "Resumo Transacionalidade" at bounding box center [898, 258] width 10 height 10
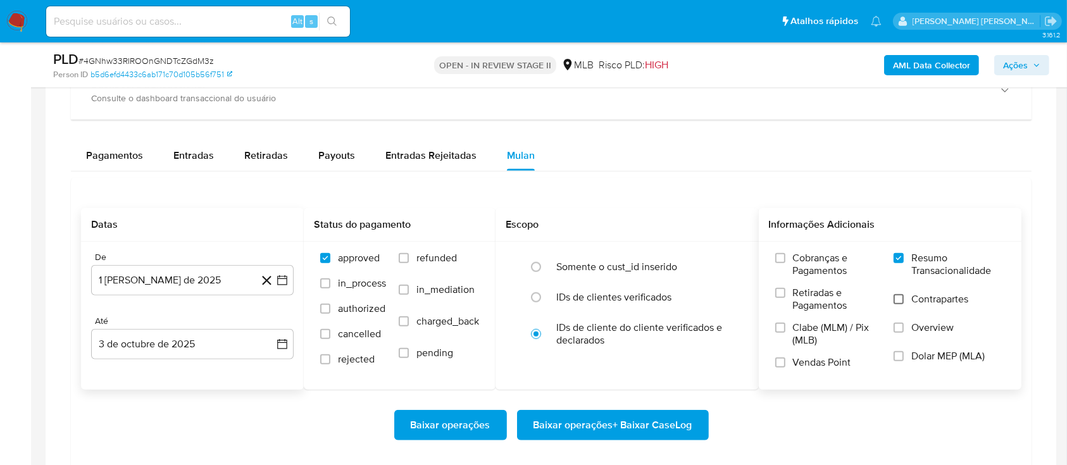
click at [900, 295] on input "Contrapartes" at bounding box center [898, 299] width 10 height 10
click at [784, 362] on input "Vendas Point" at bounding box center [780, 362] width 10 height 10
click at [629, 418] on span "Baixar operações + Baixar CaseLog" at bounding box center [612, 425] width 159 height 28
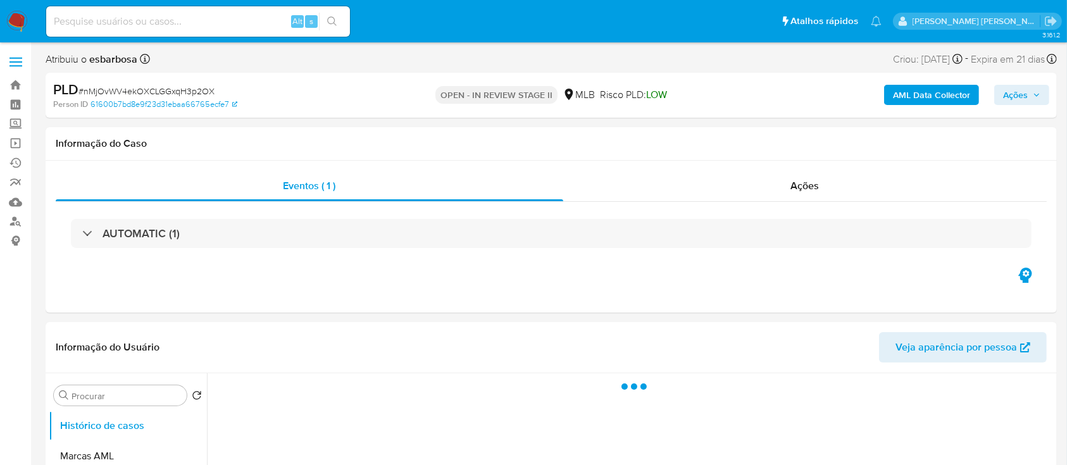
select select "10"
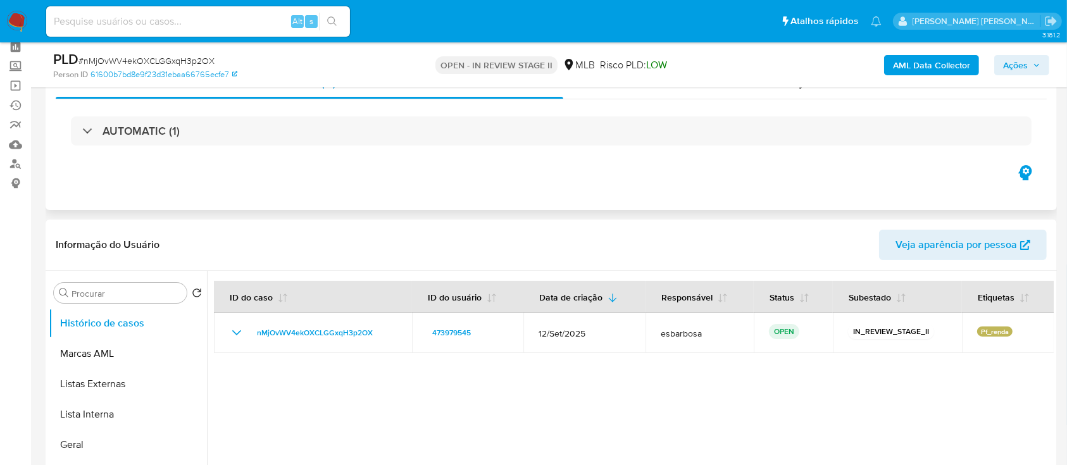
scroll to position [84, 0]
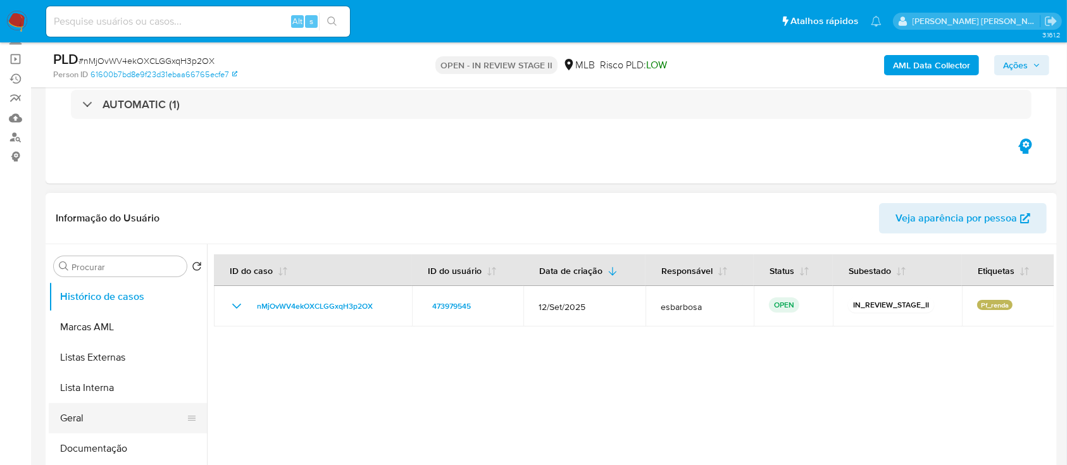
click at [78, 421] on button "Geral" at bounding box center [123, 418] width 148 height 30
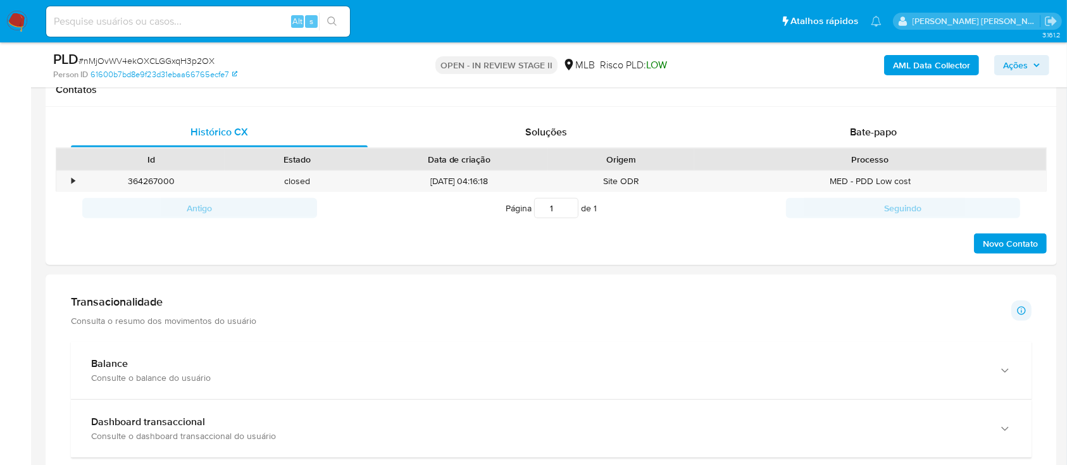
scroll to position [590, 0]
click at [827, 129] on div "Bate-papo" at bounding box center [873, 130] width 297 height 30
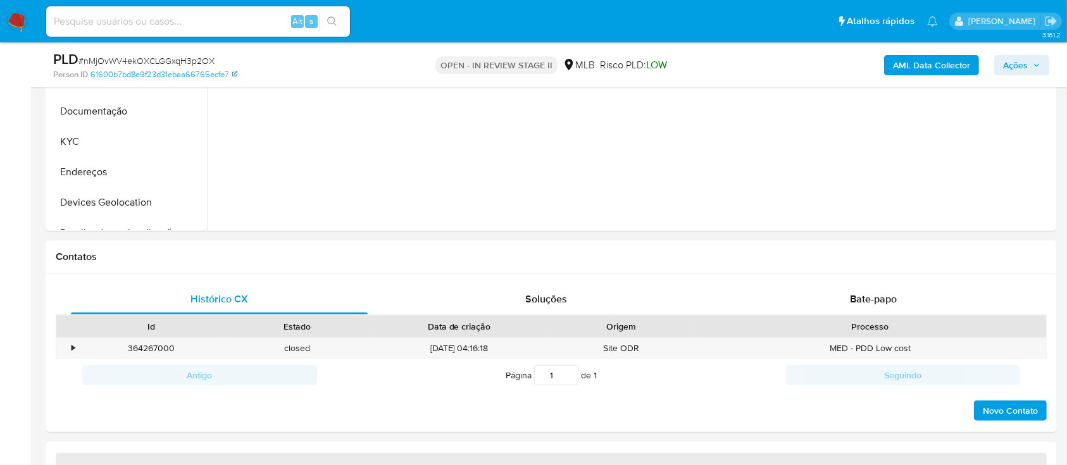
select select "10"
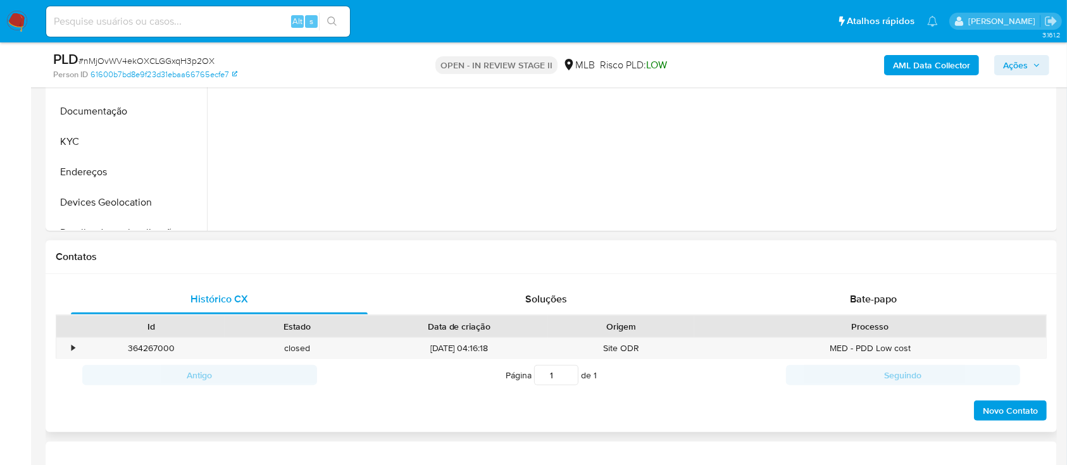
scroll to position [590, 0]
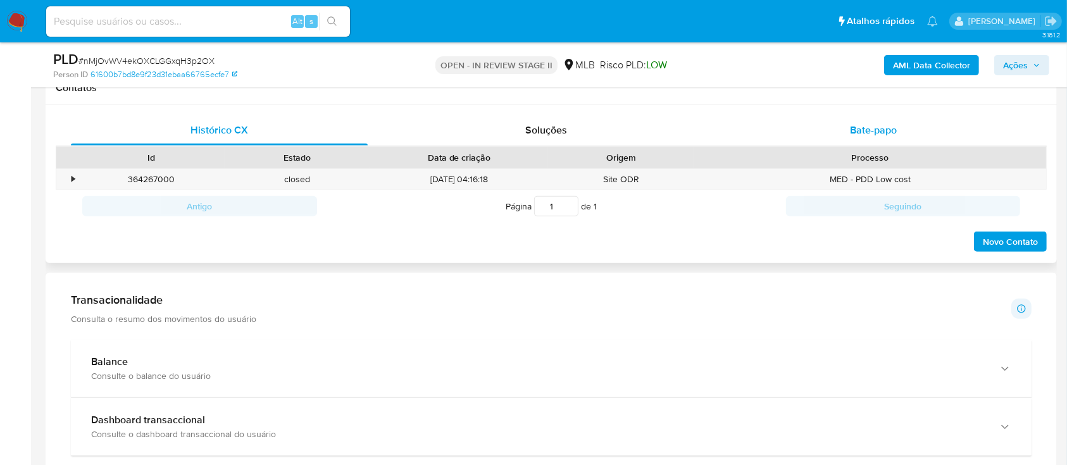
click at [769, 123] on div "Bate-papo" at bounding box center [873, 130] width 297 height 30
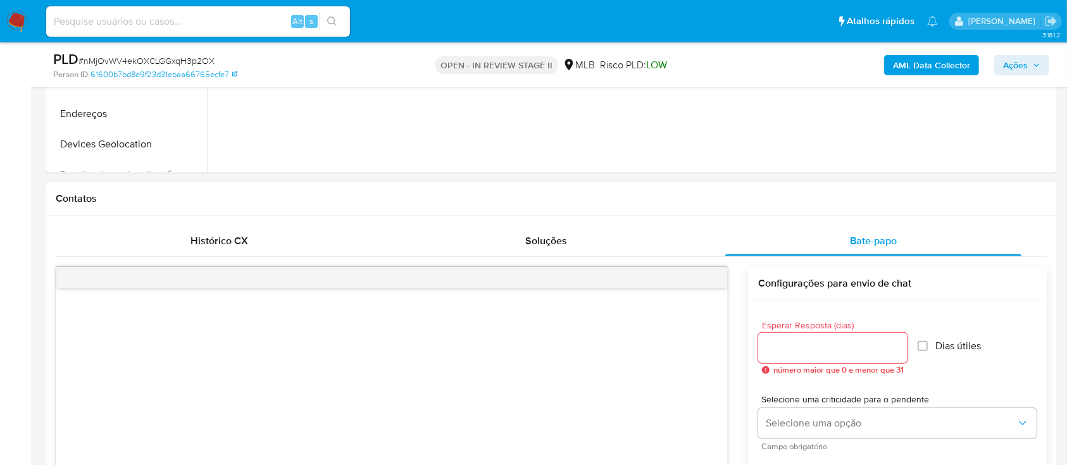
scroll to position [506, 0]
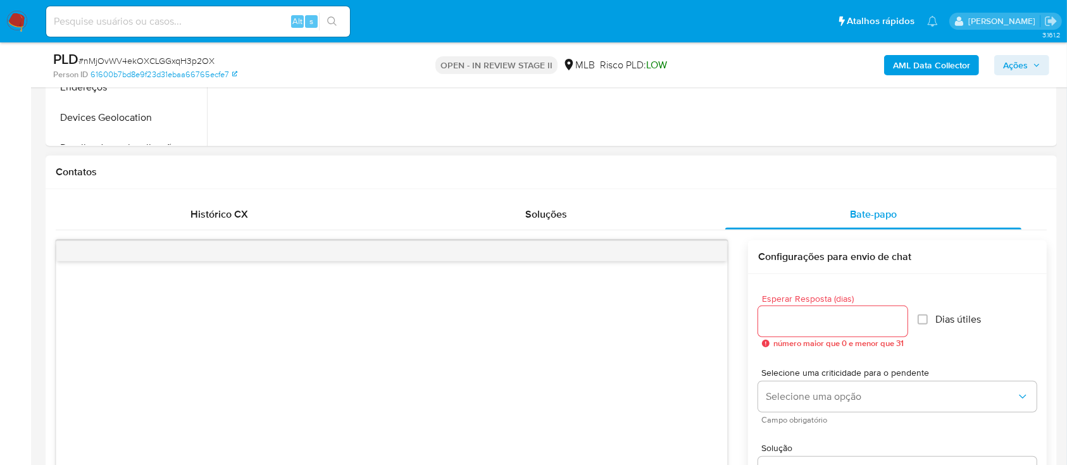
click at [849, 330] on div at bounding box center [832, 321] width 149 height 30
click at [927, 319] on input "Dias útiles" at bounding box center [922, 319] width 10 height 10
checkbox input "true"
click at [799, 328] on input "Esperar Resposta (dias)" at bounding box center [832, 321] width 149 height 16
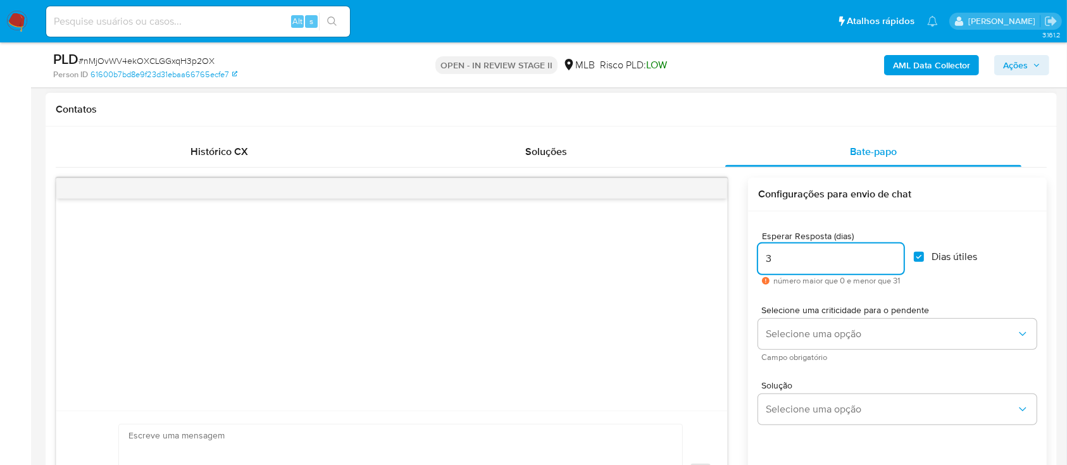
scroll to position [590, 0]
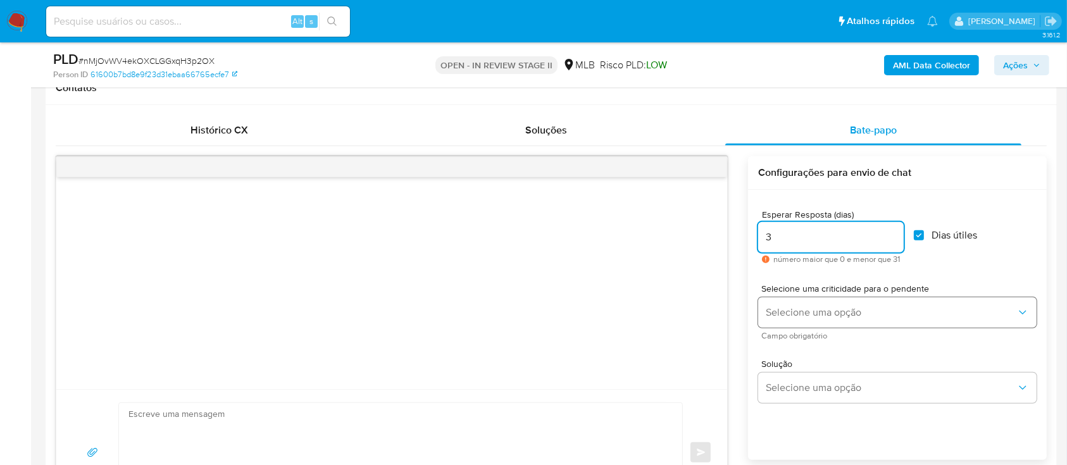
type input "3"
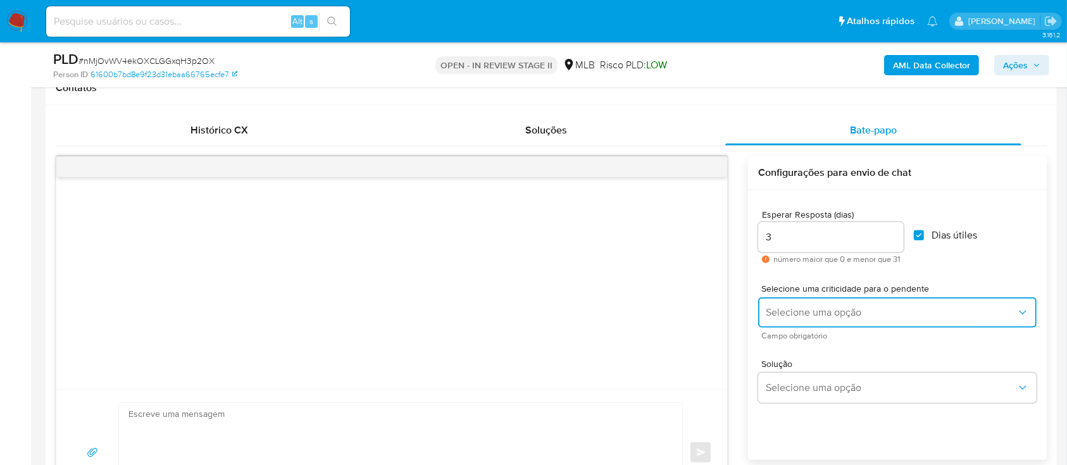
click at [797, 319] on button "Selecione uma opção" at bounding box center [897, 312] width 278 height 30
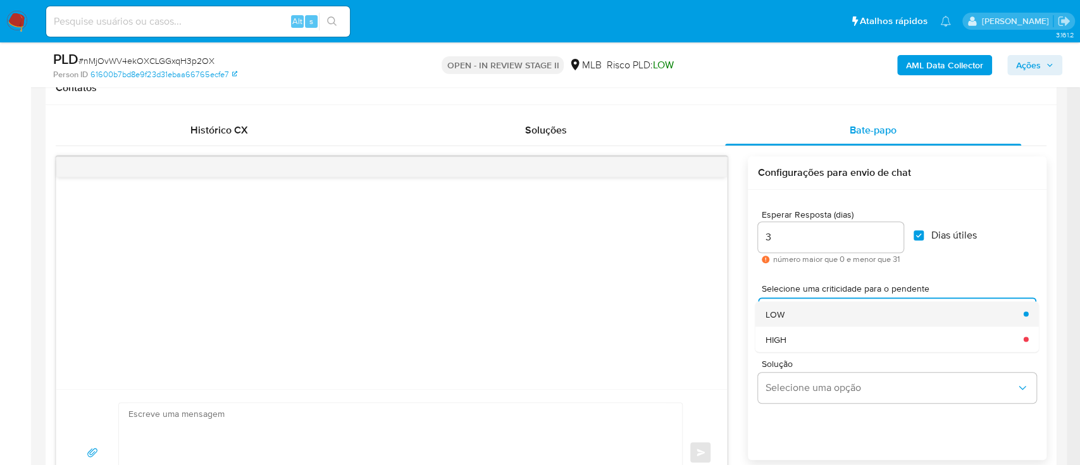
click at [791, 318] on div "LOW" at bounding box center [891, 313] width 251 height 25
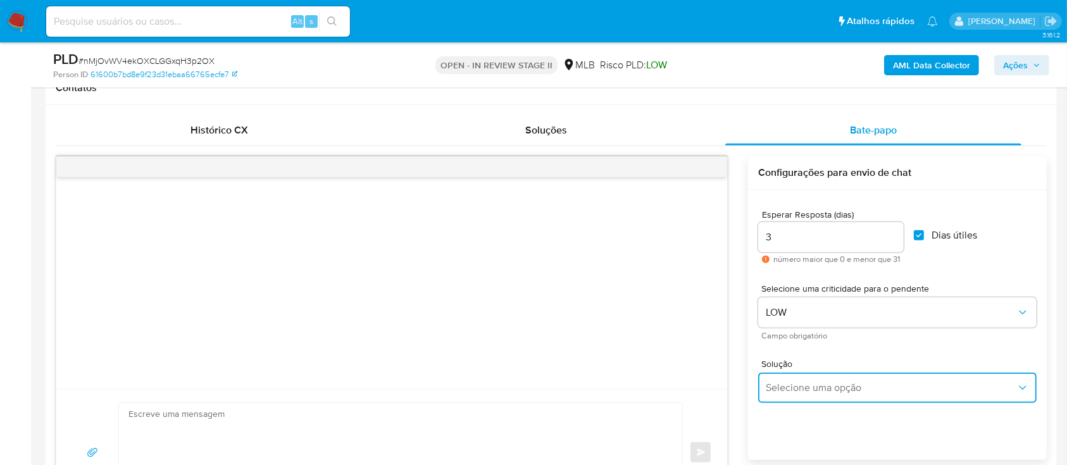
click at [781, 385] on span "Selecione uma opção" at bounding box center [891, 387] width 251 height 13
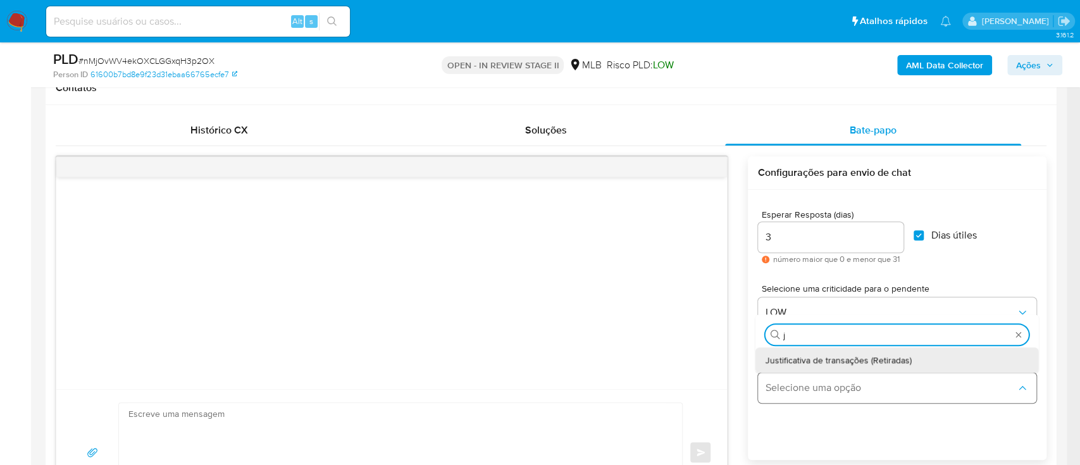
type input "ju"
click at [791, 359] on span "Justificativa de transações (Retiradas)" at bounding box center [839, 359] width 146 height 11
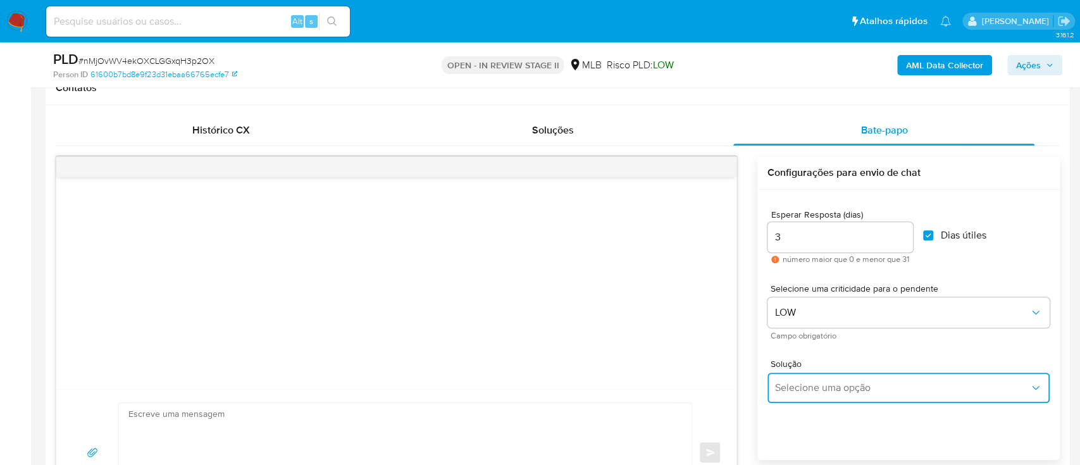
type textarea "Olá,Suspendemos a sua conta para uma verificação adicional de segurança.Por fav…"
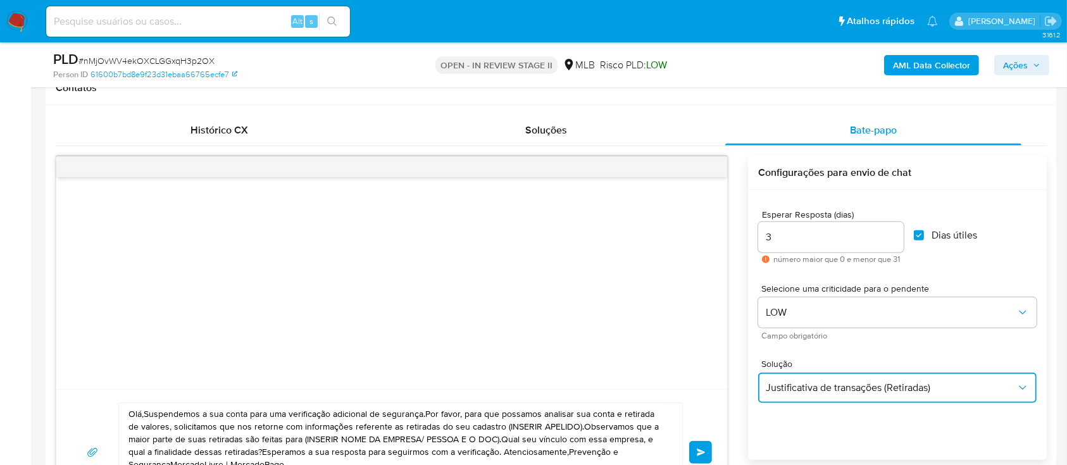
scroll to position [759, 0]
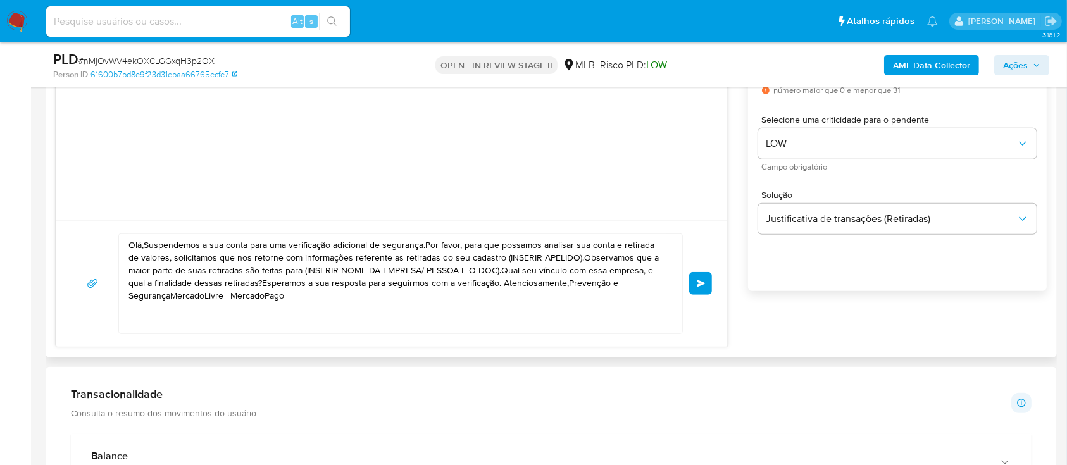
click at [428, 301] on textarea "Olá,Suspendemos a sua conta para uma verificação adicional de segurança.Por fav…" at bounding box center [397, 283] width 538 height 99
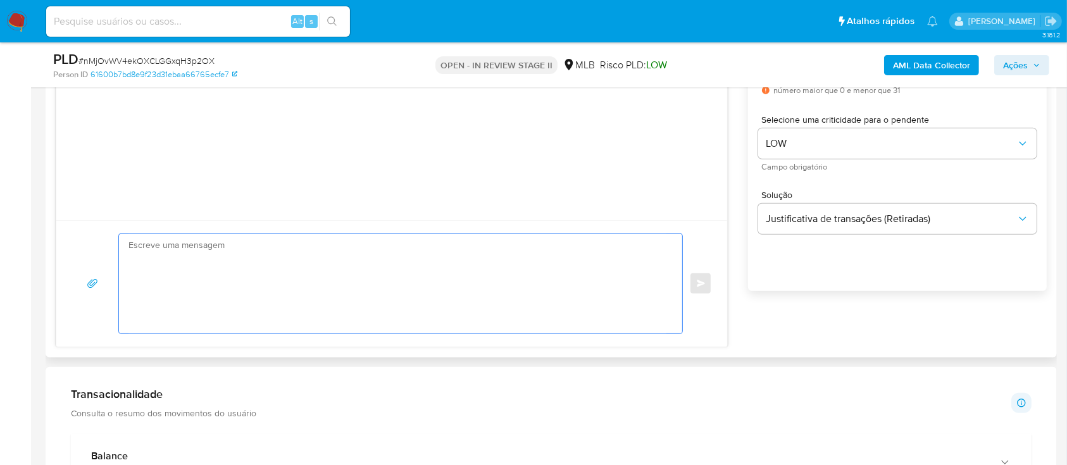
paste textarea "Olá! Estamos realizando uma verificação adicional de segurança em contas de usu…"
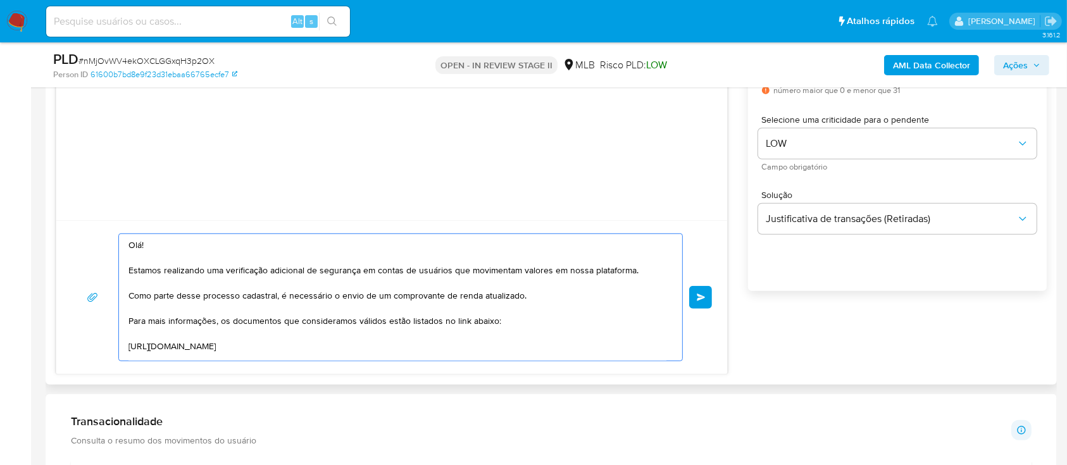
scroll to position [201, 0]
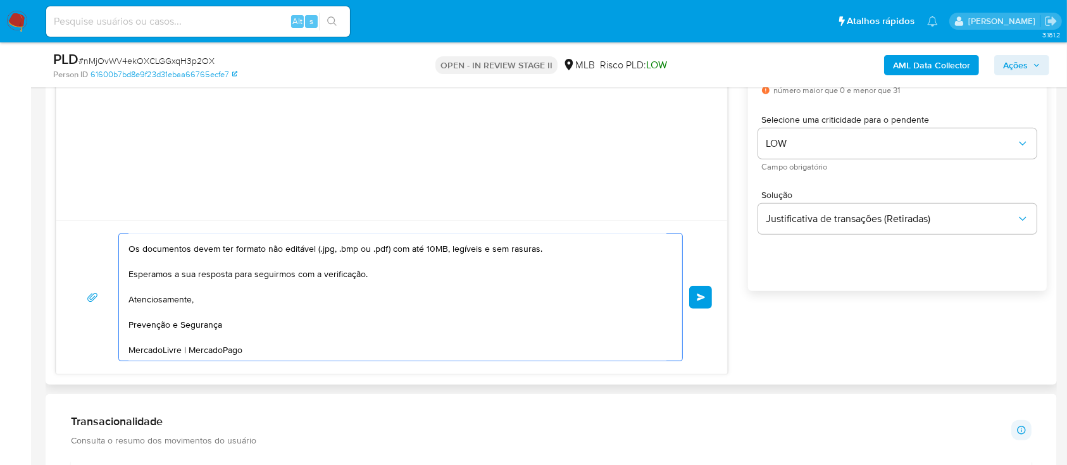
click at [205, 295] on textarea "Olá! Estamos realizando uma verificação adicional de segurança em contas de usu…" at bounding box center [397, 297] width 538 height 127
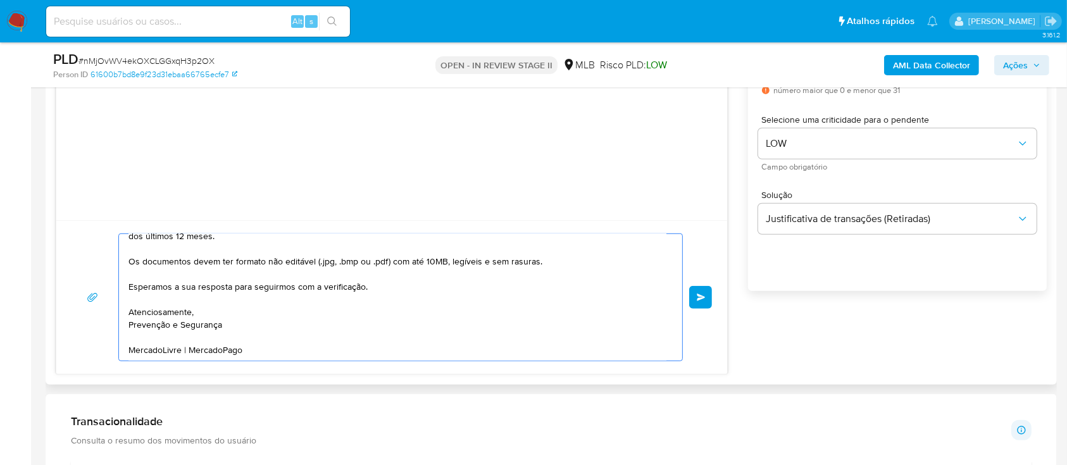
click at [243, 313] on textarea "Olá! Estamos realizando uma verificação adicional de segurança em contas de usu…" at bounding box center [397, 297] width 538 height 127
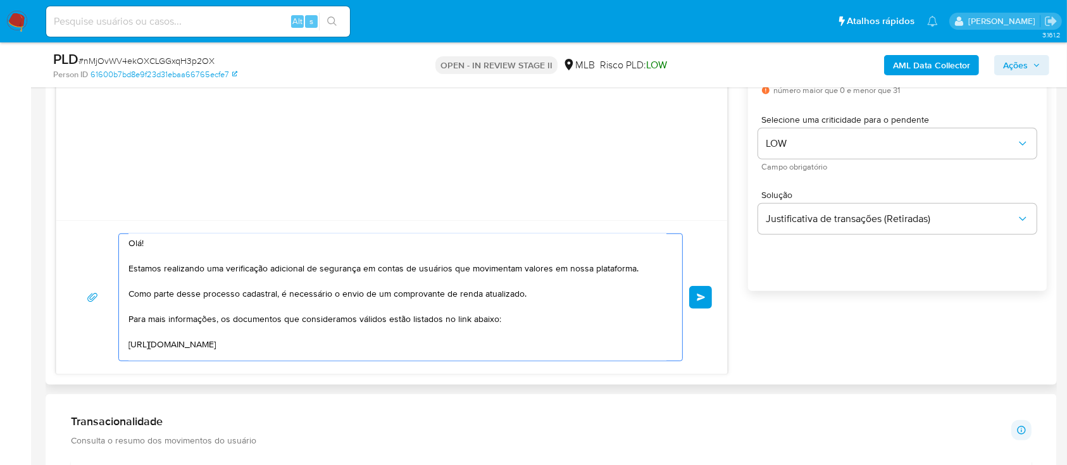
scroll to position [0, 0]
click at [221, 285] on textarea "Olá! Estamos realizando uma verificação adicional de segurança em contas de usu…" at bounding box center [397, 297] width 538 height 127
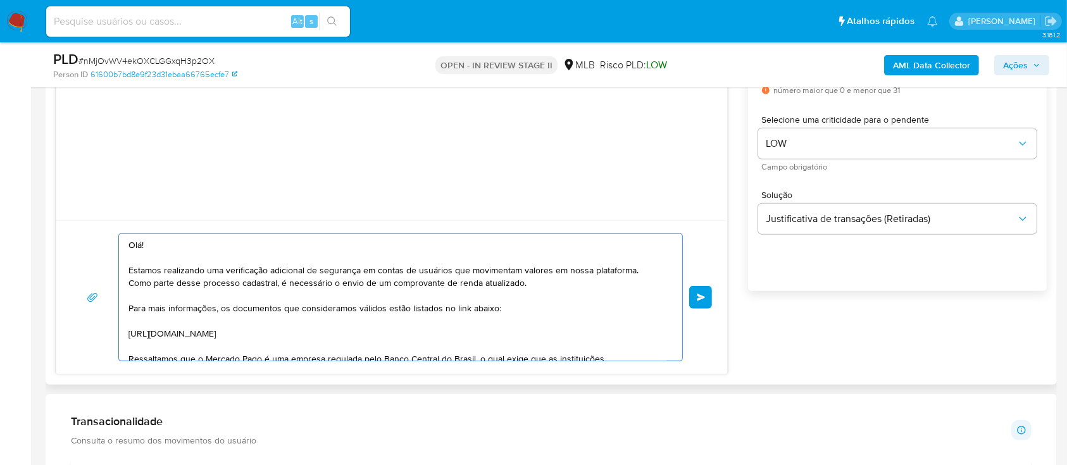
click at [139, 322] on textarea "Olá! Estamos realizando uma verificação adicional de segurança em contas de usu…" at bounding box center [397, 297] width 538 height 127
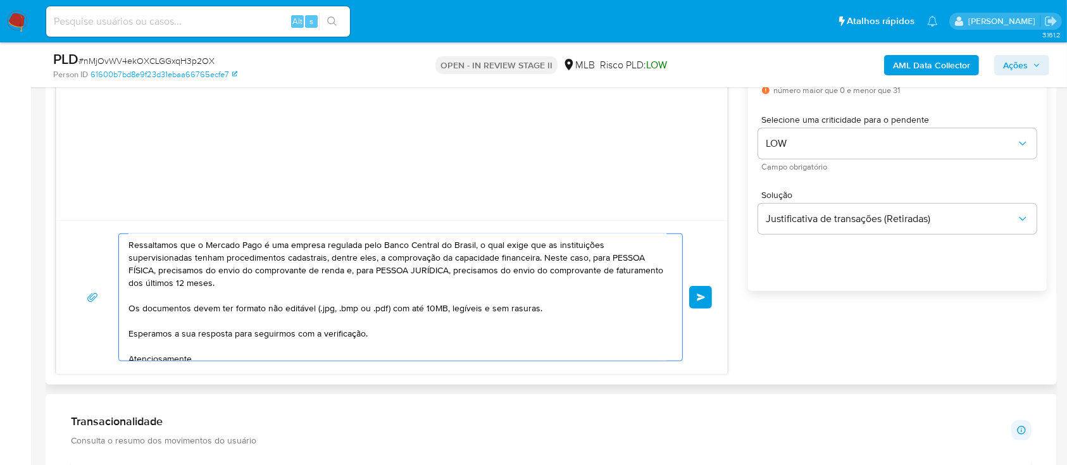
scroll to position [102, 0]
drag, startPoint x: 550, startPoint y: 349, endPoint x: 130, endPoint y: 311, distance: 421.1
click at [130, 311] on textarea "Olá! Estamos realizando uma verificação adicional de segurança em contas de usu…" at bounding box center [397, 297] width 538 height 127
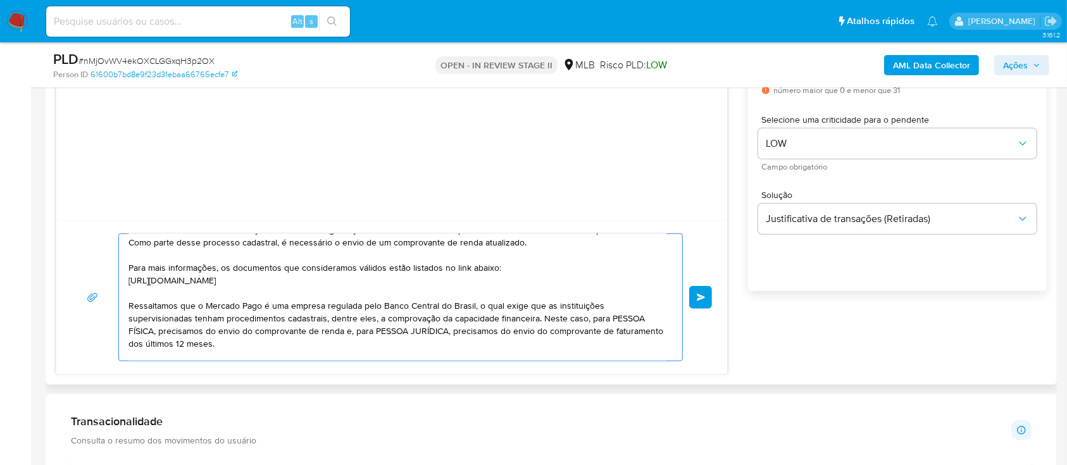
scroll to position [18, 0]
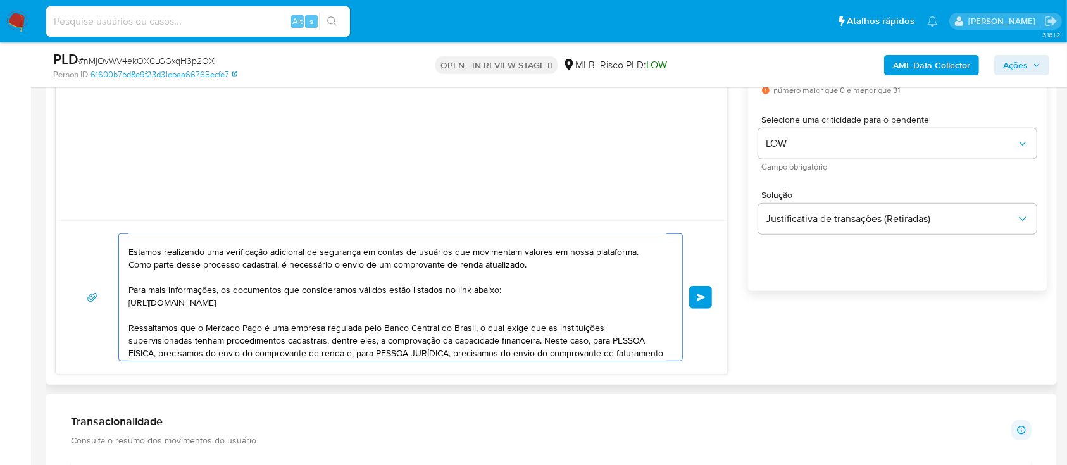
click at [122, 313] on div "Olá! Estamos realizando uma verificação adicional de segurança em contas de usu…" at bounding box center [397, 297] width 557 height 127
click at [140, 314] on textarea "Olá! Estamos realizando uma verificação adicional de segurança em contas de usu…" at bounding box center [397, 297] width 538 height 127
paste textarea "Os documentos devem ter formato não editável (.jpg, .bmp ou .pdf) com até 10MB,…"
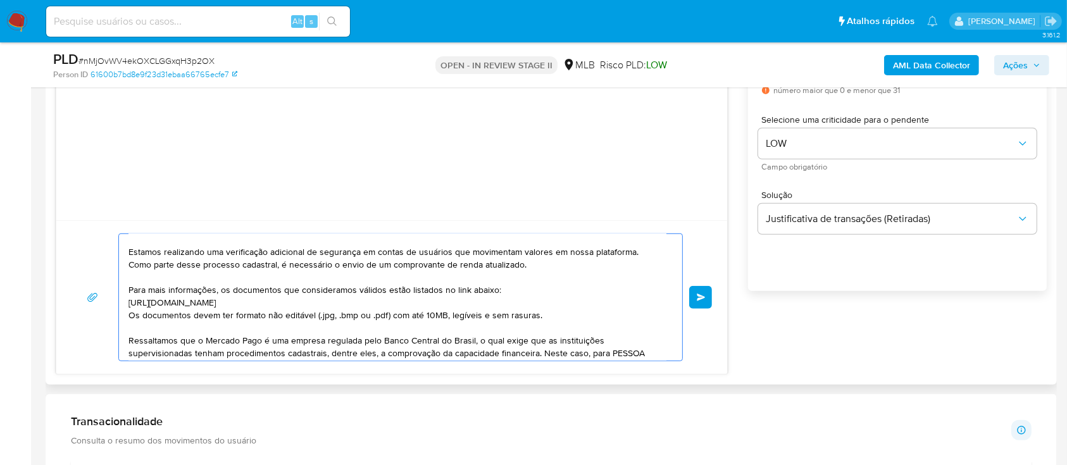
scroll to position [102, 0]
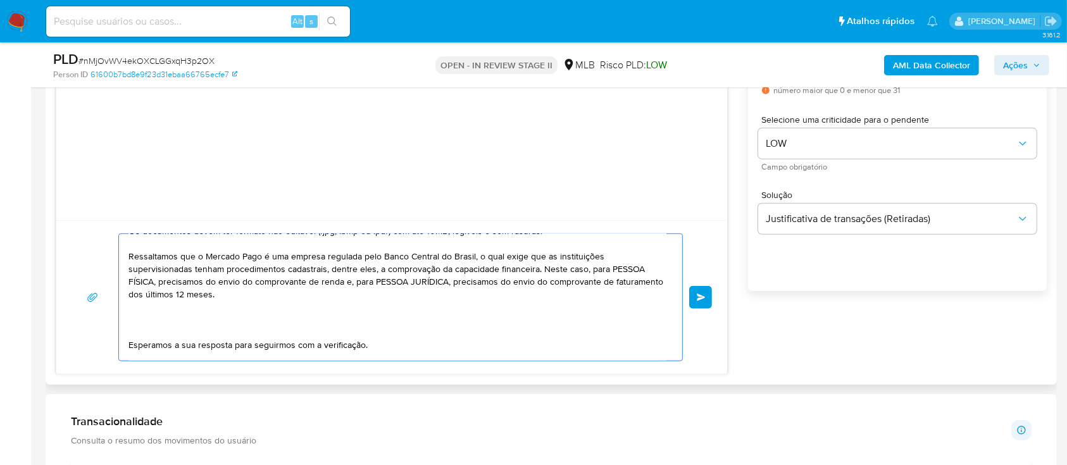
click at [135, 332] on textarea "Olá! Estamos realizando uma verificação adicional de segurança em contas de usu…" at bounding box center [397, 297] width 538 height 127
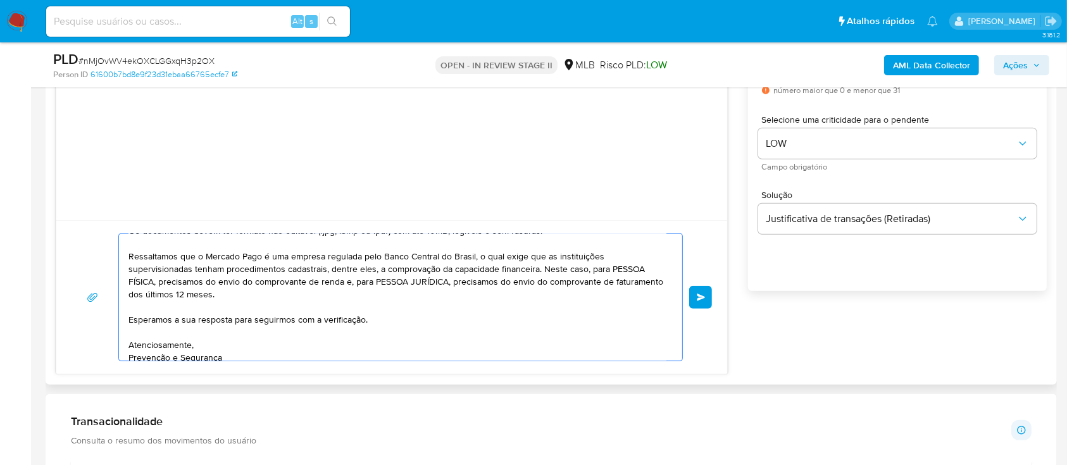
drag, startPoint x: 178, startPoint y: 326, endPoint x: 172, endPoint y: 331, distance: 7.7
click at [177, 326] on textarea "Olá! Estamos realizando uma verificação adicional de segurança em contas de usu…" at bounding box center [397, 297] width 538 height 127
click at [164, 332] on textarea "Olá! Estamos realizando uma verificação adicional de segurança em contas de usu…" at bounding box center [397, 297] width 538 height 127
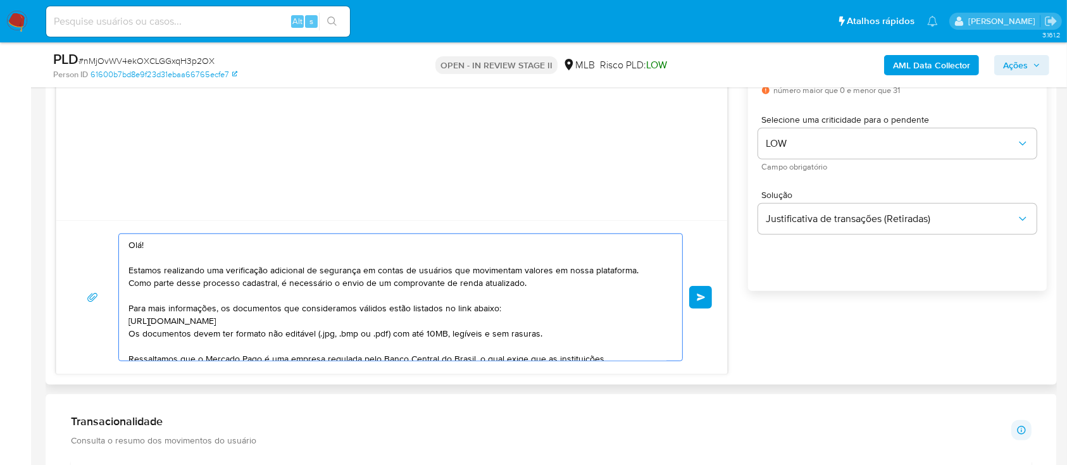
scroll to position [84, 0]
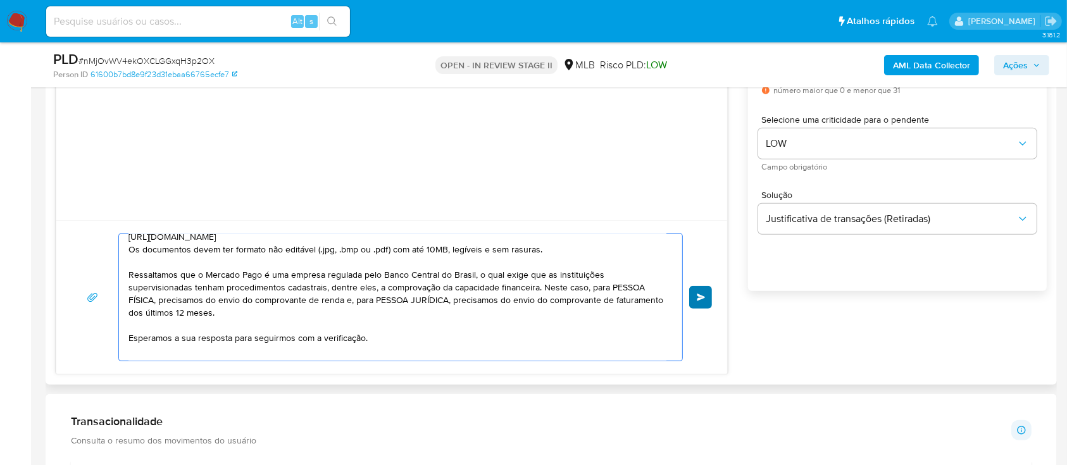
type textarea "Olá! Estamos realizando uma verificação adicional de segurança em contas de usu…"
click at [697, 294] on span "common.send" at bounding box center [701, 298] width 9 height 8
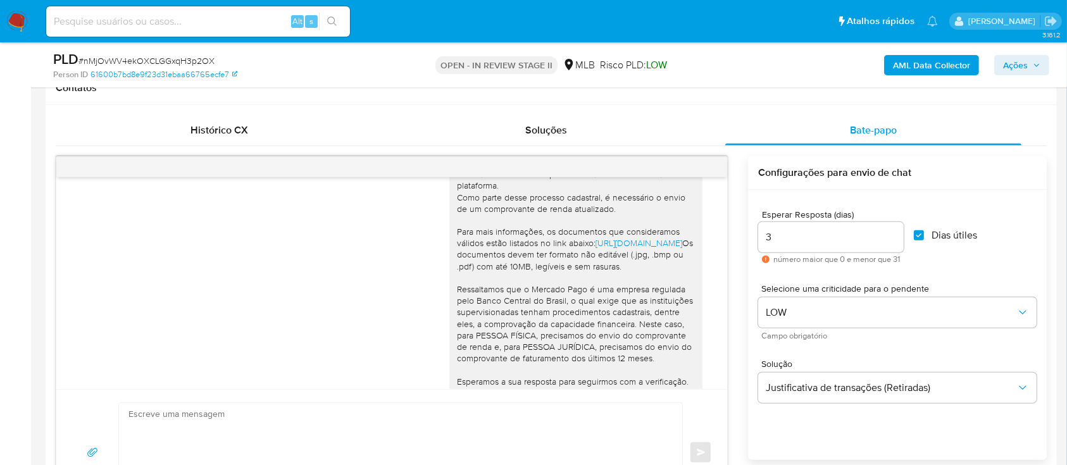
scroll to position [28, 0]
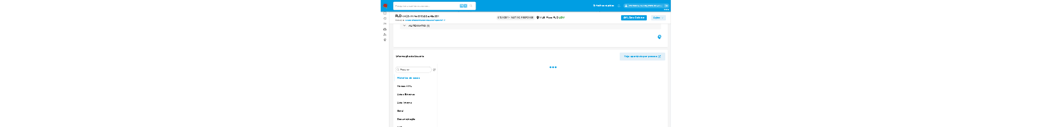
scroll to position [253, 0]
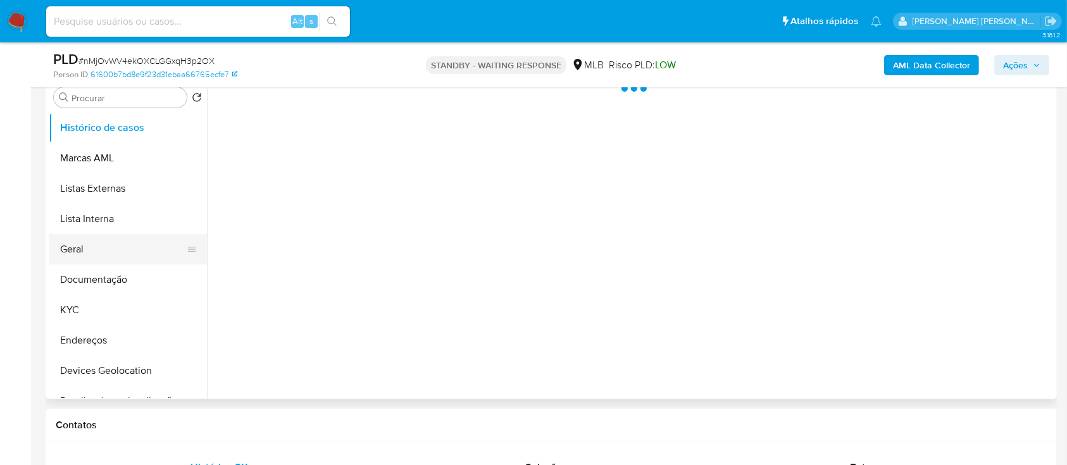
select select "10"
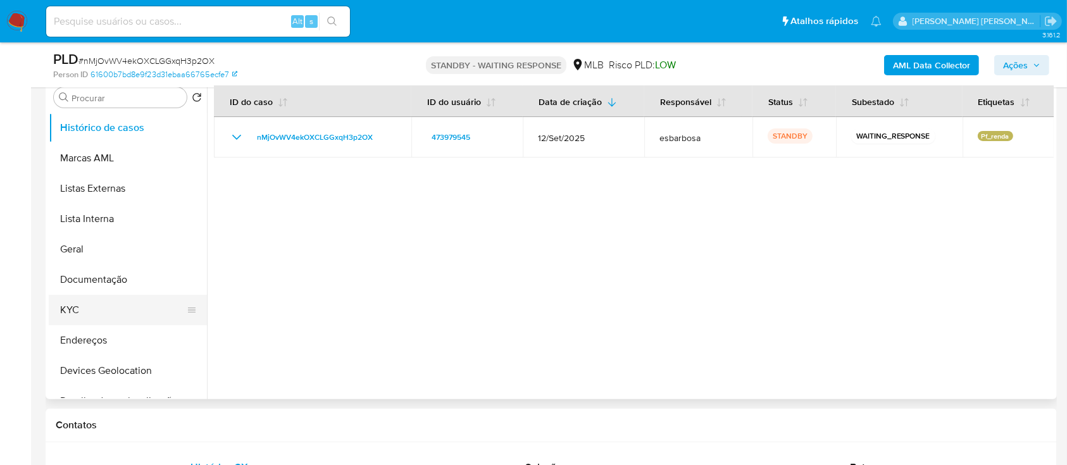
click at [89, 309] on button "KYC" at bounding box center [123, 310] width 148 height 30
